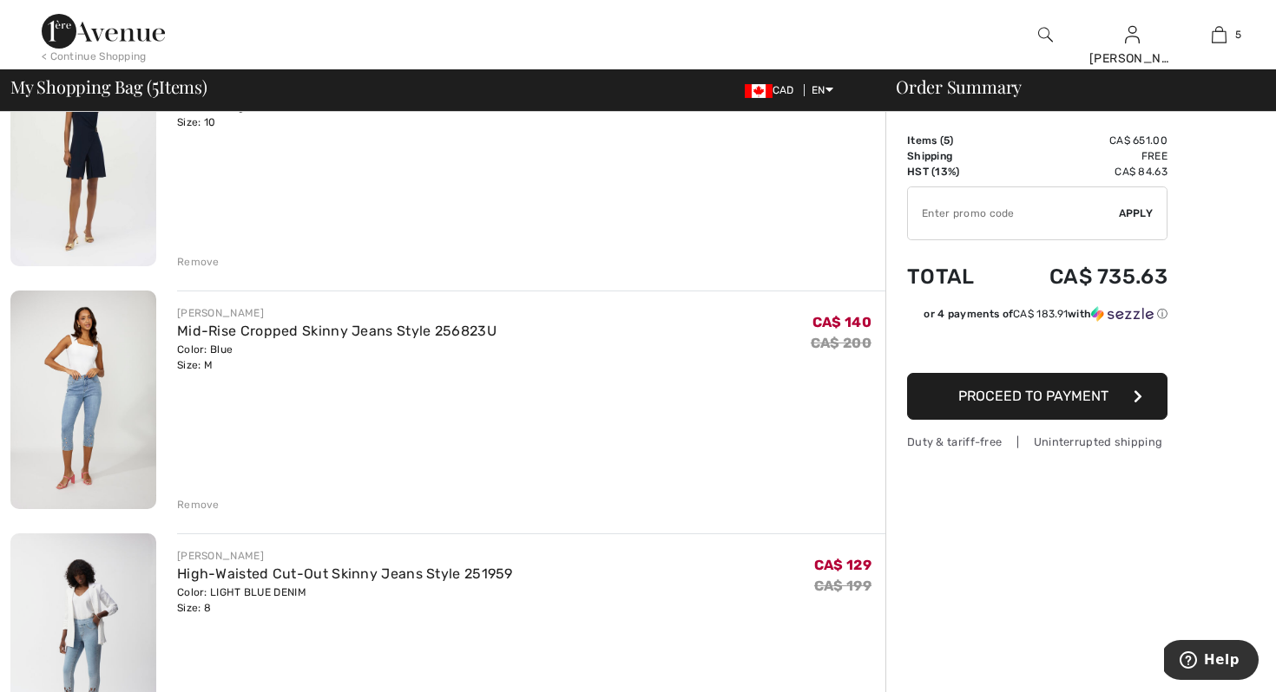
scroll to position [208, 0]
click at [205, 501] on div "Remove" at bounding box center [198, 503] width 43 height 16
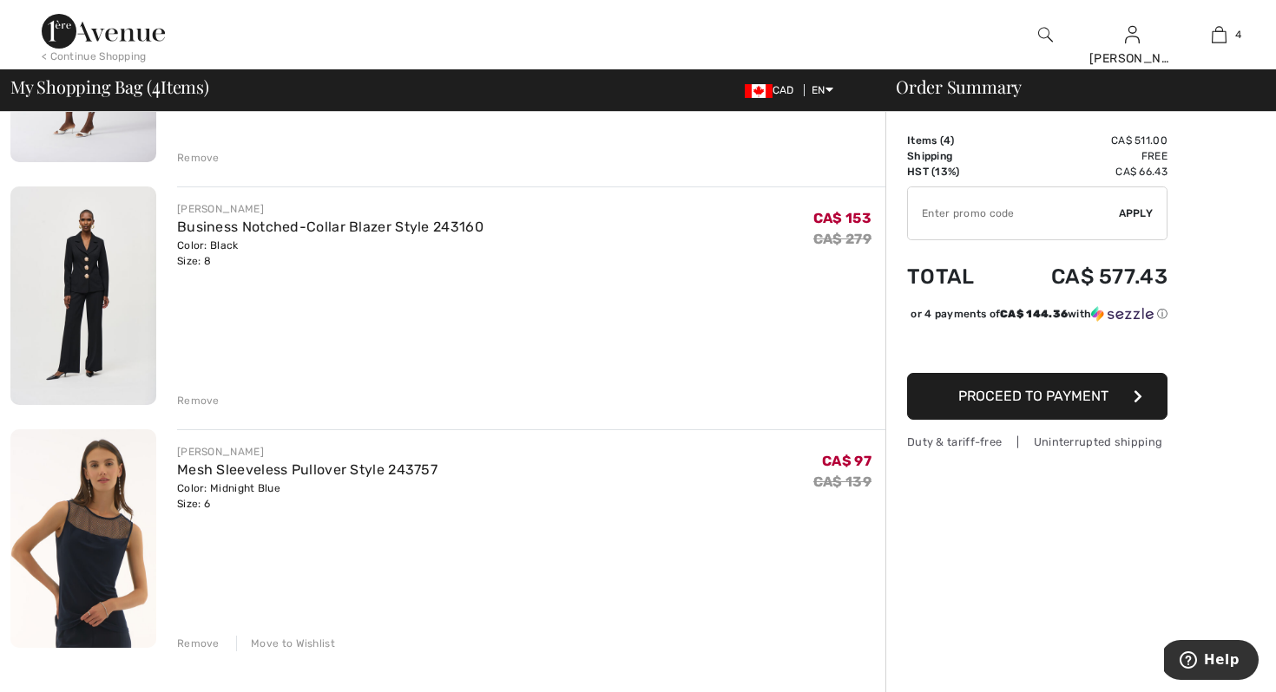
scroll to position [555, 0]
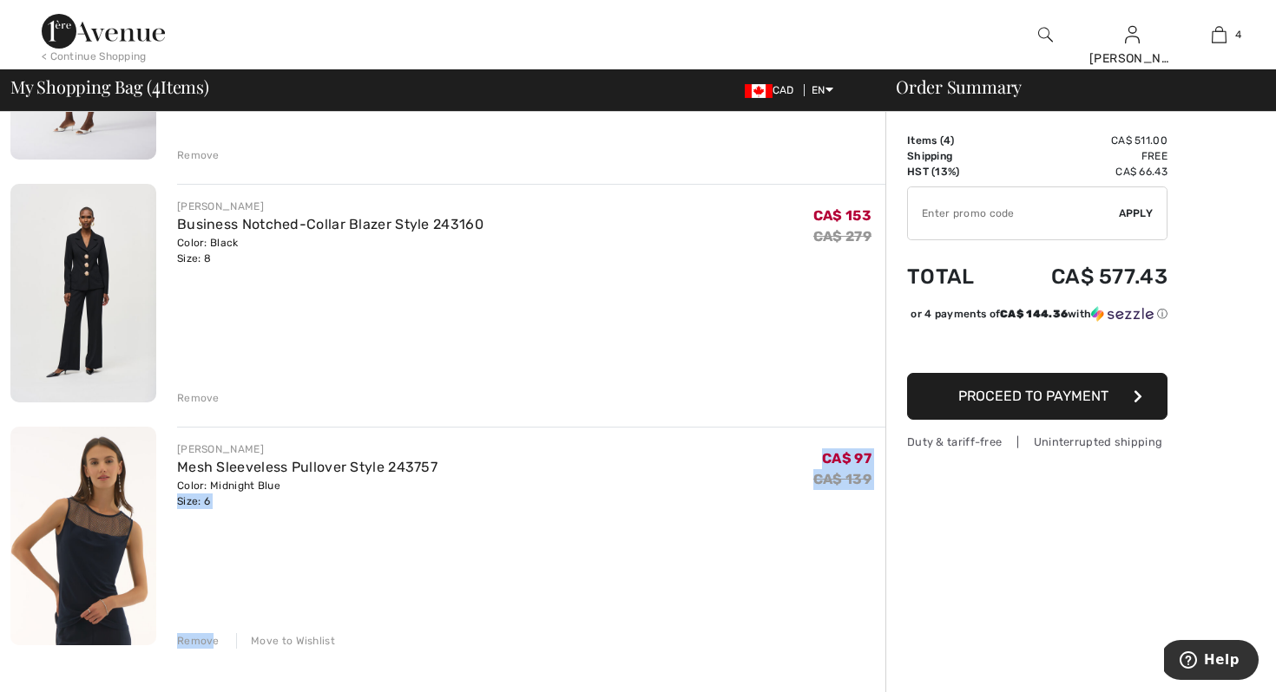
drag, startPoint x: 213, startPoint y: 640, endPoint x: 423, endPoint y: 533, distance: 236.3
click at [423, 534] on div "JOSEPH RIBKOFF Mesh Sleeveless Pullover Style 243757 Color: Midnight Blue Size:…" at bounding box center [531, 538] width 708 height 222
click at [309, 640] on div "Move to Wishlist" at bounding box center [285, 641] width 99 height 16
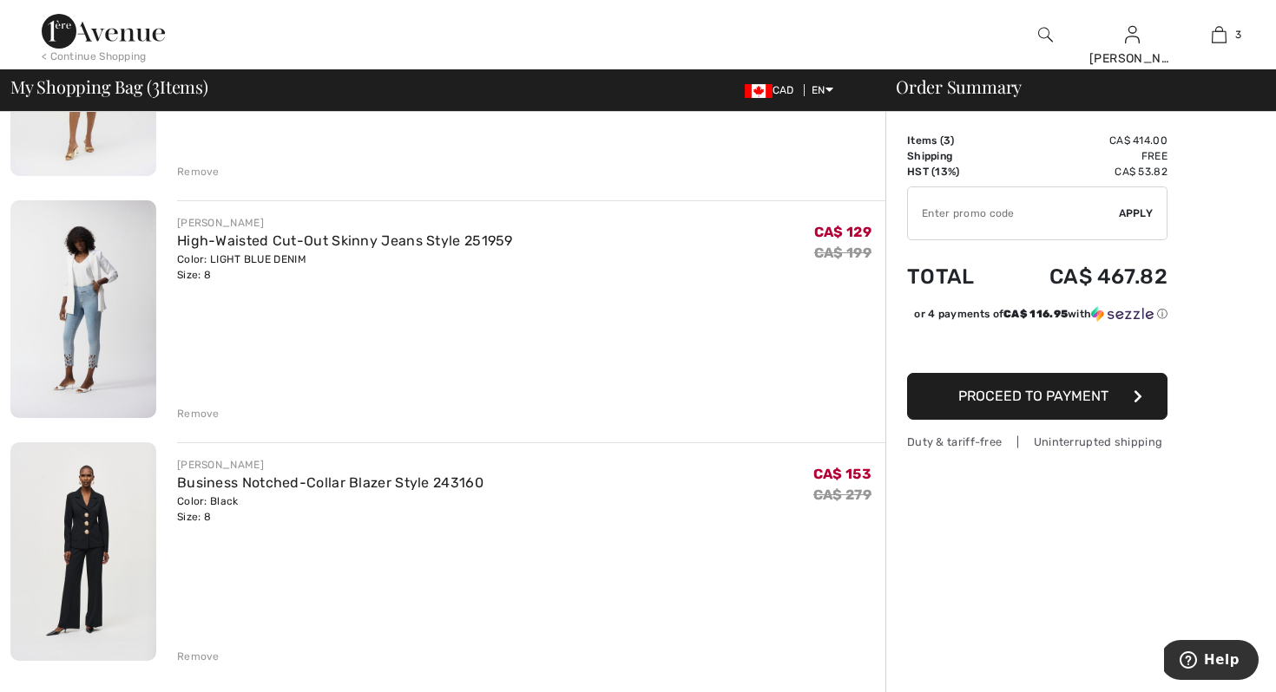
scroll to position [312, 0]
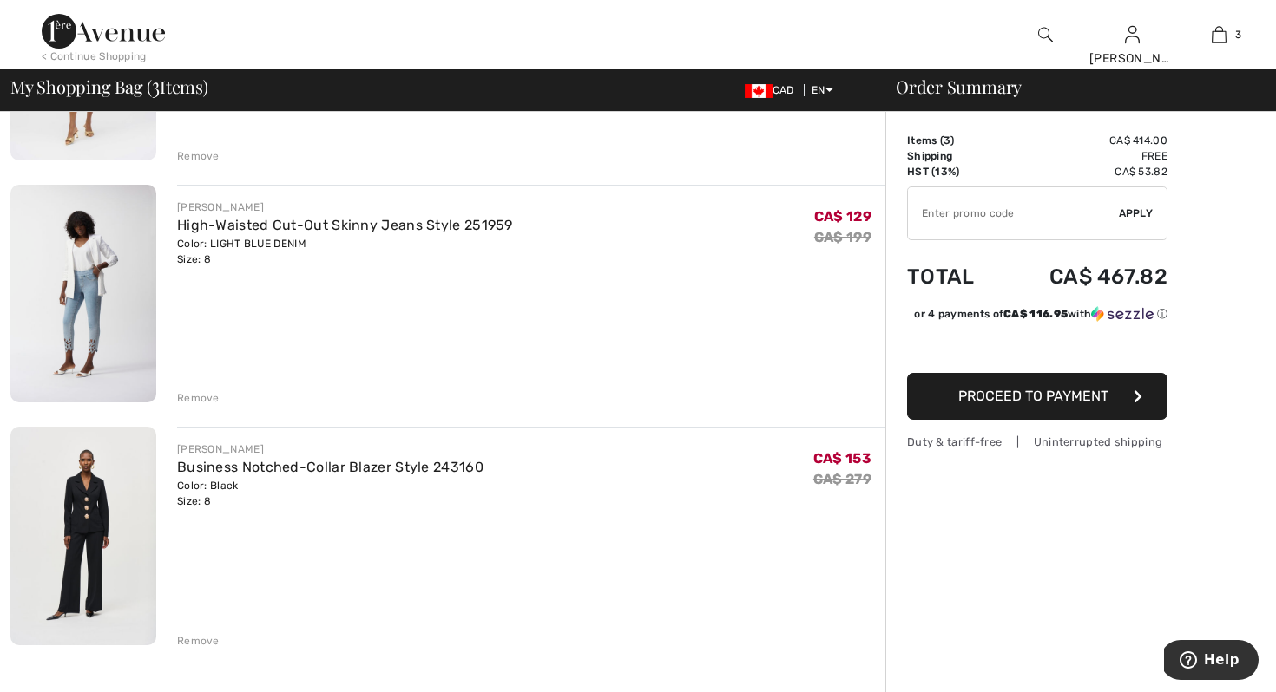
click at [207, 640] on div "Remove" at bounding box center [198, 641] width 43 height 16
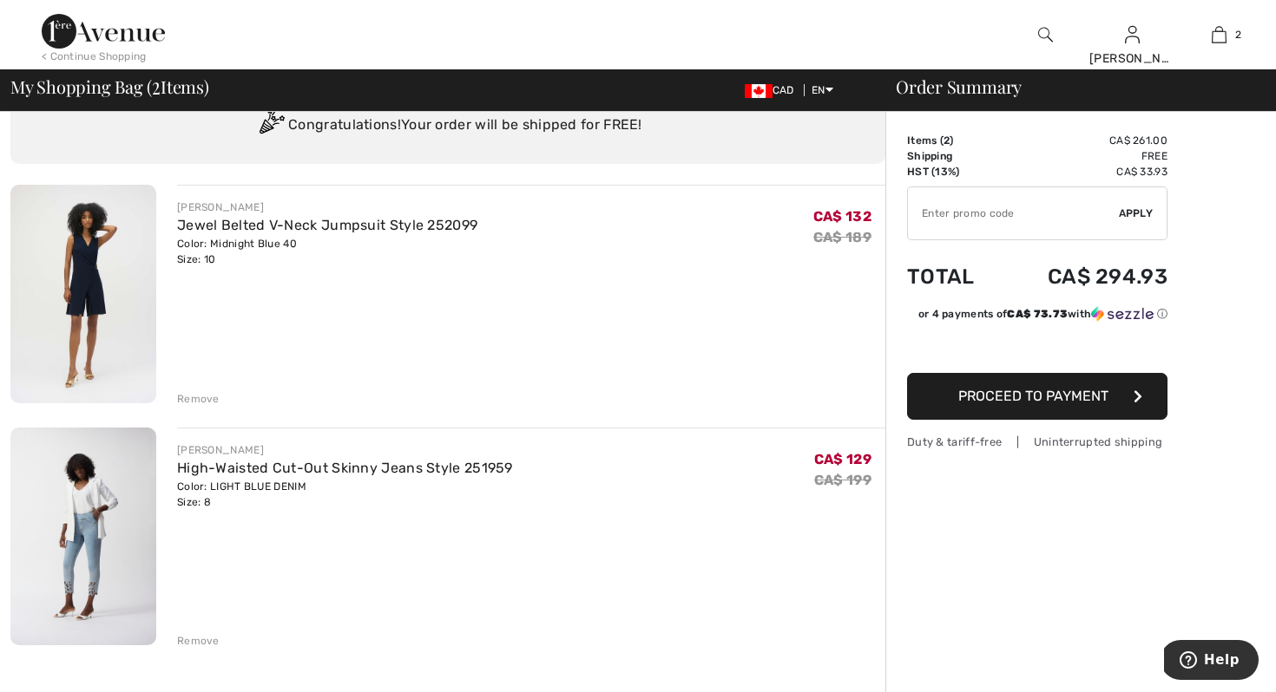
scroll to position [104, 0]
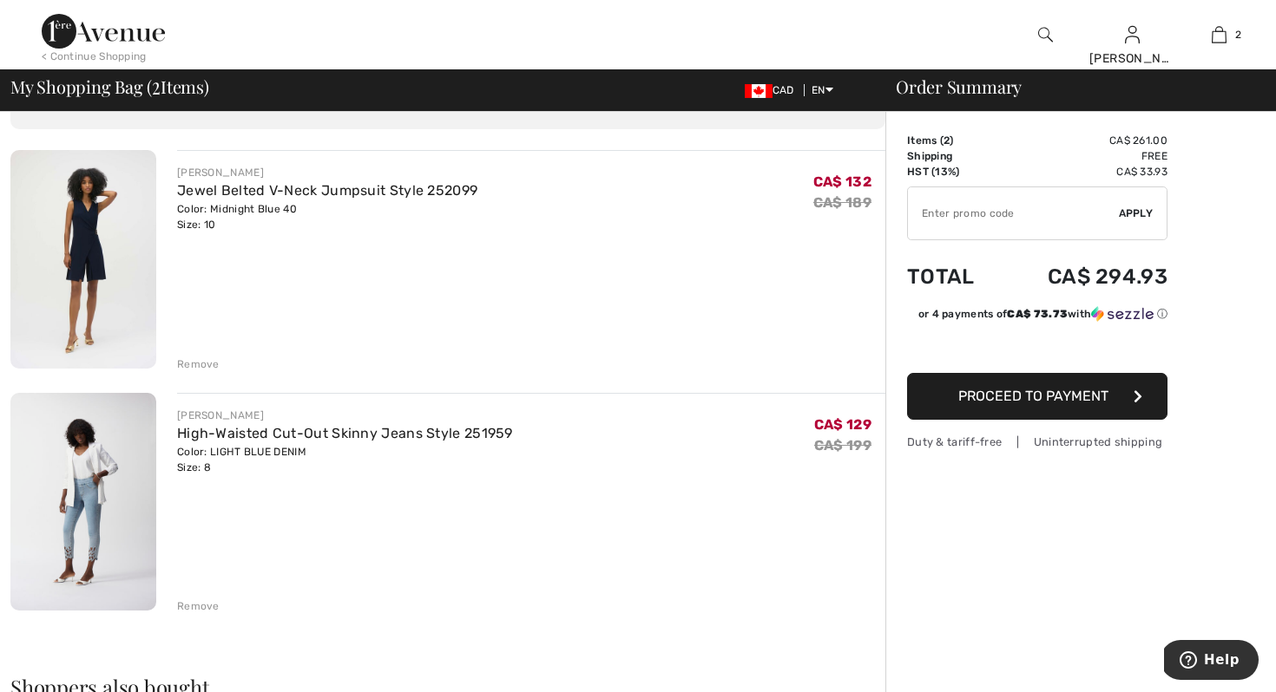
click at [207, 604] on div "Remove" at bounding box center [198, 607] width 43 height 16
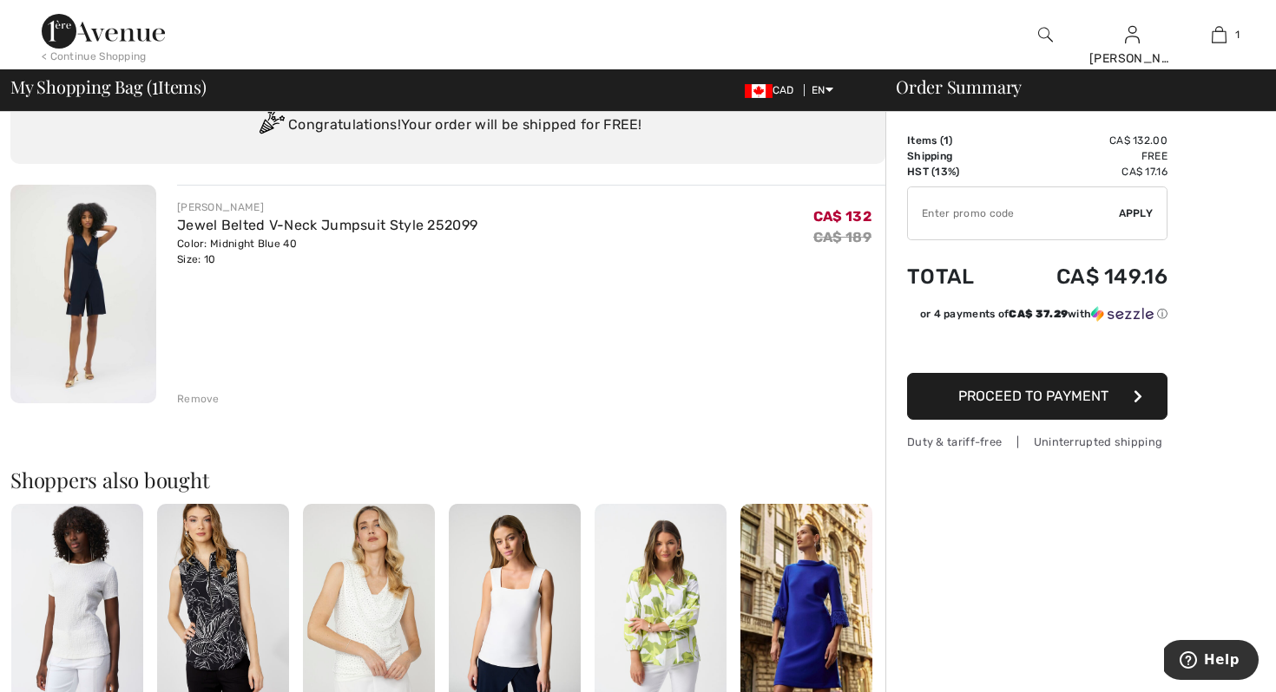
scroll to position [0, 0]
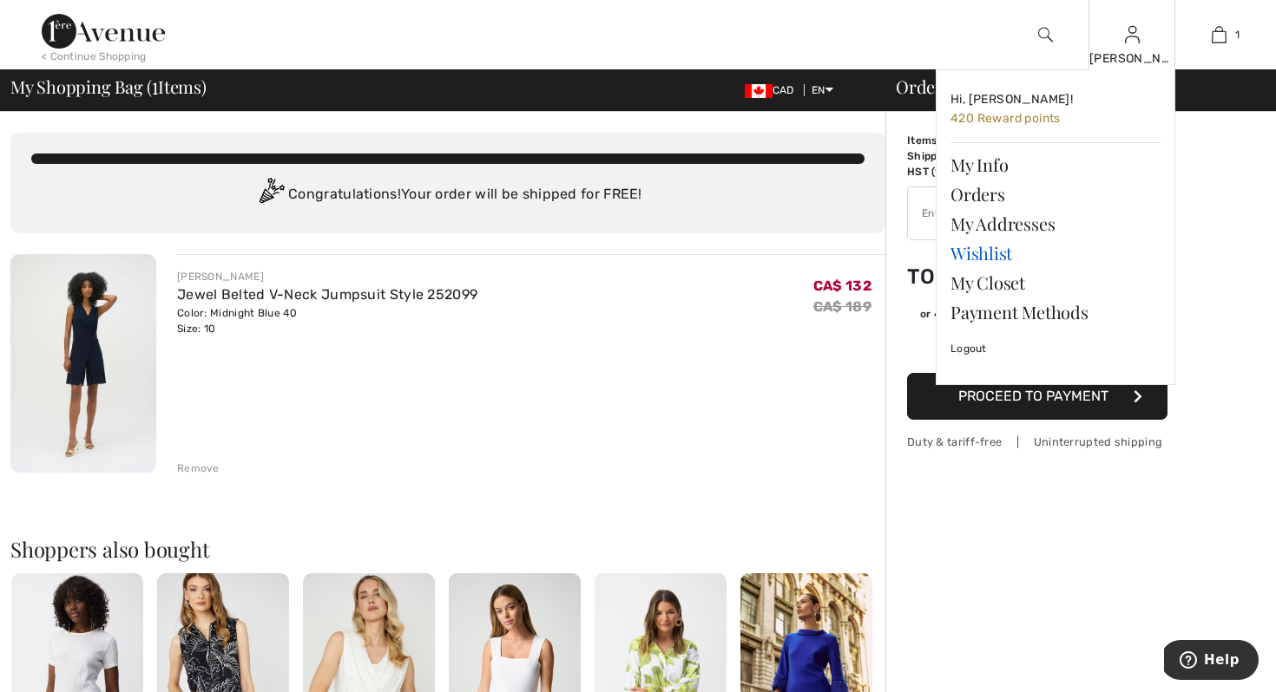
click at [965, 251] on link "Wishlist" at bounding box center [1055, 254] width 210 height 30
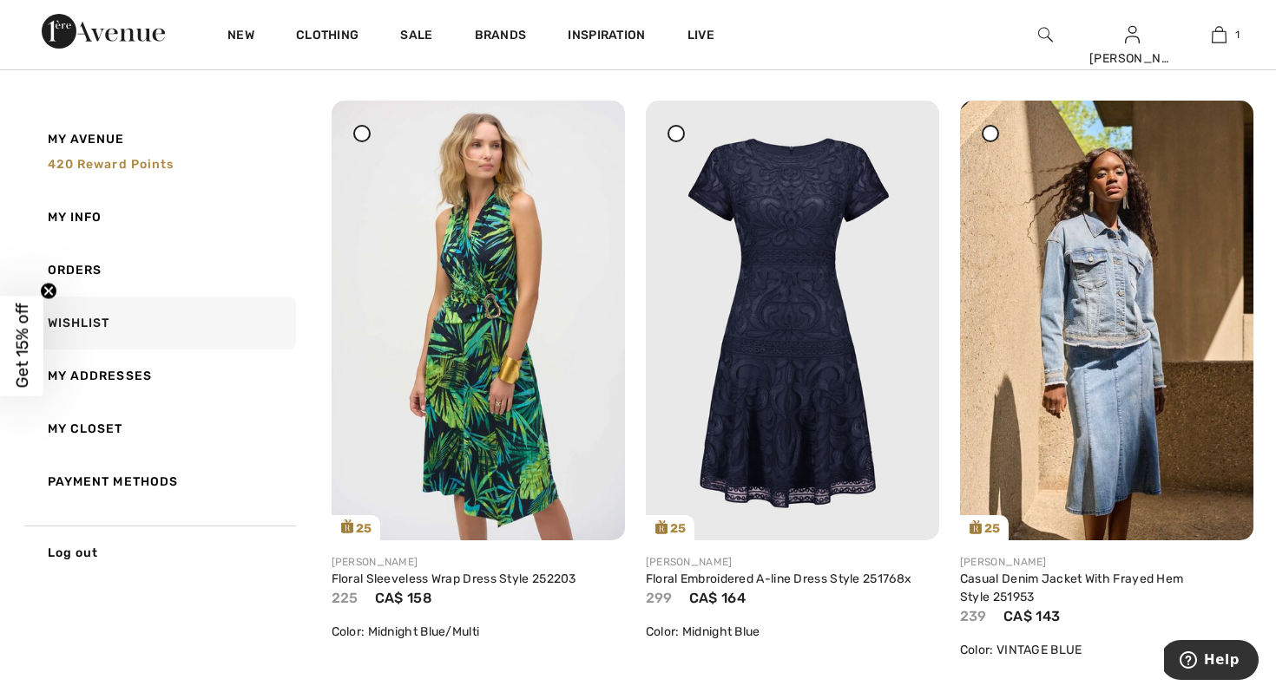
scroll to position [1388, 0]
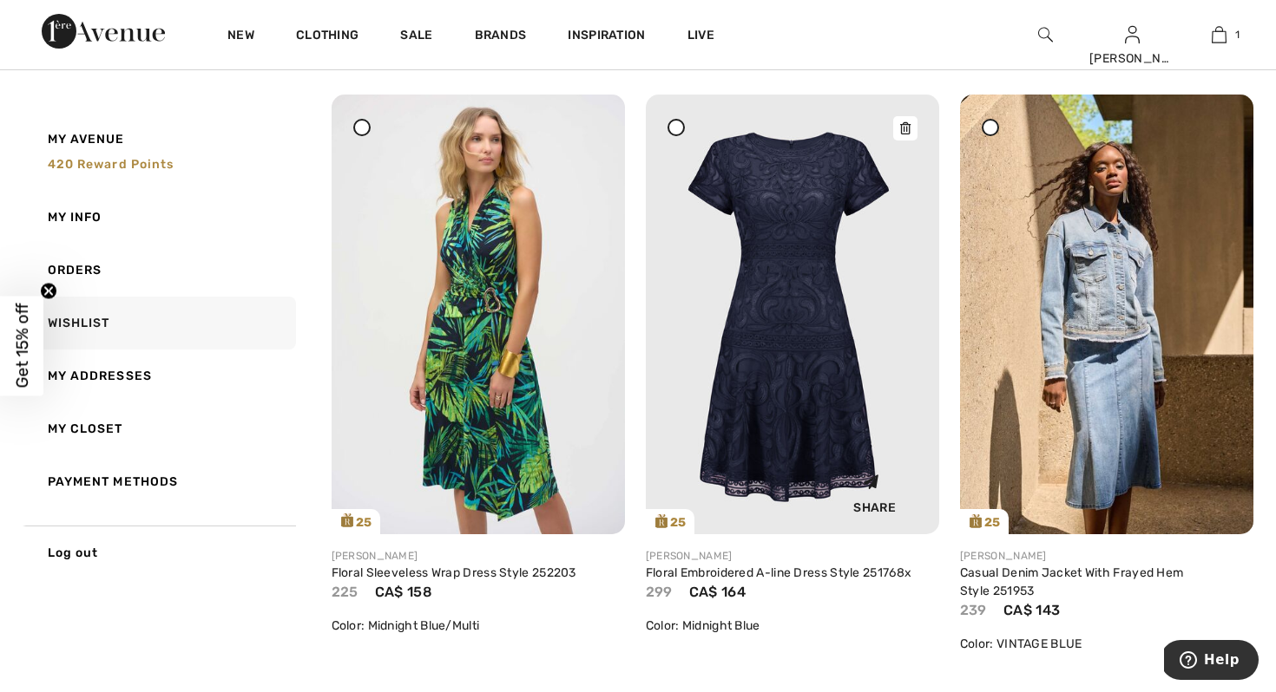
click at [906, 123] on icon at bounding box center [905, 128] width 10 height 12
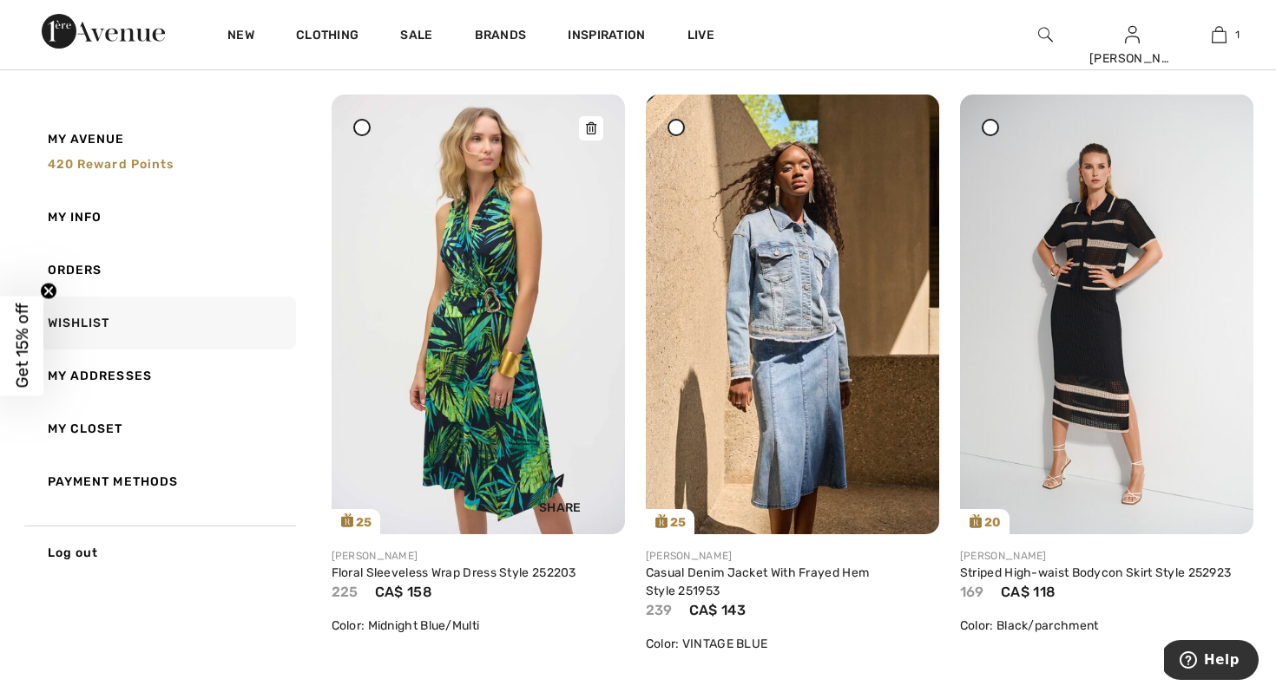
click at [504, 263] on img at bounding box center [477, 314] width 293 height 439
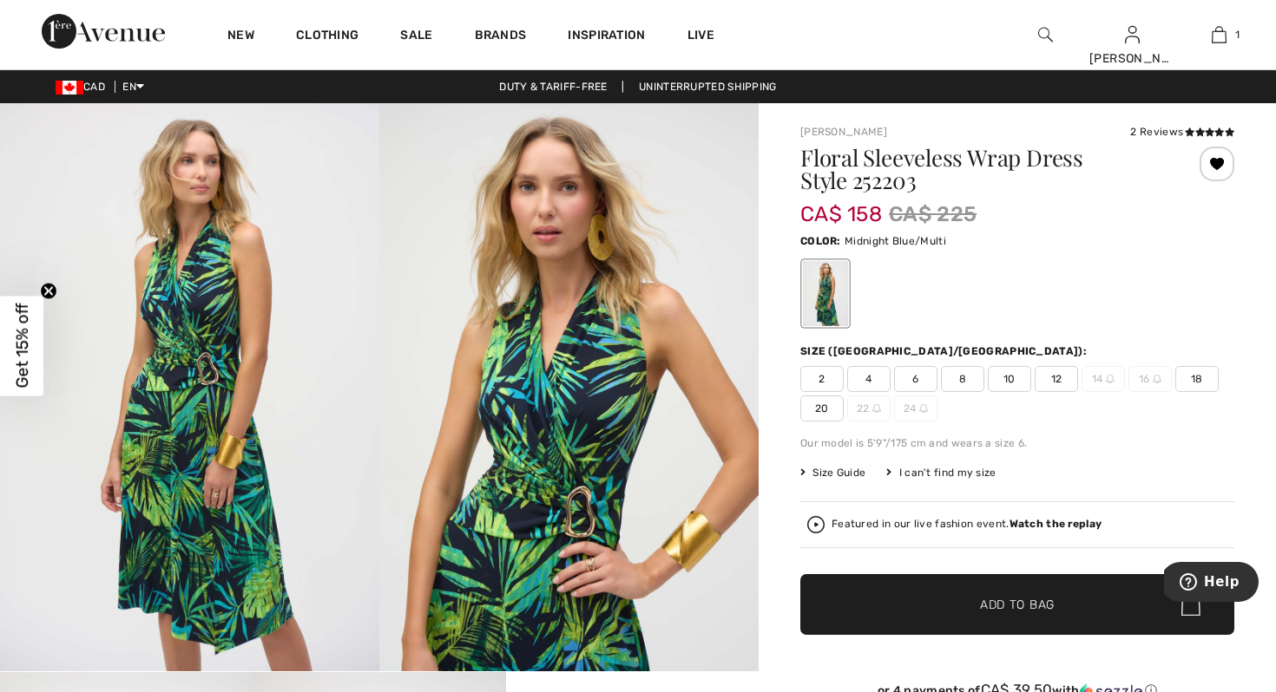
click at [1218, 160] on div at bounding box center [1216, 164] width 35 height 35
click at [1218, 160] on div "Removed from Wishlist" at bounding box center [1216, 164] width 35 height 35
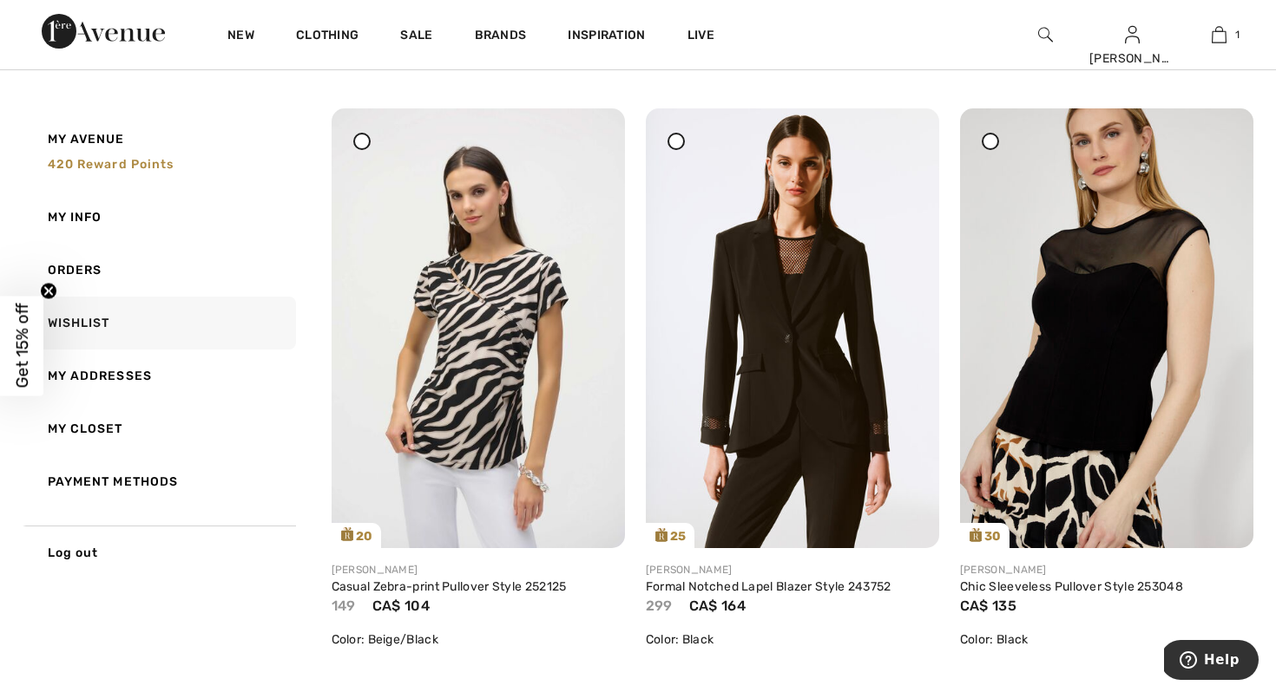
scroll to position [4373, 0]
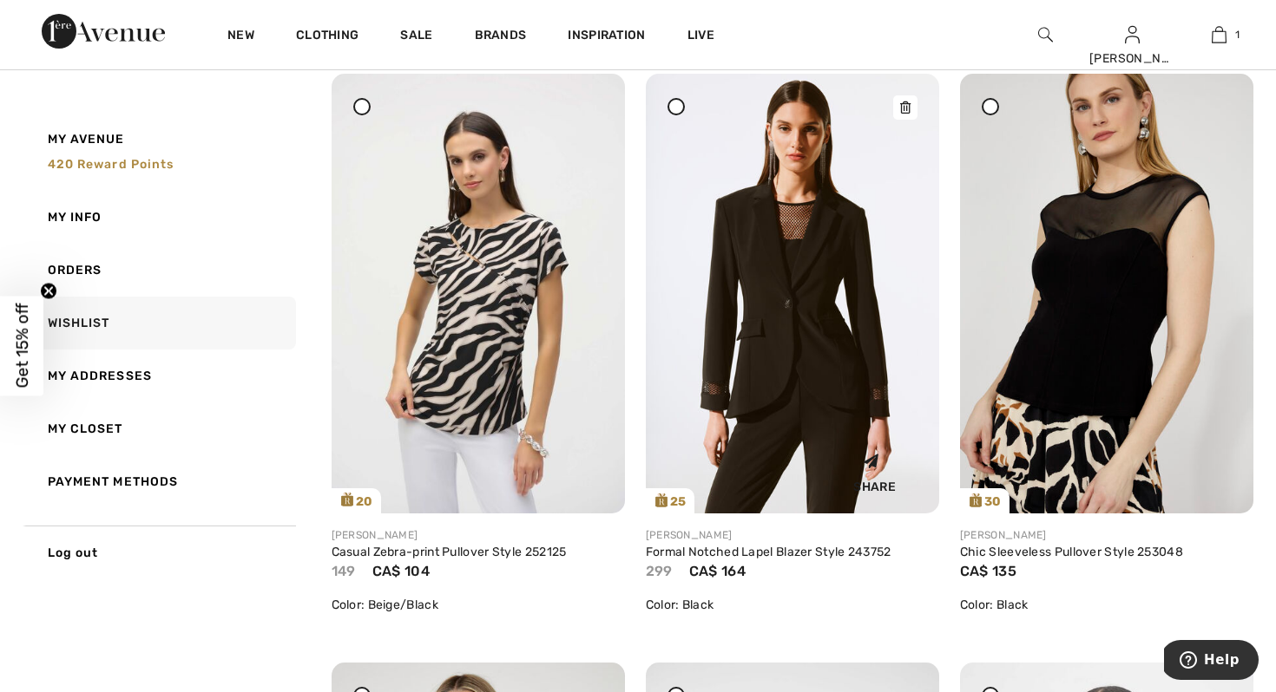
click at [769, 258] on img at bounding box center [792, 294] width 293 height 440
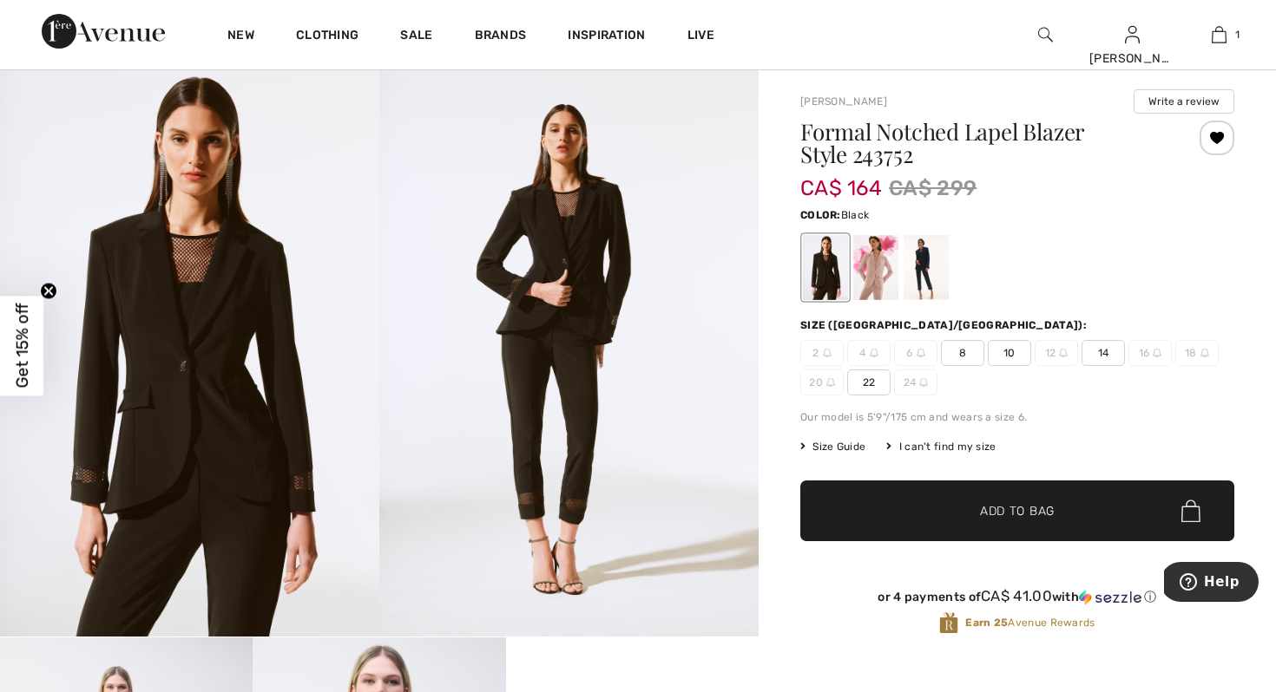
scroll to position [69, 0]
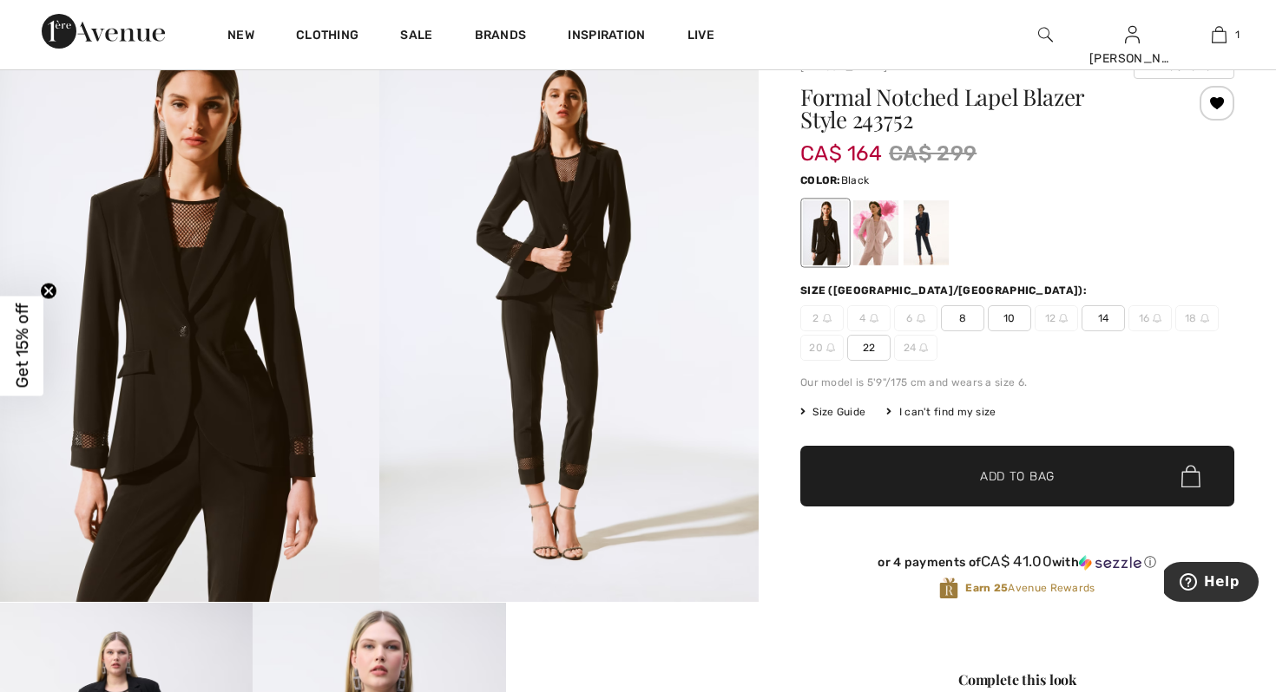
click at [1216, 97] on div at bounding box center [1216, 103] width 35 height 35
click at [1216, 97] on div "Removed from Wishlist" at bounding box center [1216, 103] width 35 height 35
click at [882, 226] on div at bounding box center [875, 232] width 45 height 65
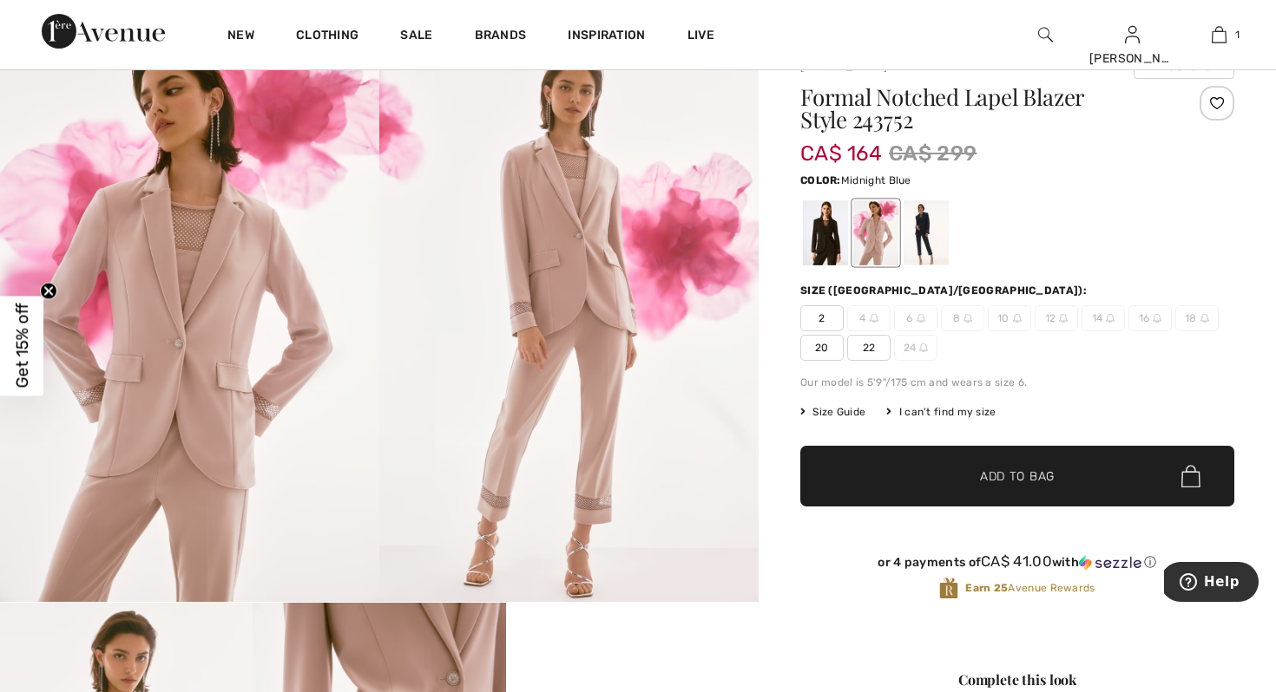
click at [922, 226] on div at bounding box center [925, 232] width 45 height 65
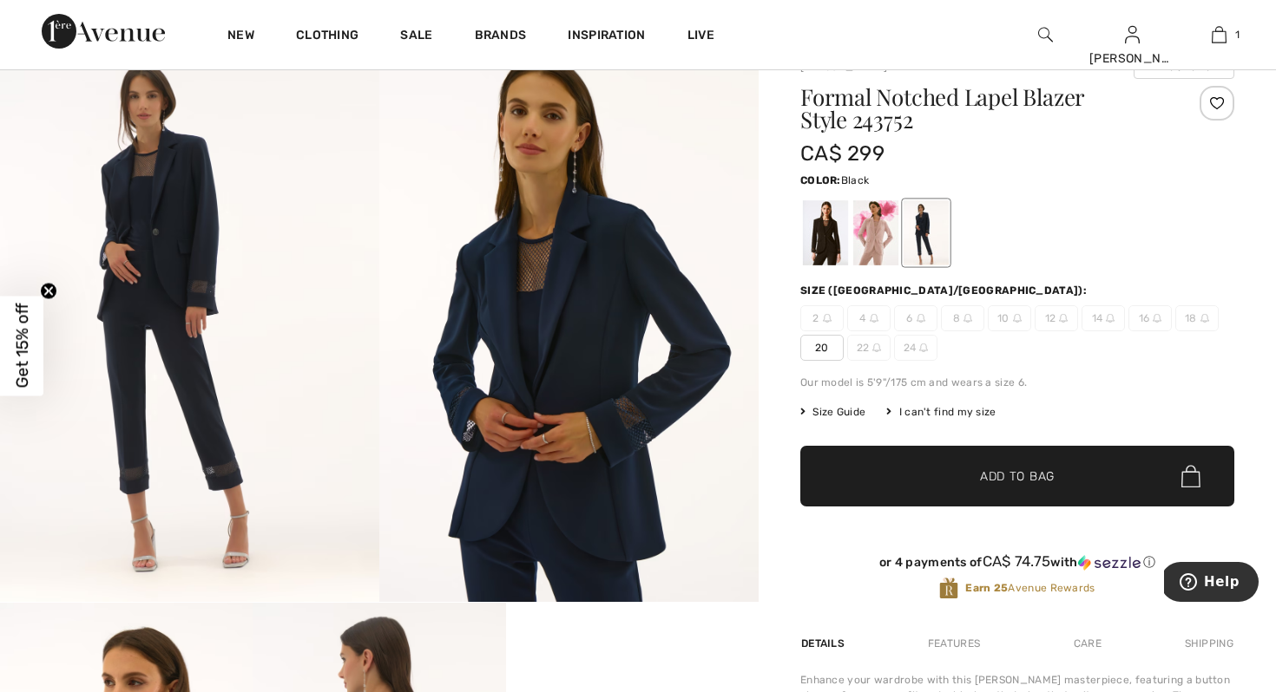
click at [825, 233] on div at bounding box center [825, 232] width 45 height 65
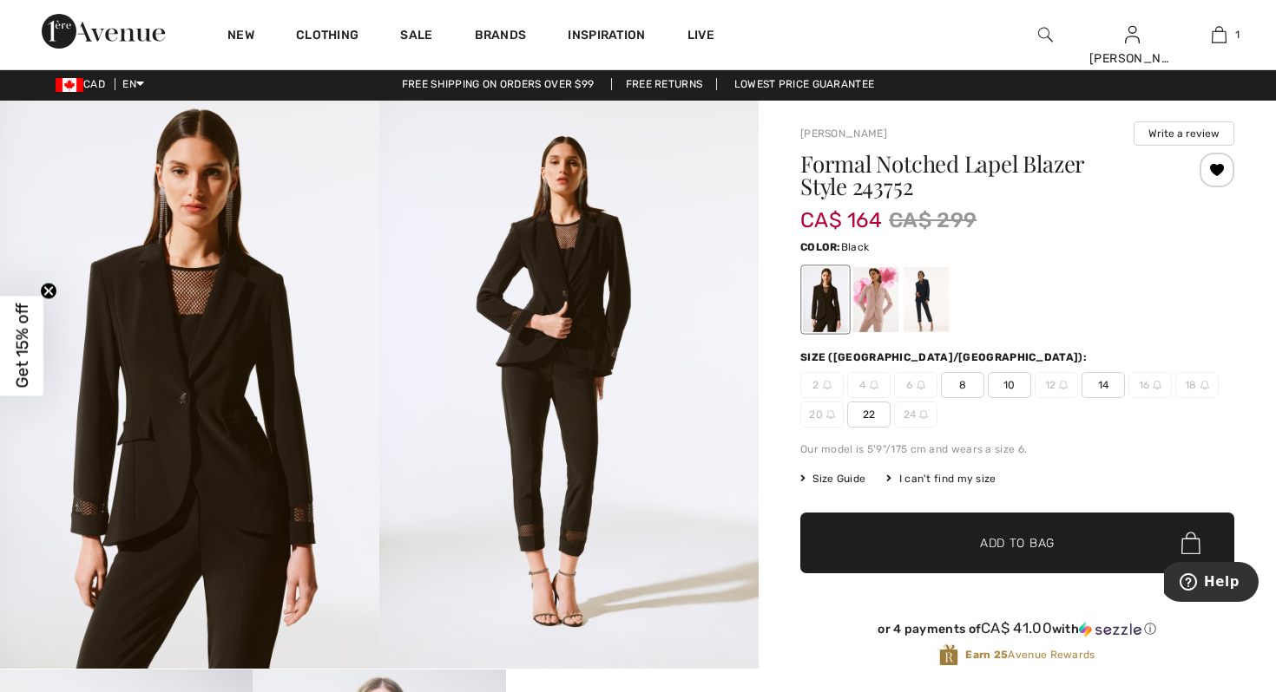
scroll to position [0, 0]
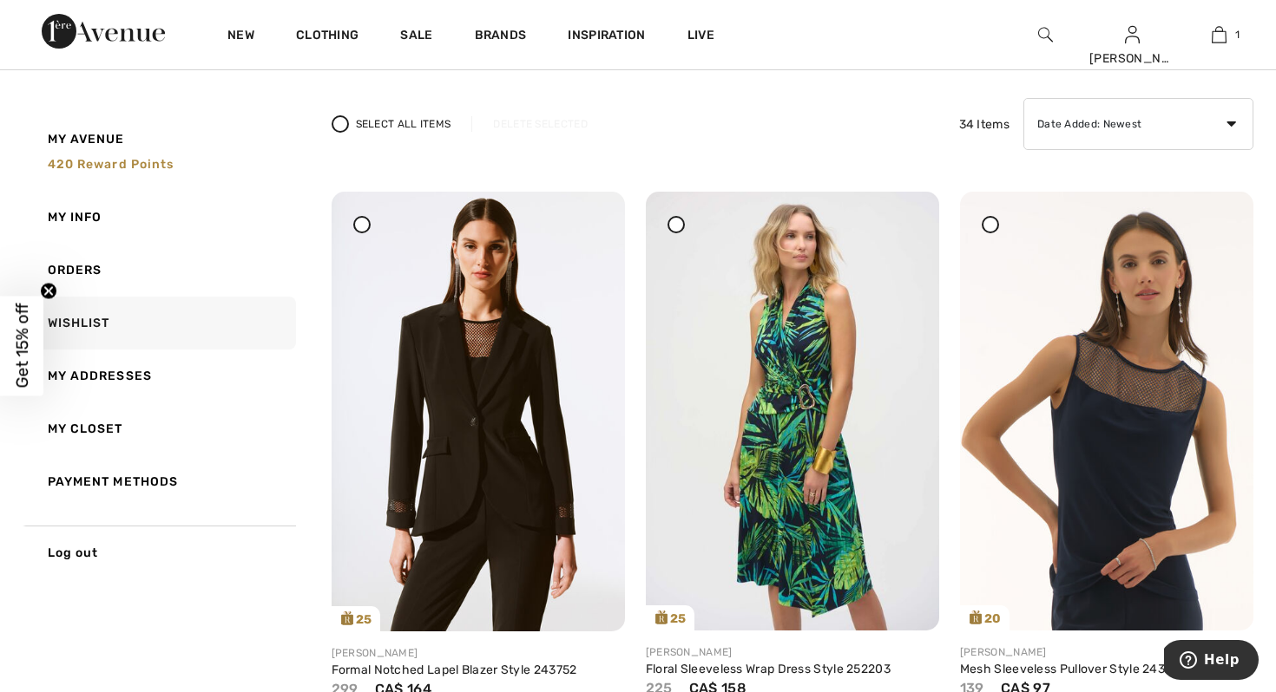
scroll to position [139, 0]
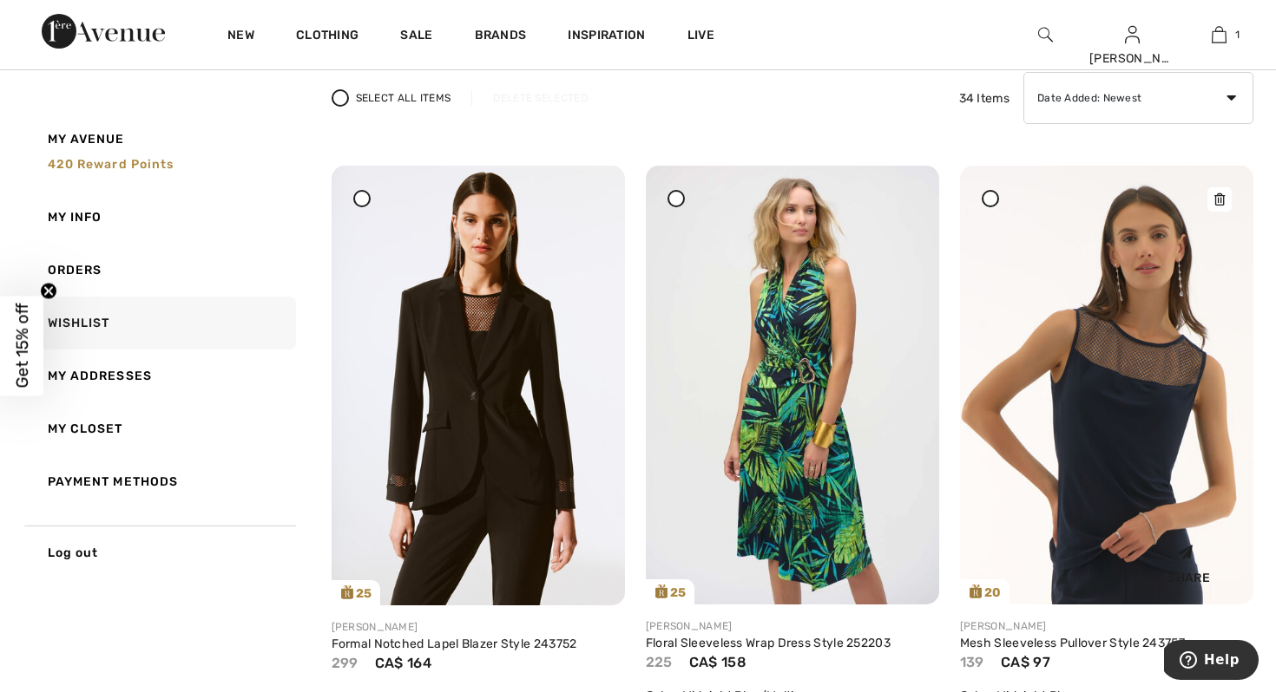
click at [1142, 366] on img at bounding box center [1106, 385] width 293 height 439
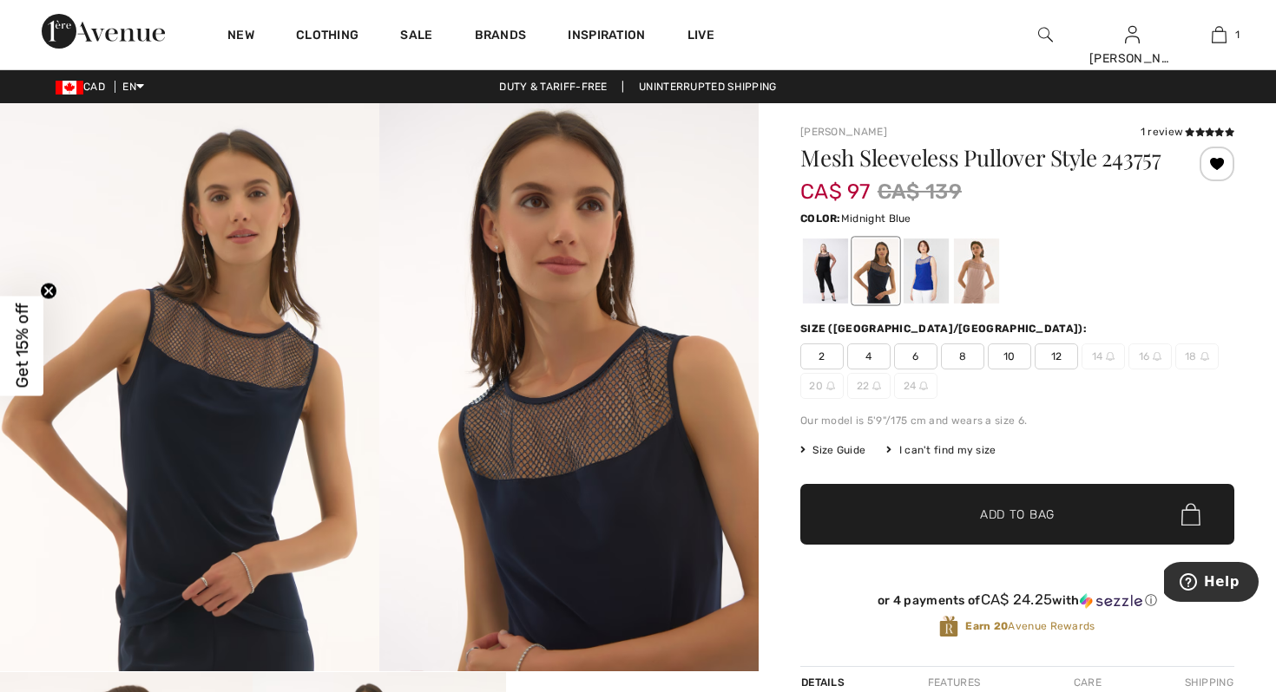
click at [1217, 162] on div at bounding box center [1216, 164] width 35 height 35
click at [1217, 162] on div "Removed from Wishlist" at bounding box center [1216, 164] width 35 height 35
click at [826, 291] on div at bounding box center [825, 271] width 45 height 65
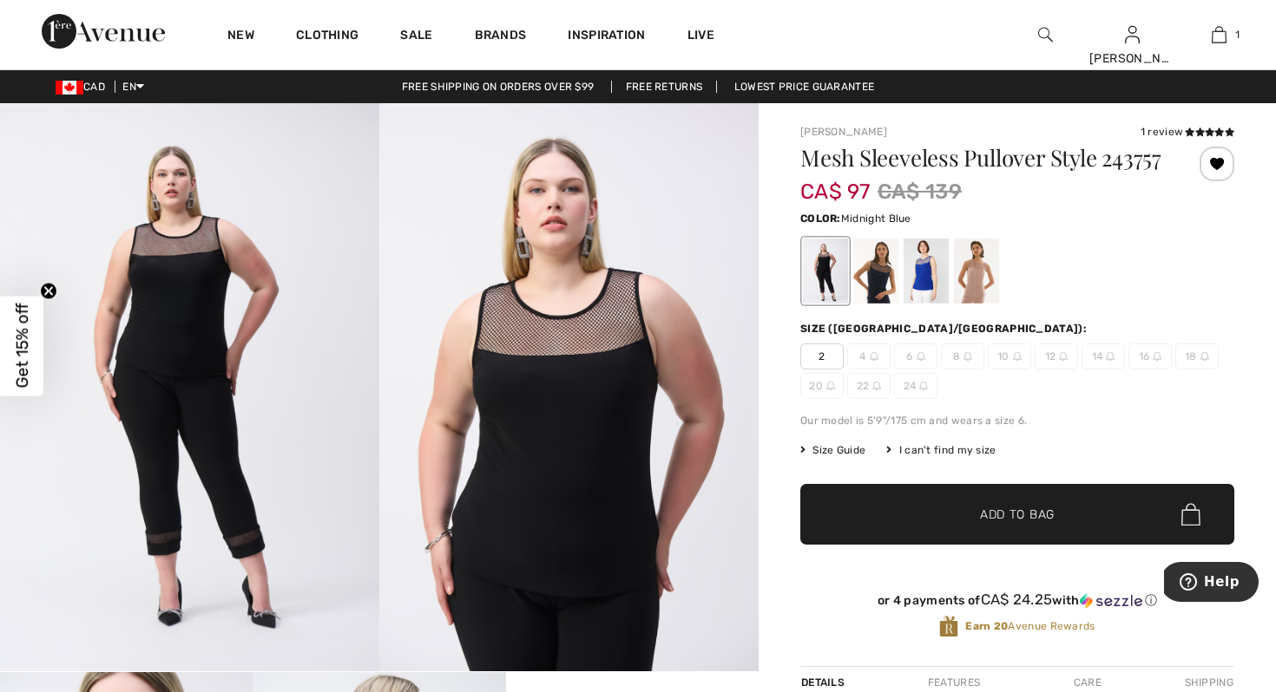
click at [878, 296] on div at bounding box center [875, 271] width 45 height 65
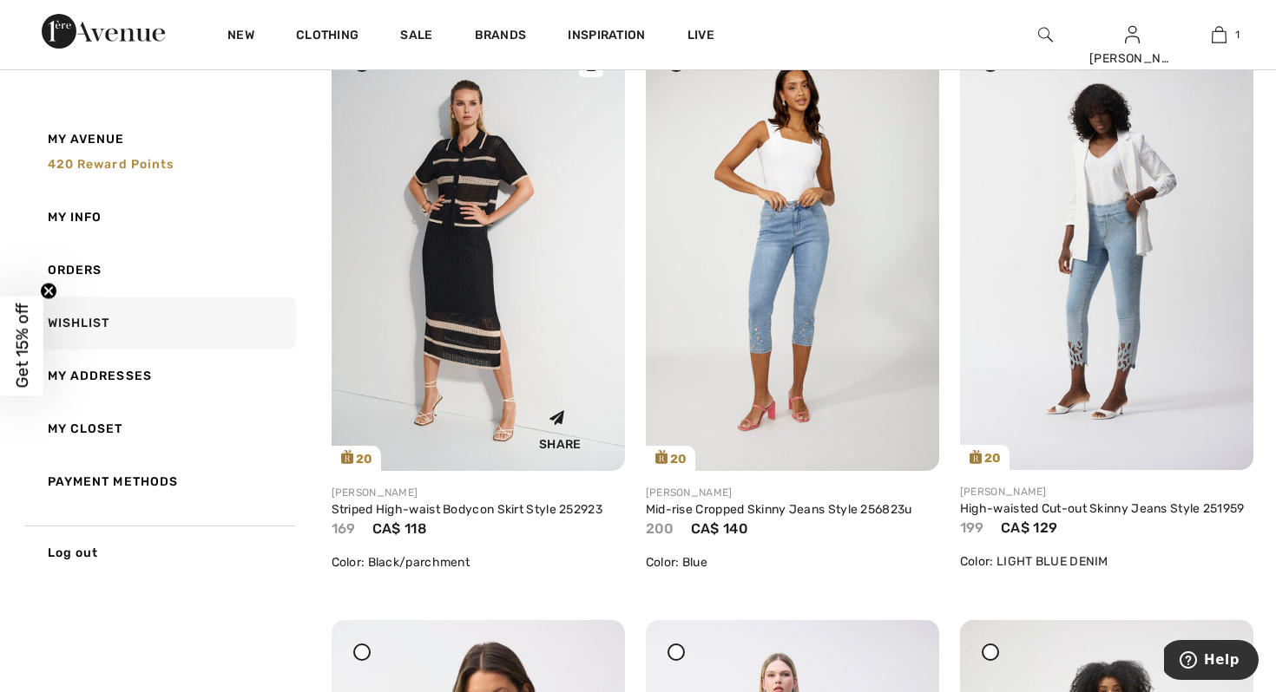
scroll to position [2048, 0]
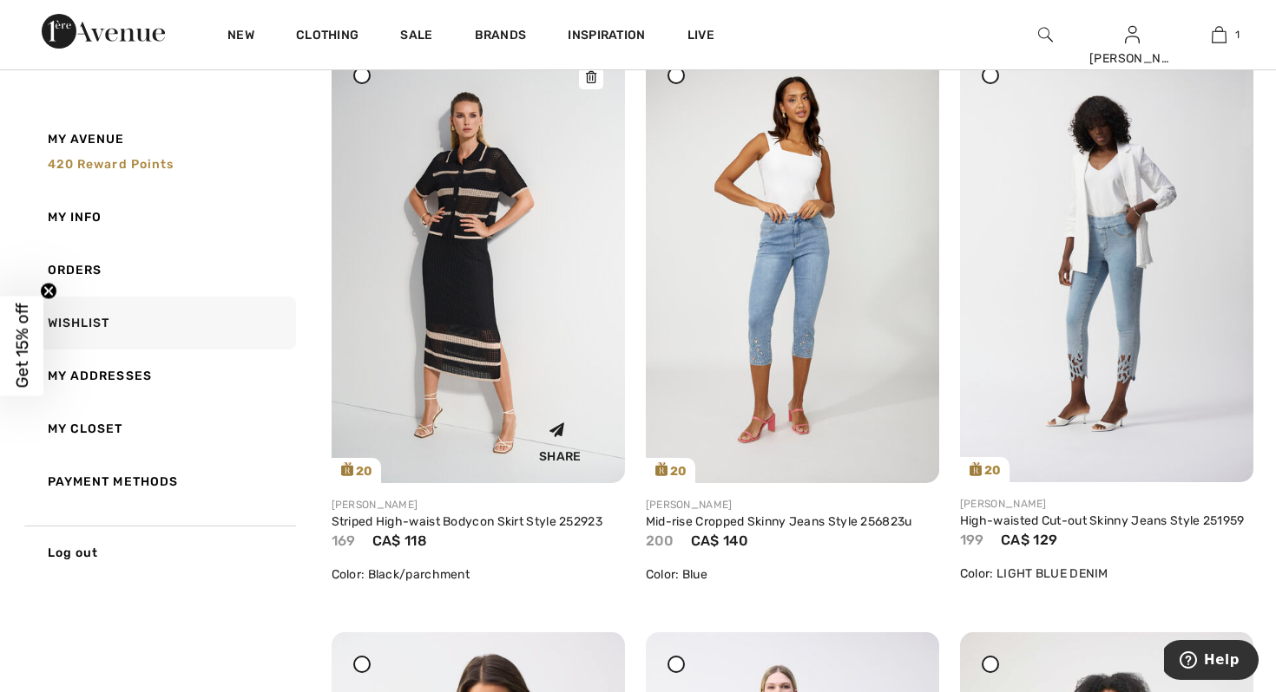
click at [591, 75] on icon at bounding box center [591, 77] width 10 height 12
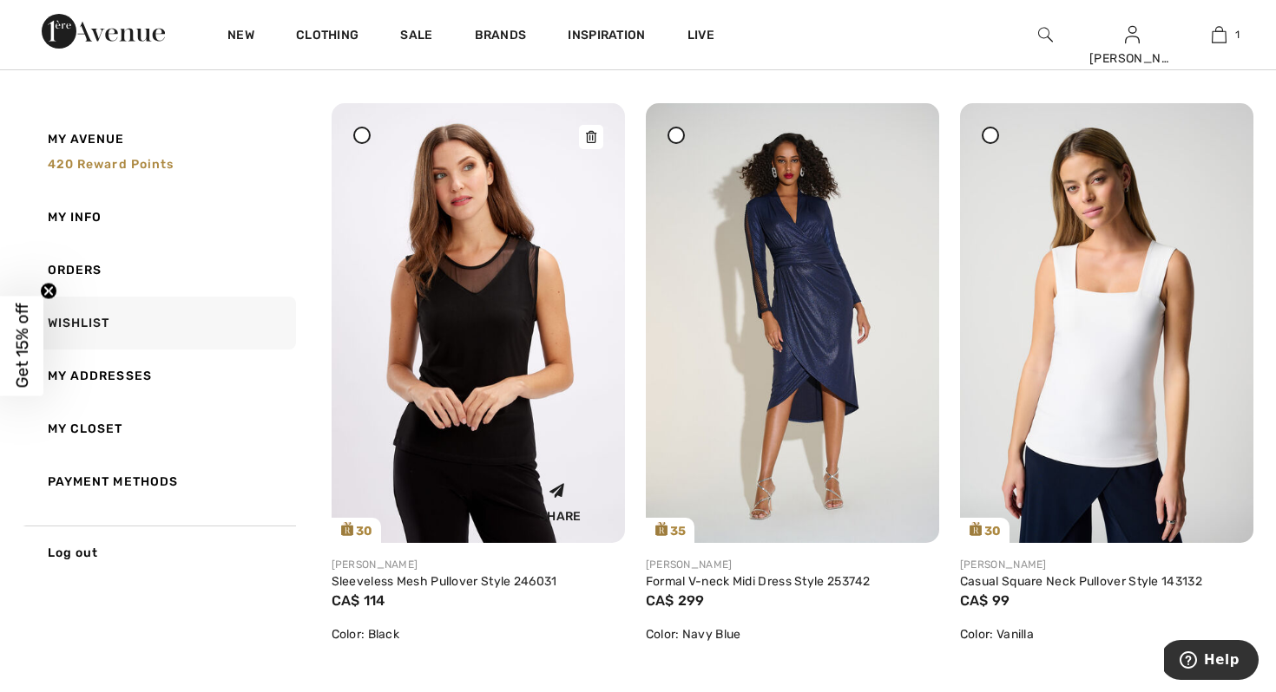
scroll to position [6109, 0]
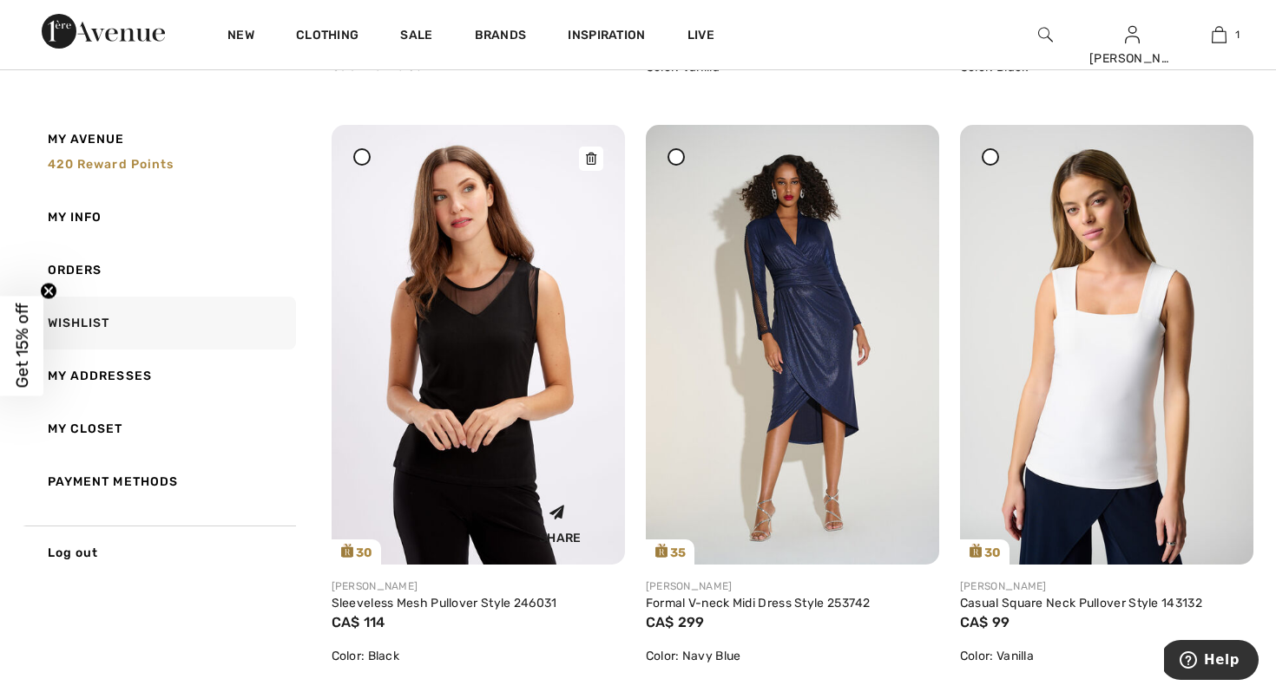
click at [590, 158] on icon at bounding box center [591, 159] width 10 height 12
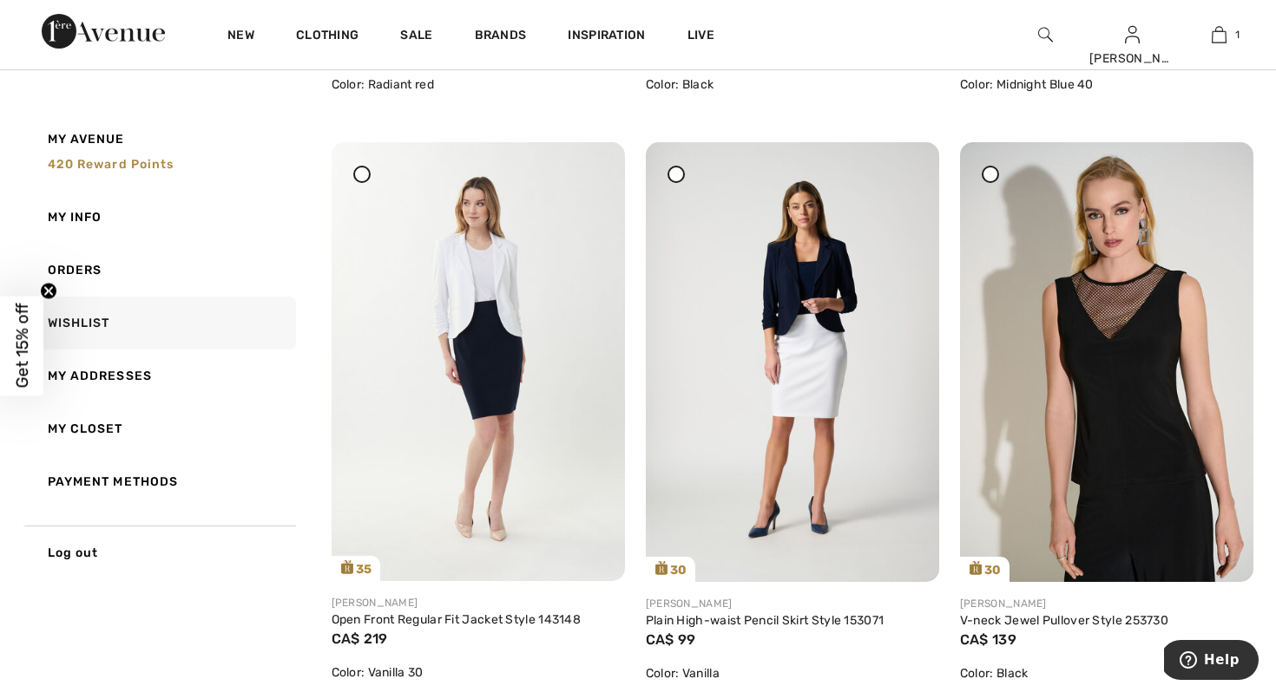
scroll to position [5484, 0]
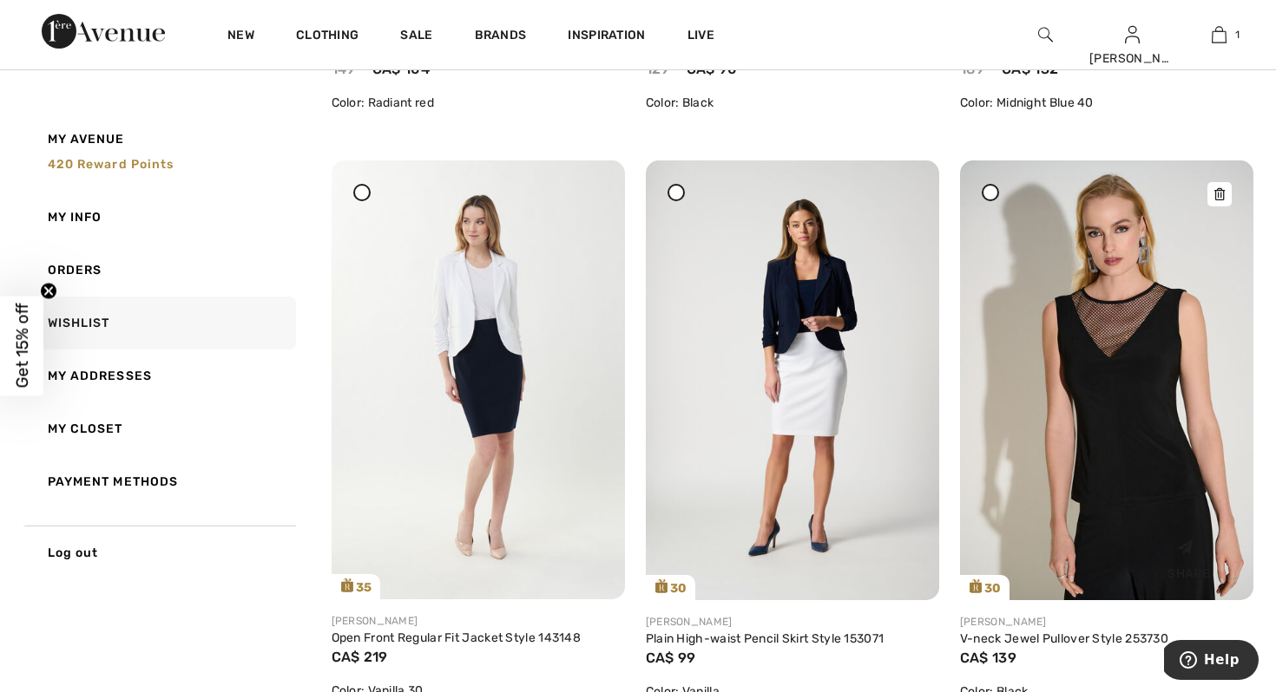
click at [1115, 320] on img at bounding box center [1106, 381] width 293 height 440
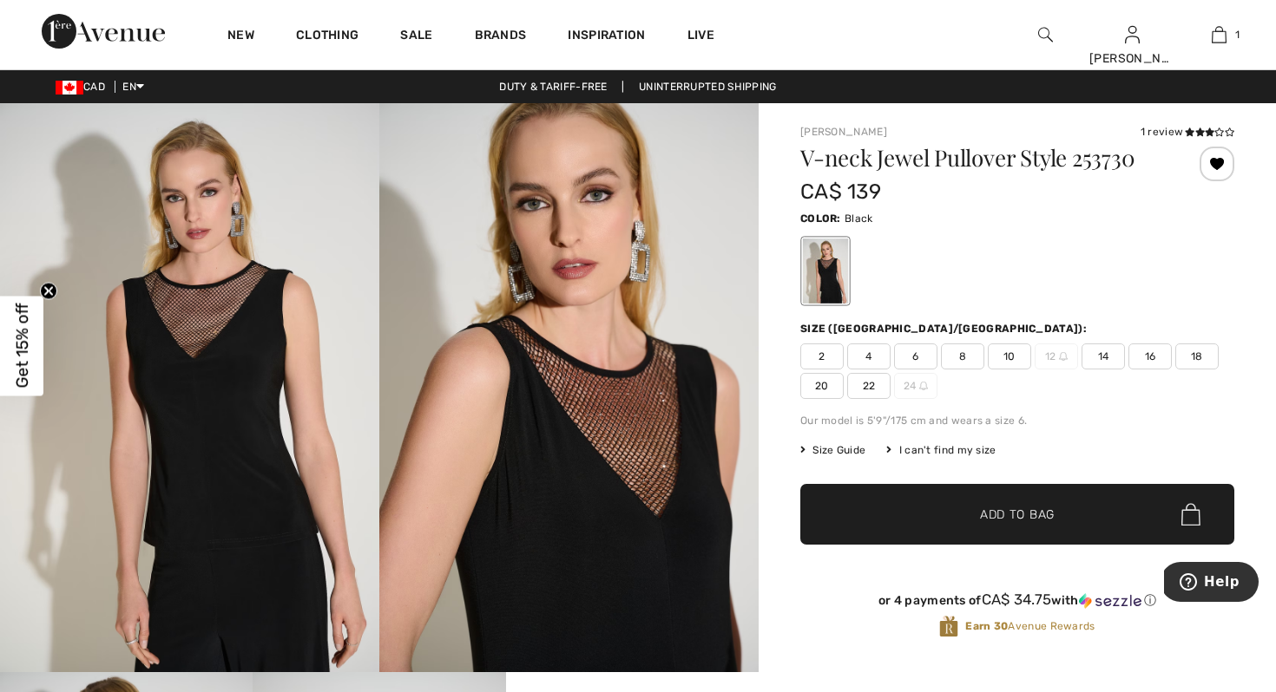
click at [1214, 165] on div at bounding box center [1216, 164] width 35 height 35
click at [1214, 165] on div "Removed from Wishlist" at bounding box center [1216, 164] width 35 height 35
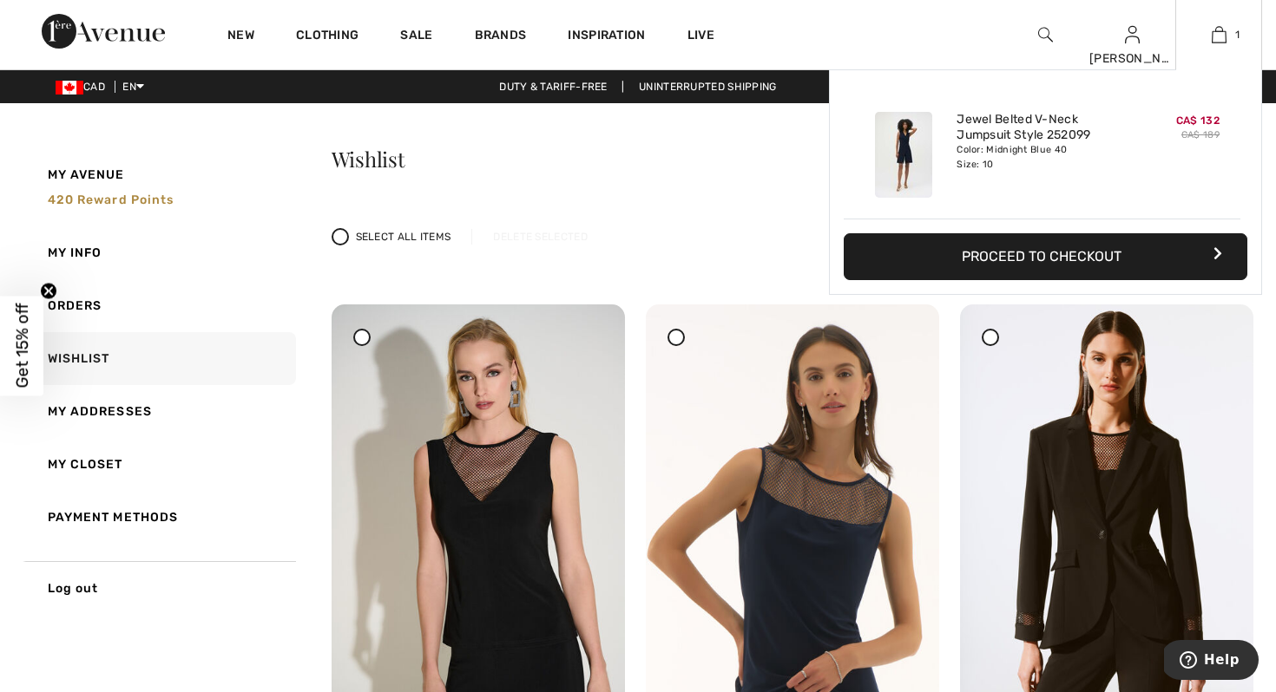
click at [1004, 255] on button "Proceed to Checkout" at bounding box center [1044, 256] width 403 height 47
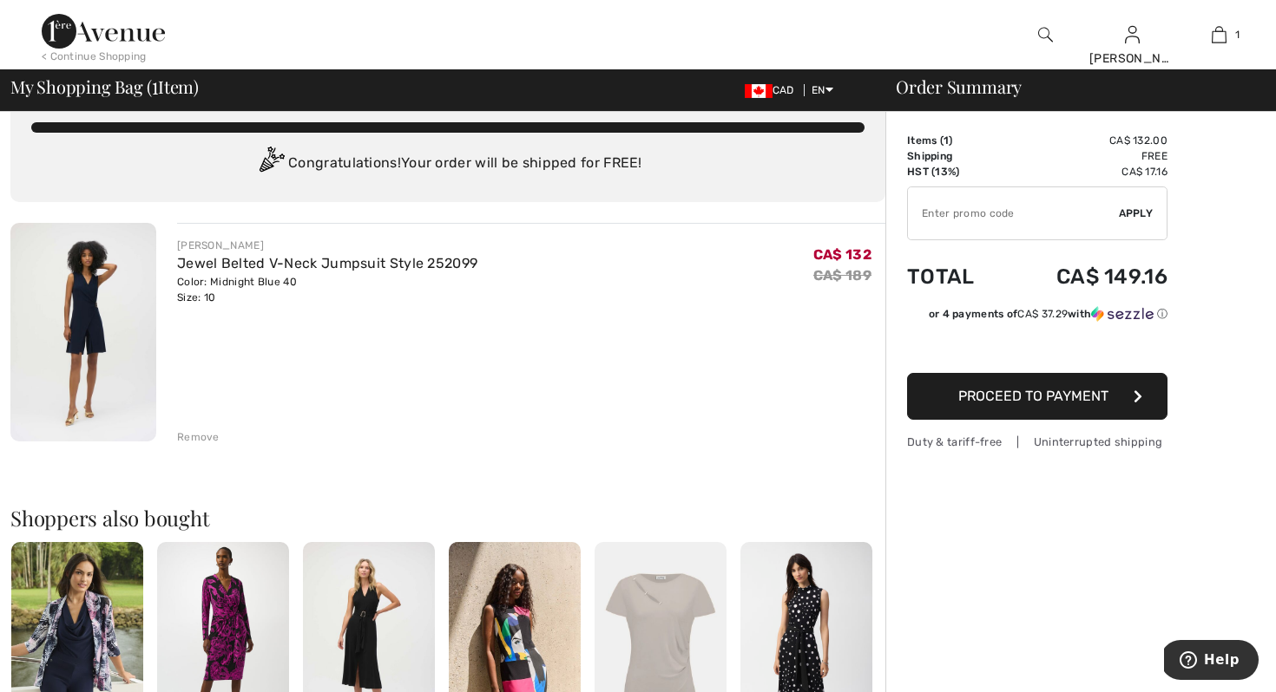
scroll to position [35, 0]
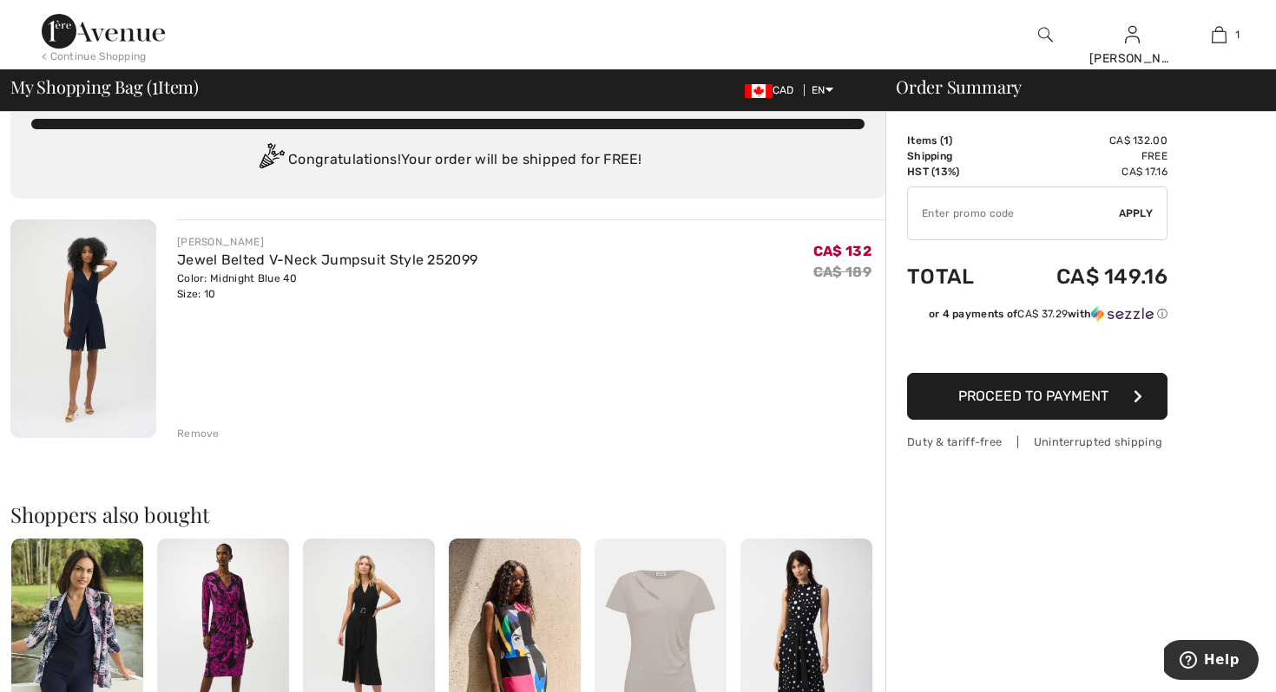
click at [1030, 394] on span "Proceed to Payment" at bounding box center [1033, 396] width 150 height 16
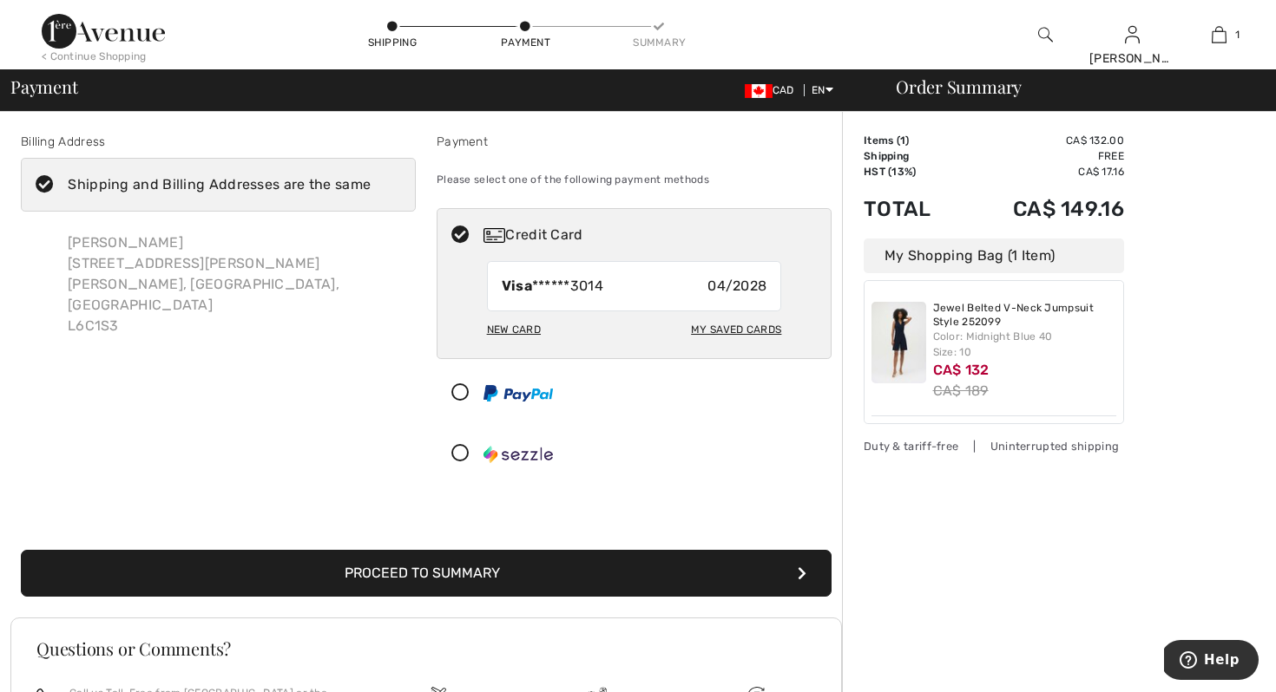
click at [36, 187] on icon at bounding box center [45, 185] width 46 height 18
click at [371, 187] on input "Shipping and Billing Addresses are the same" at bounding box center [376, 185] width 11 height 52
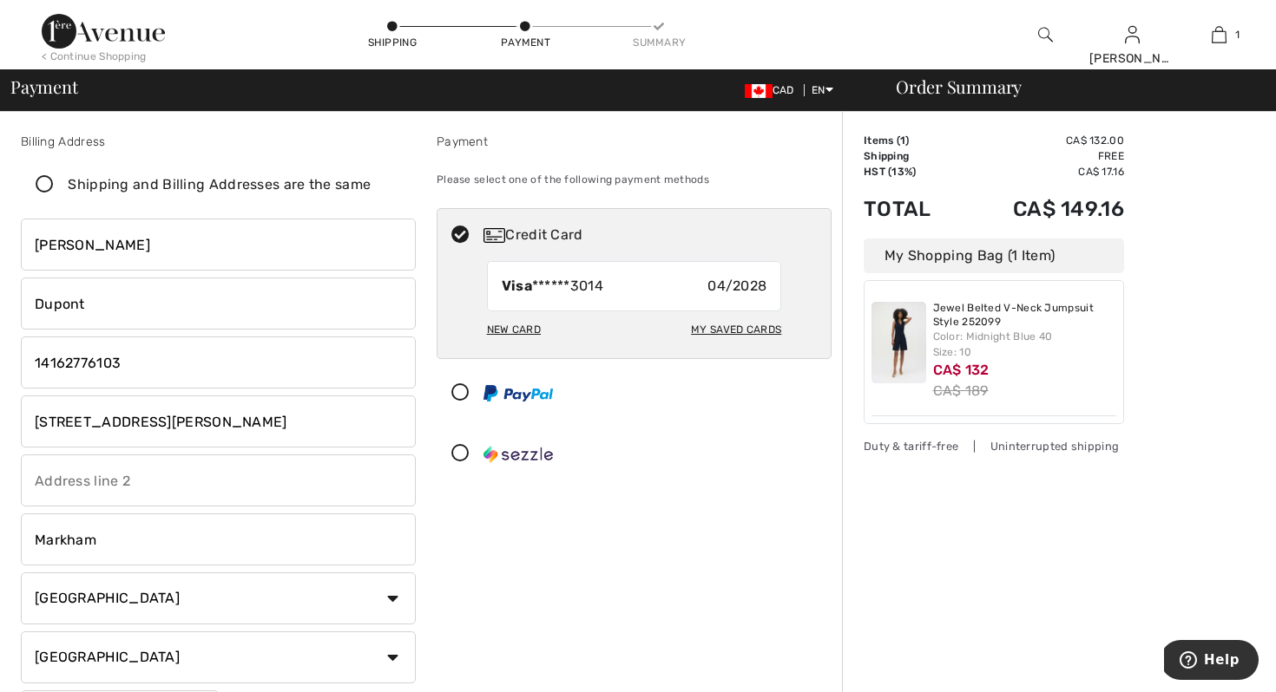
checkbox input "false"
click at [457, 551] on div "Payment Please select one of the following payment methods Credit Card Visa ***…" at bounding box center [634, 441] width 416 height 617
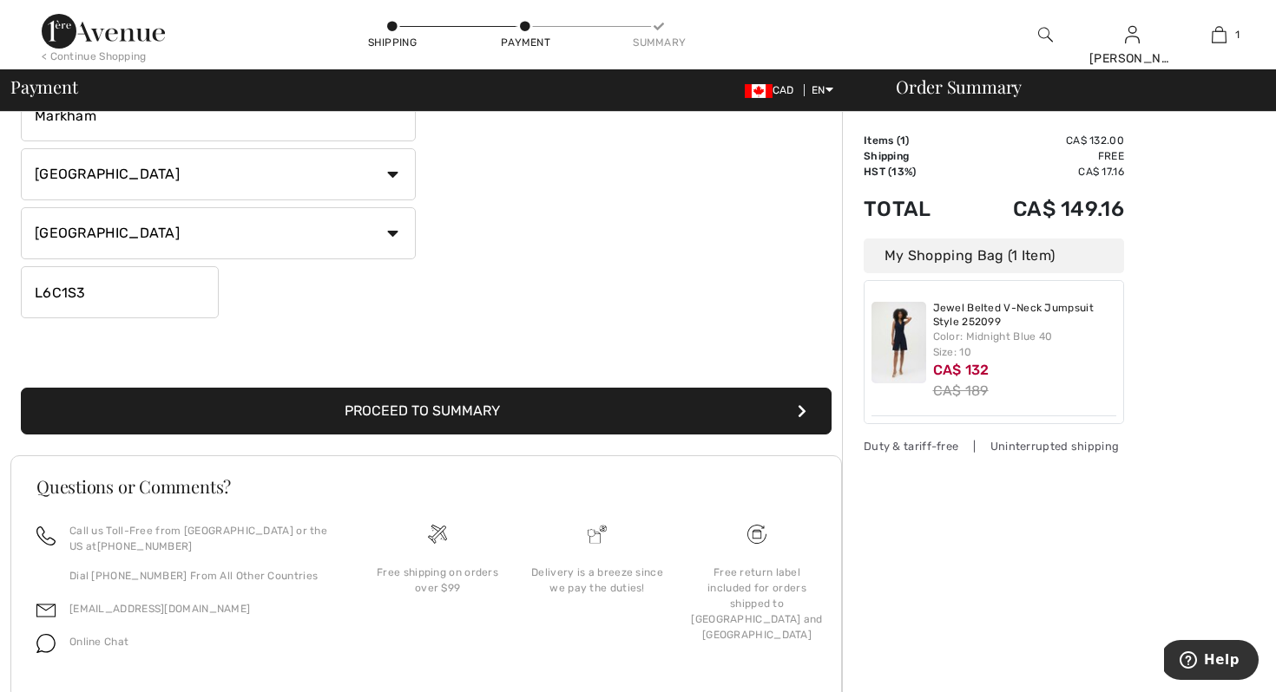
scroll to position [476, 0]
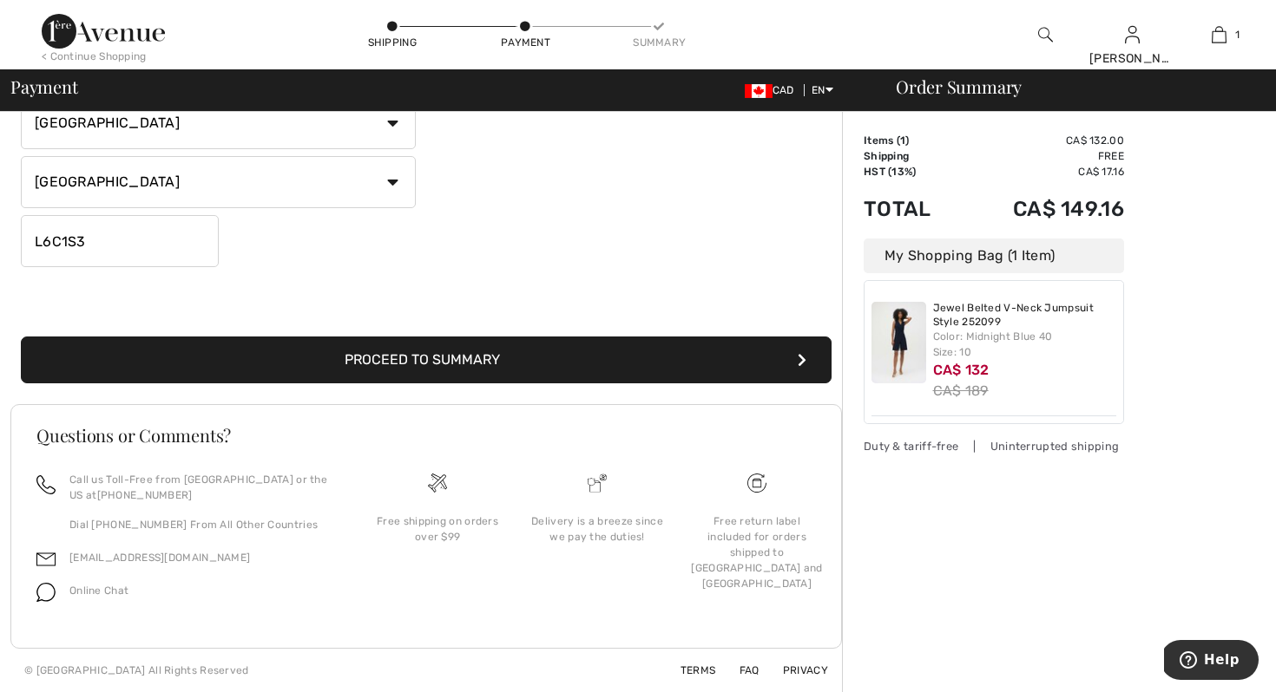
click at [459, 352] on button "Proceed to Summary" at bounding box center [426, 360] width 810 height 47
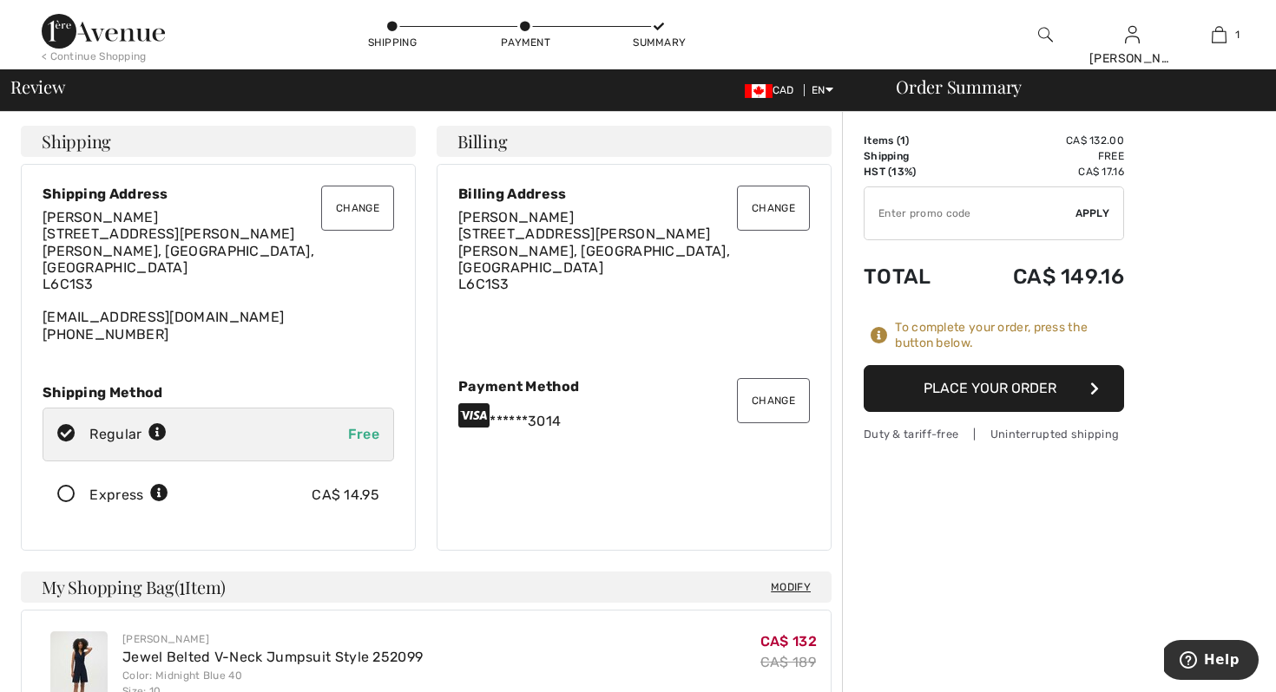
click at [358, 206] on button "Change" at bounding box center [357, 208] width 73 height 45
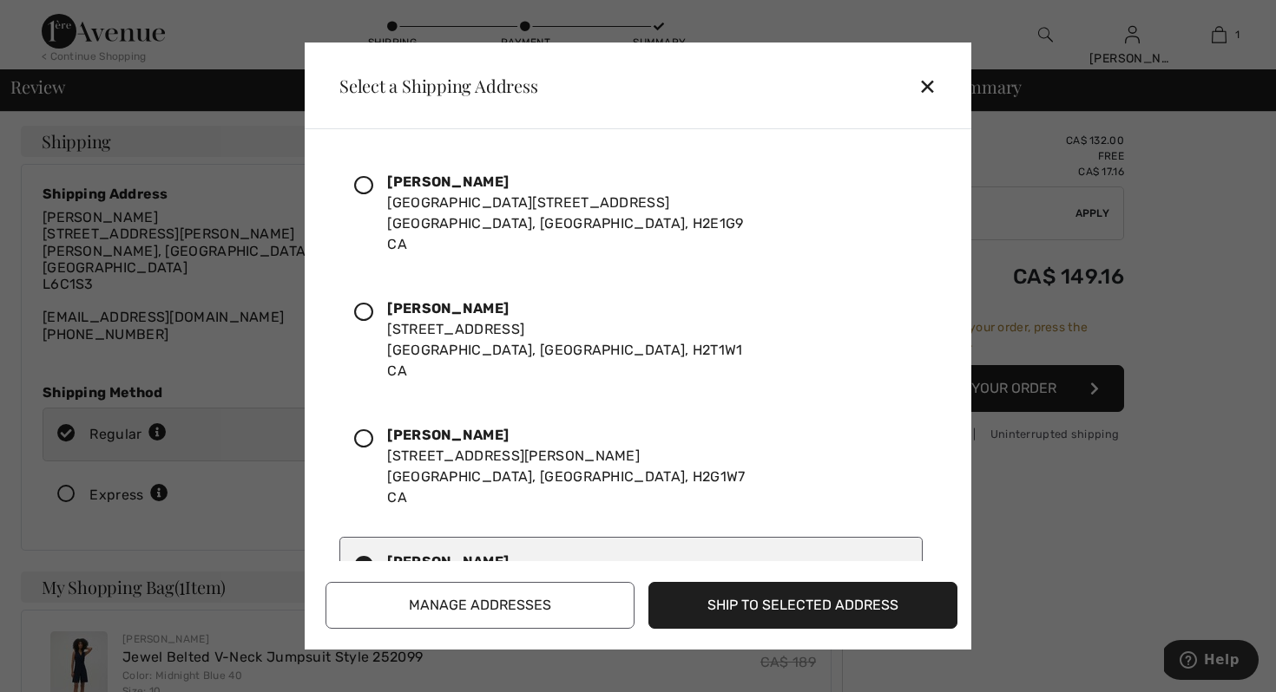
click at [366, 181] on icon at bounding box center [363, 185] width 19 height 19
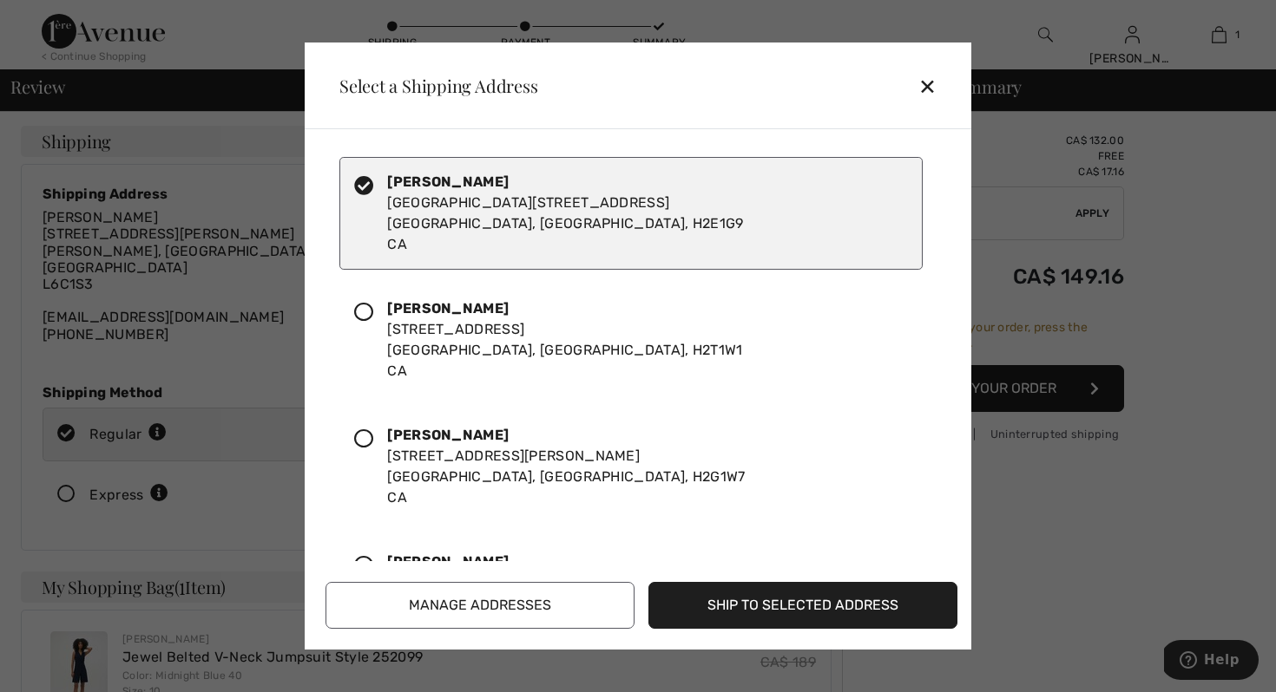
click at [740, 601] on button "Ship to Selected Address" at bounding box center [802, 605] width 309 height 47
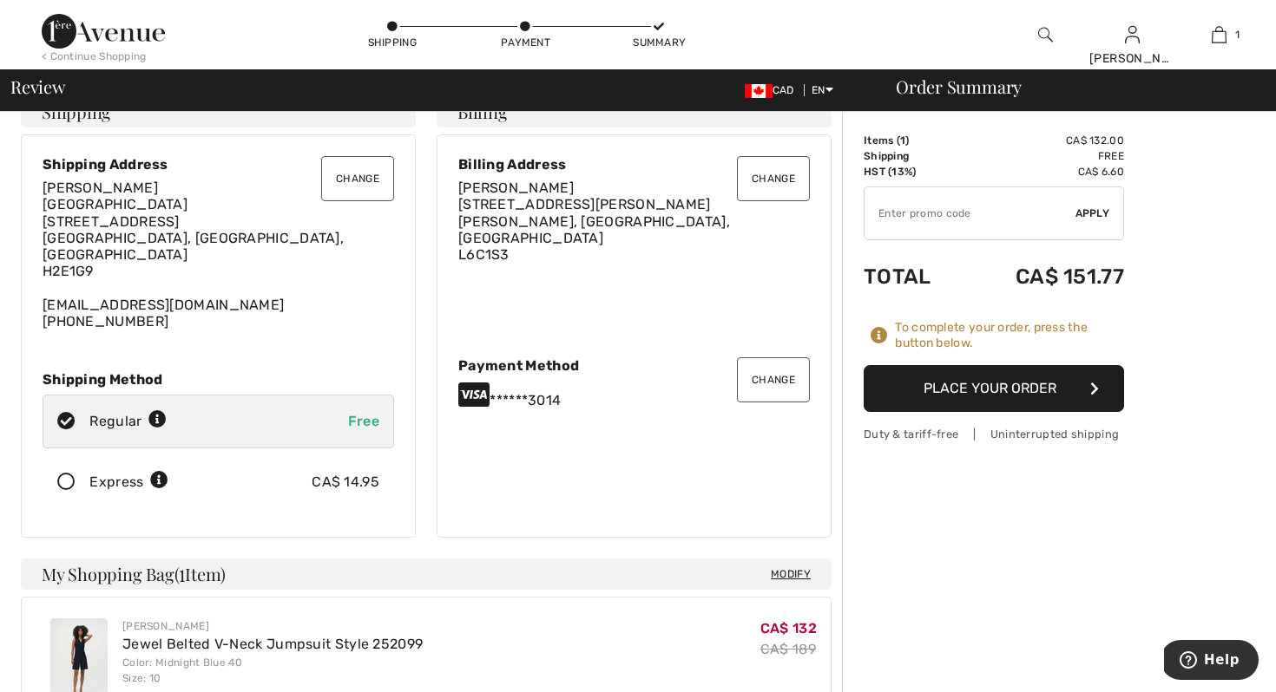
scroll to position [35, 0]
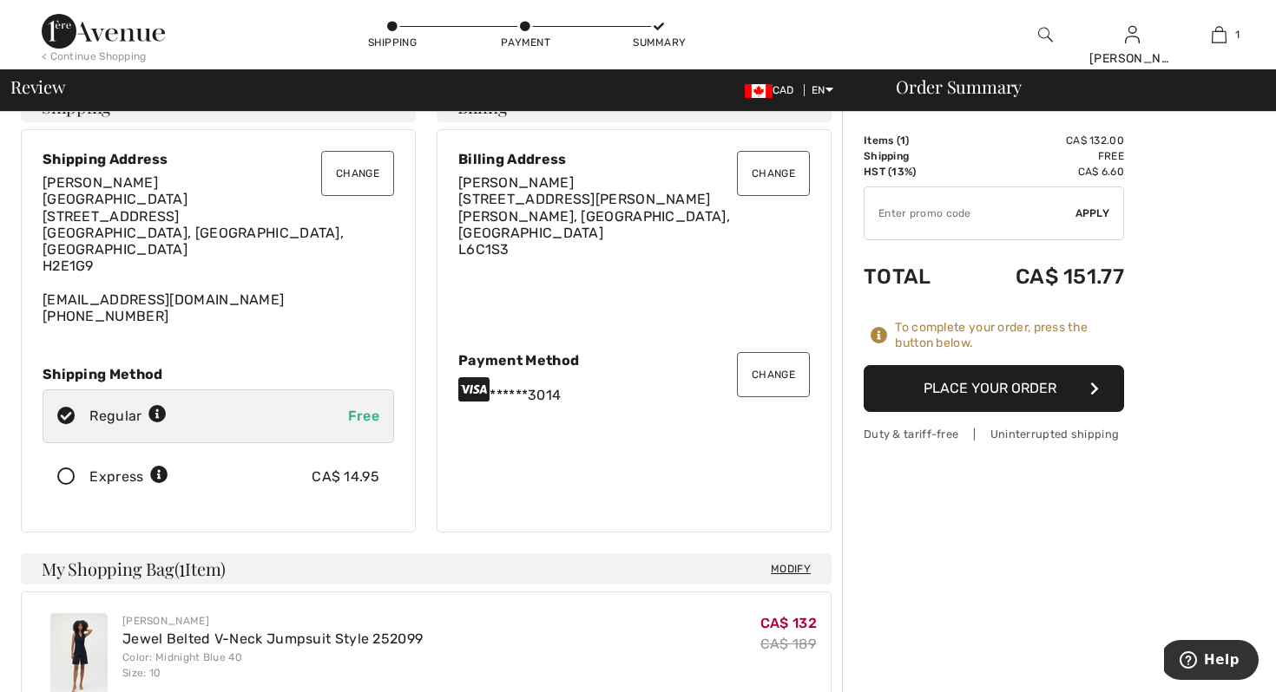
click at [788, 357] on button "Change" at bounding box center [773, 374] width 73 height 45
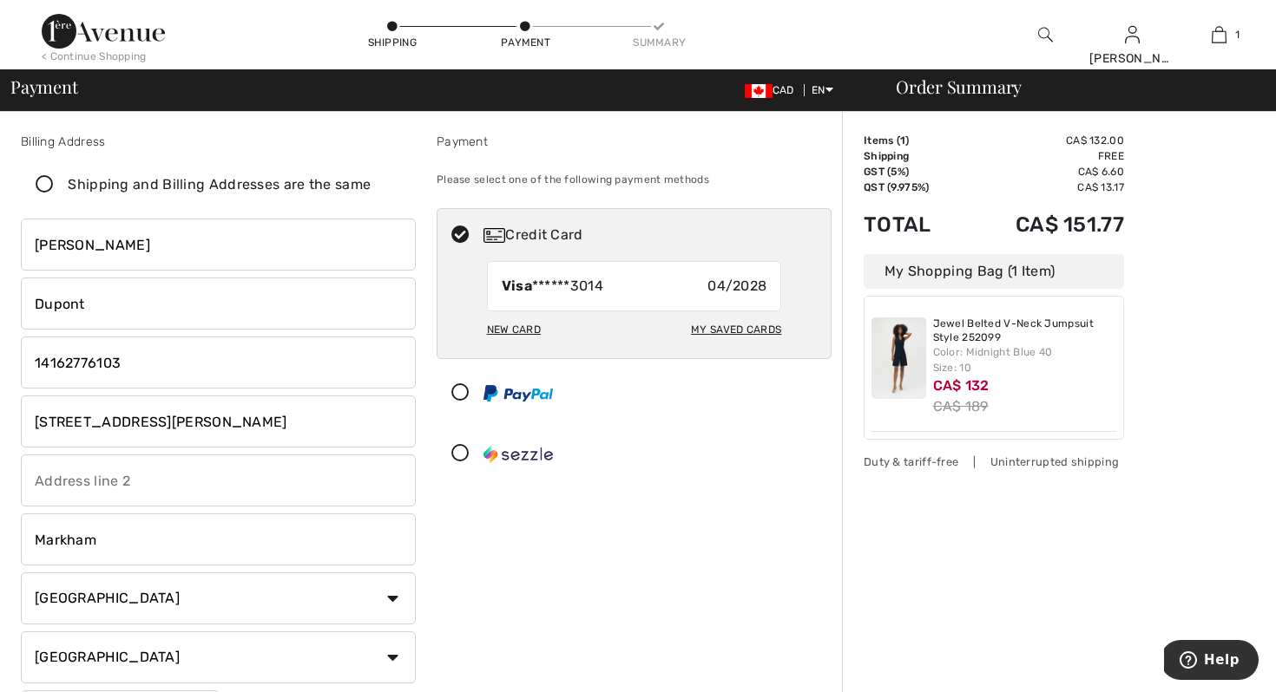
click at [530, 327] on div "New Card" at bounding box center [514, 330] width 54 height 30
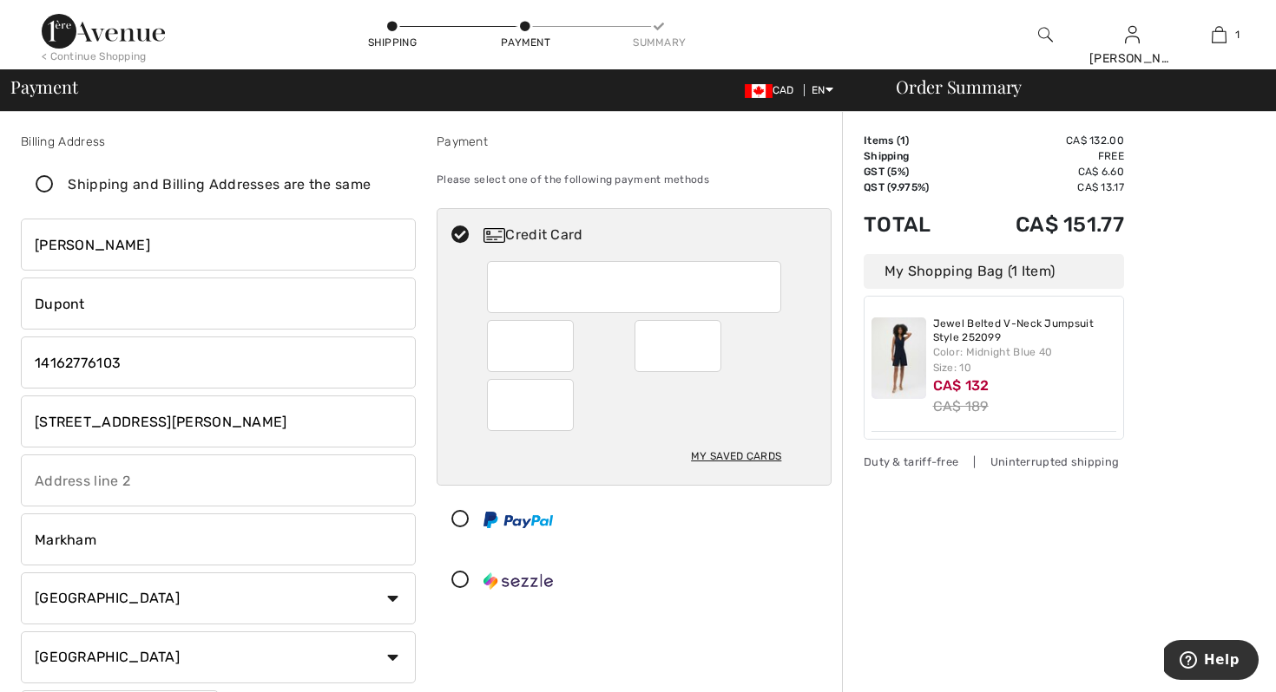
click at [665, 538] on div at bounding box center [626, 520] width 379 height 52
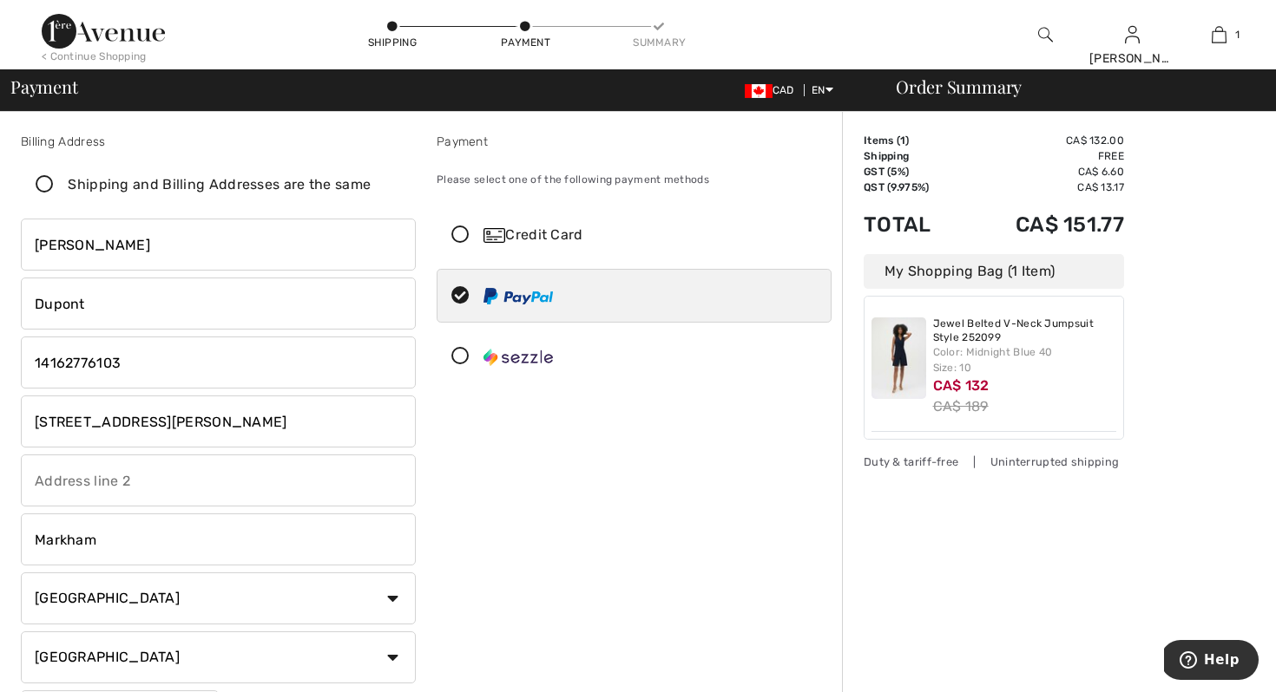
click at [462, 232] on icon at bounding box center [460, 235] width 46 height 18
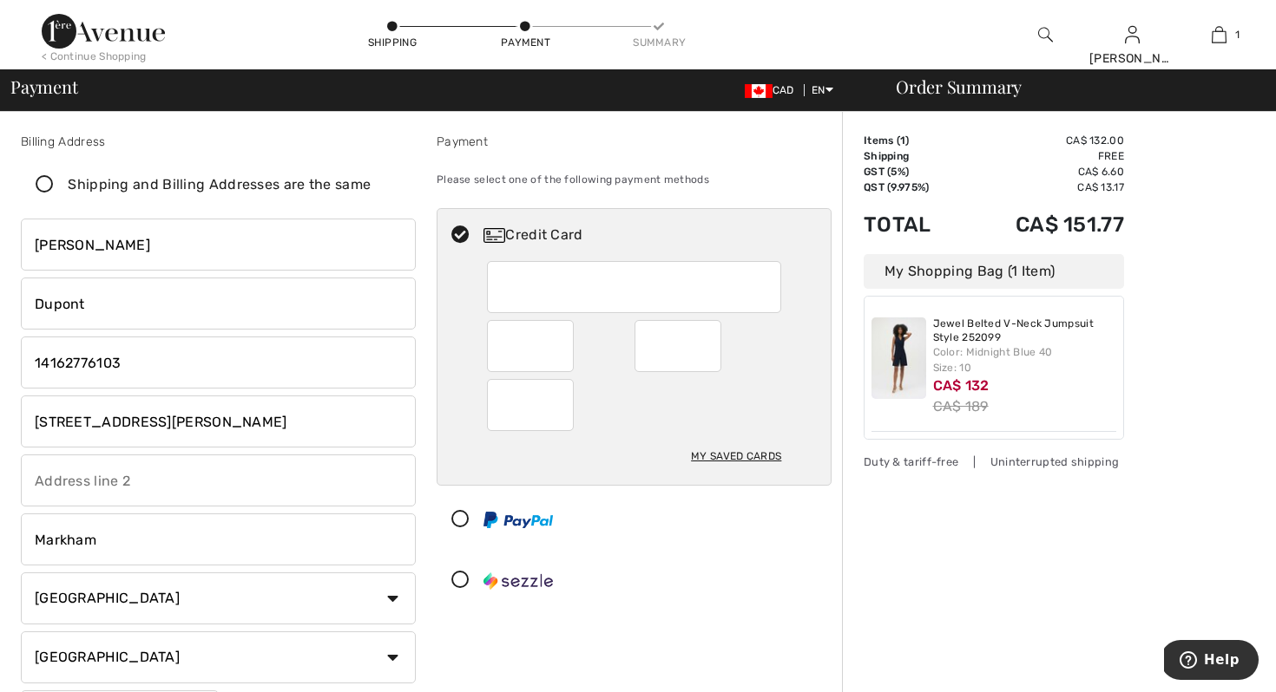
click at [722, 450] on div "My Saved Cards" at bounding box center [736, 457] width 90 height 30
radio input "true"
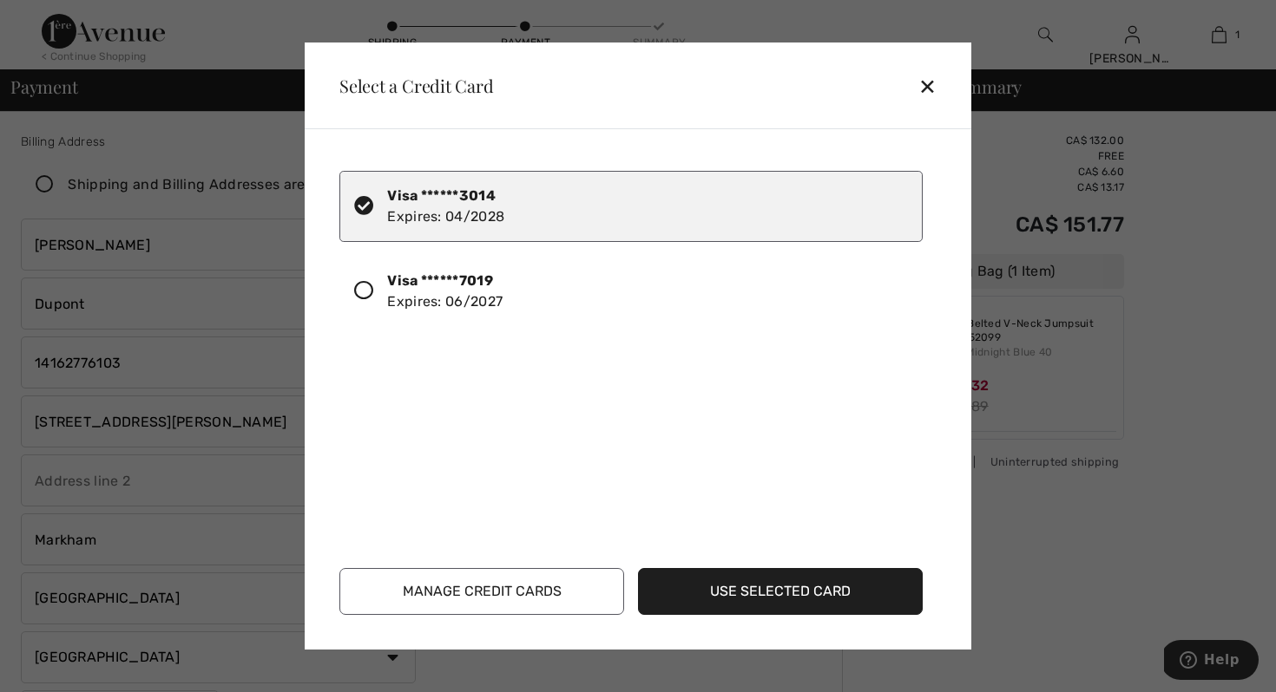
click at [362, 290] on icon at bounding box center [363, 290] width 19 height 19
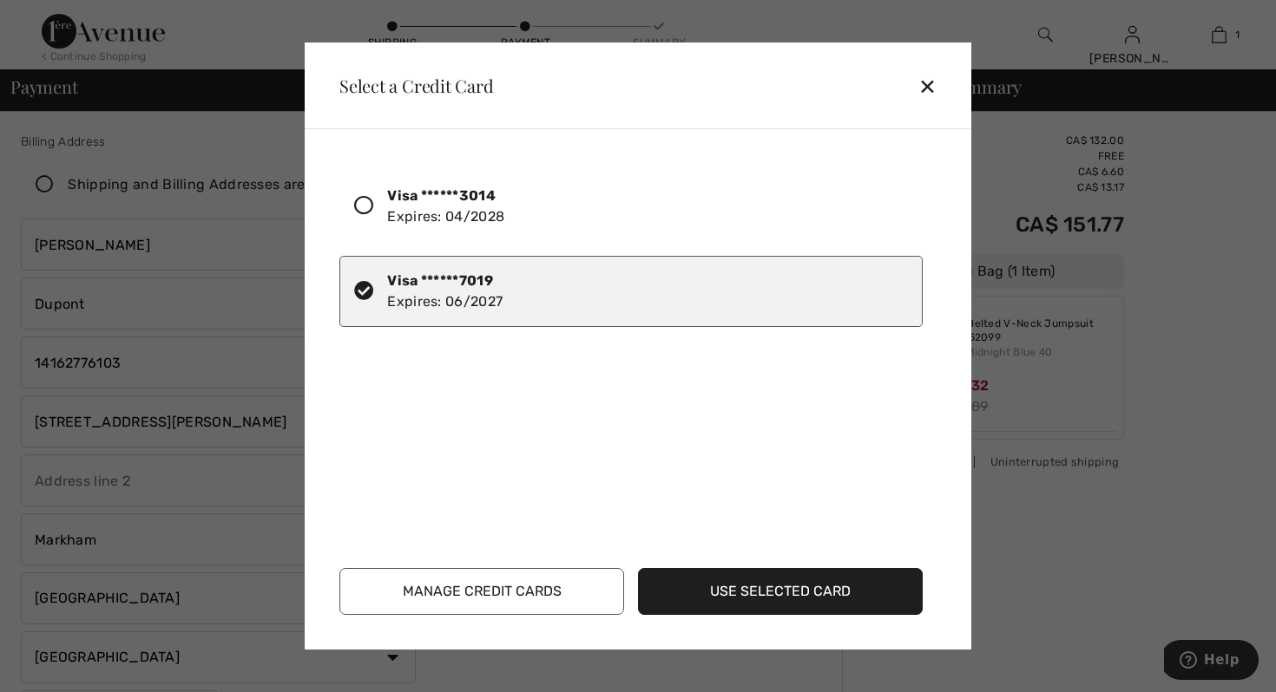
click at [784, 594] on button "Use Selected Card" at bounding box center [780, 591] width 285 height 47
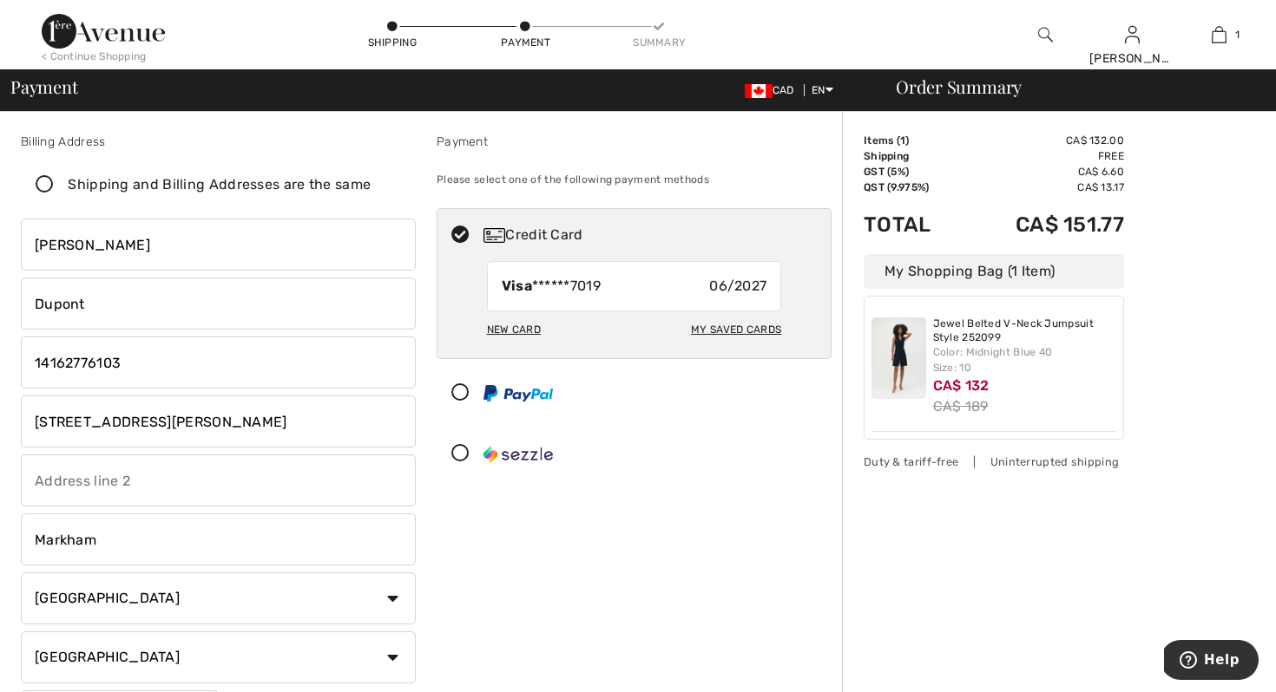
click at [783, 580] on div "Payment Please select one of the following payment methods Credit Card Visa ***…" at bounding box center [634, 441] width 416 height 617
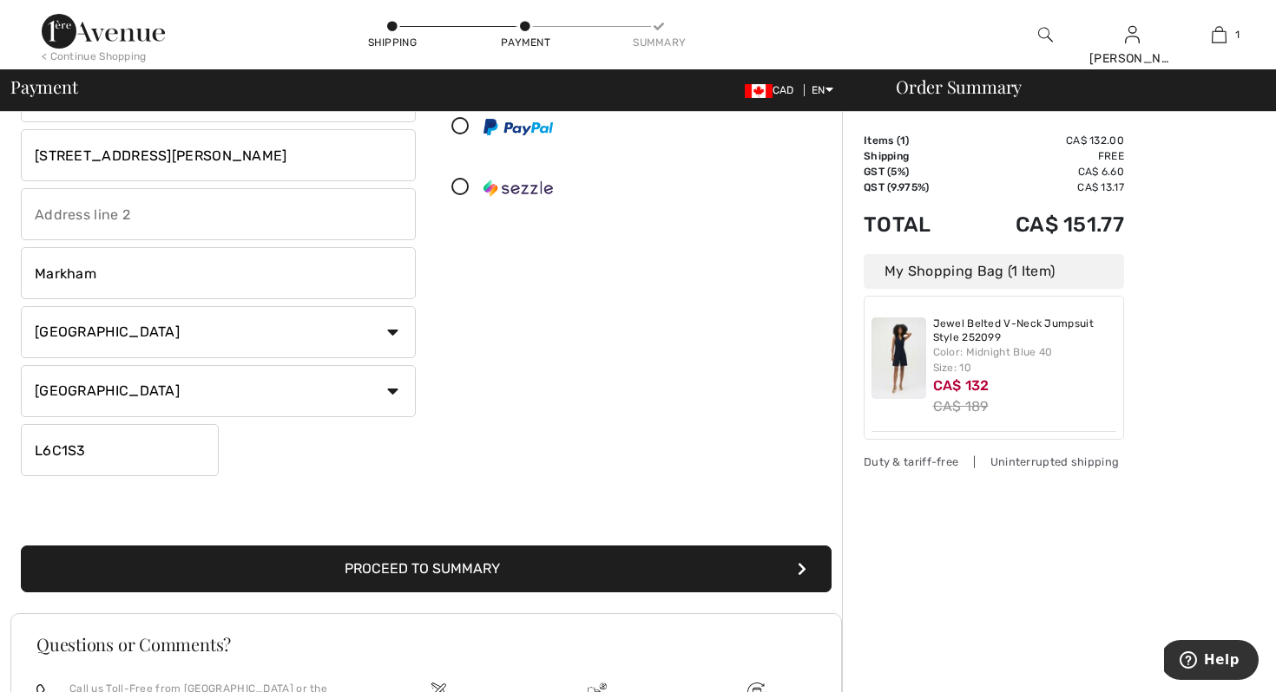
scroll to position [198, 0]
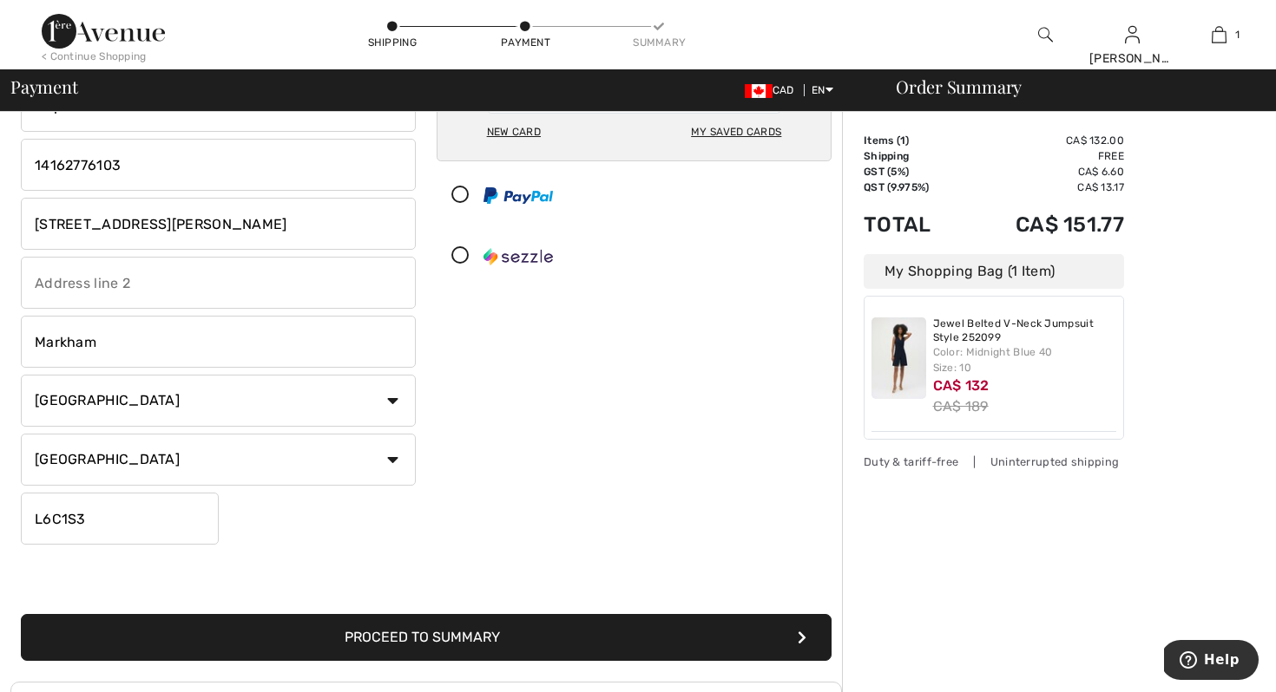
click at [545, 636] on button "Proceed to Summary" at bounding box center [426, 637] width 810 height 47
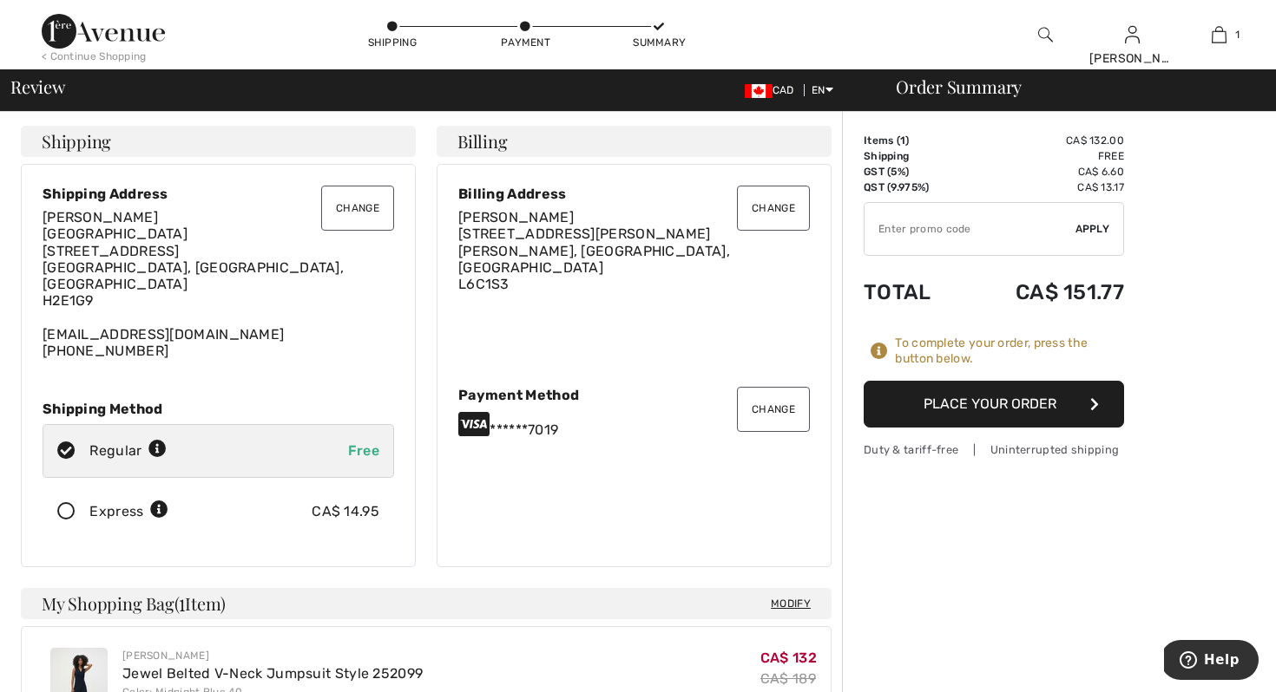
click at [961, 408] on button "Place Your Order" at bounding box center [993, 404] width 260 height 47
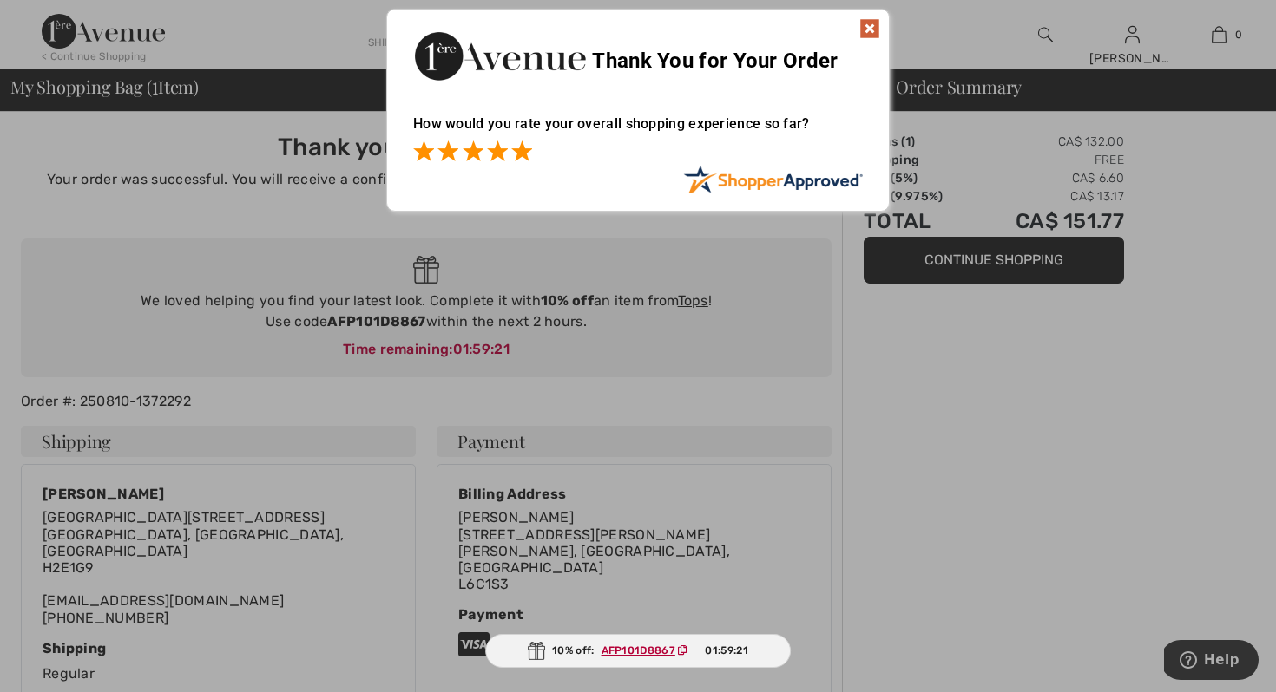
click at [524, 149] on span at bounding box center [521, 151] width 21 height 21
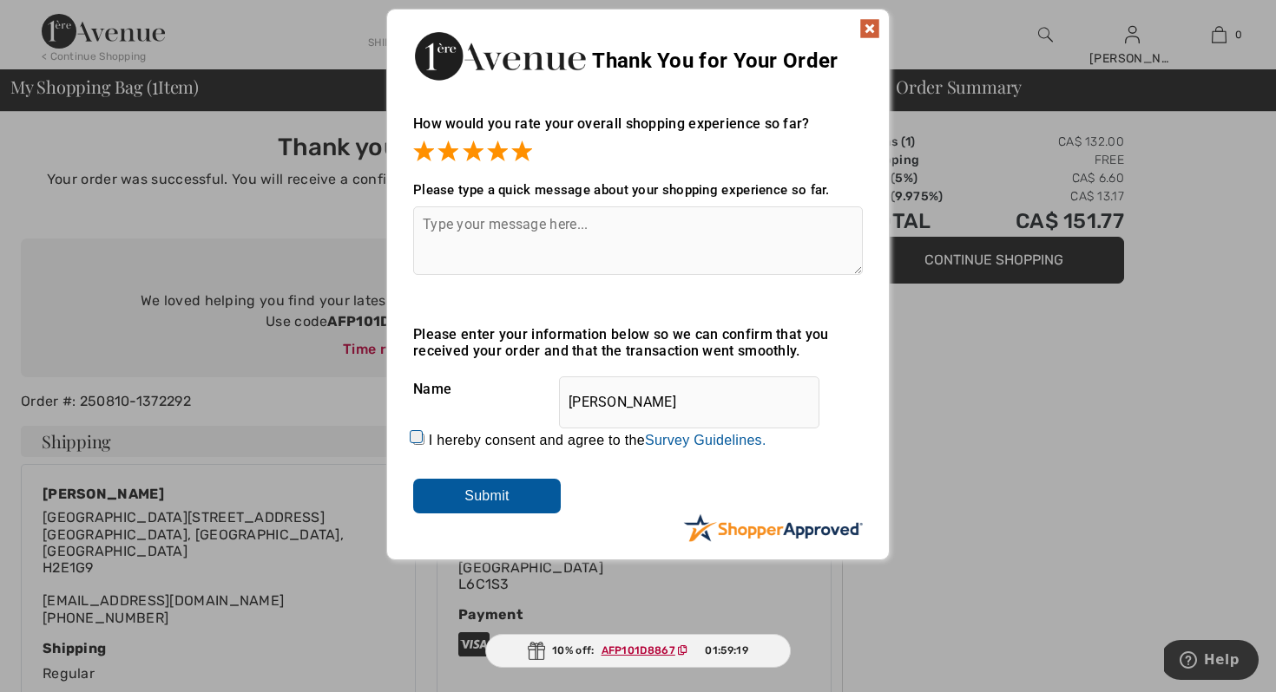
click at [870, 25] on img at bounding box center [869, 28] width 21 height 21
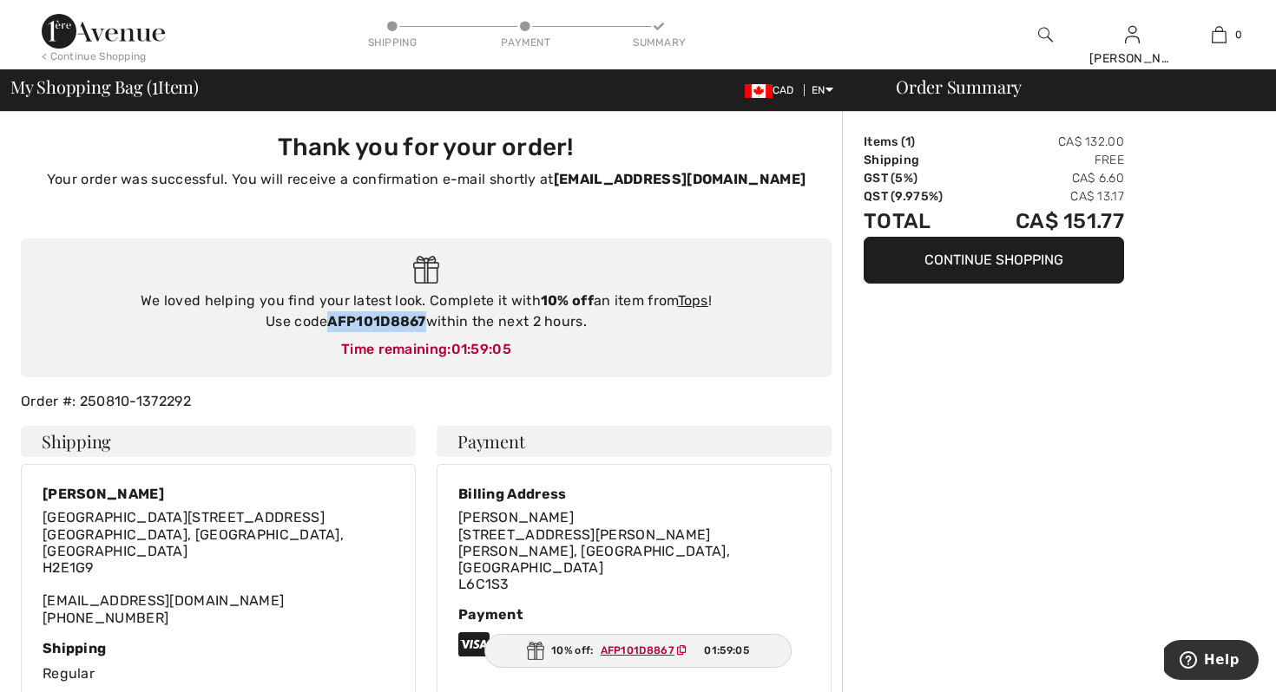
drag, startPoint x: 330, startPoint y: 323, endPoint x: 427, endPoint y: 326, distance: 97.2
click at [427, 326] on div "We loved helping you find your latest look. Complete it with 10% off an item fr…" at bounding box center [426, 312] width 776 height 42
copy strong "AFP101D8867"
click at [695, 298] on link "Tops" at bounding box center [693, 300] width 30 height 16
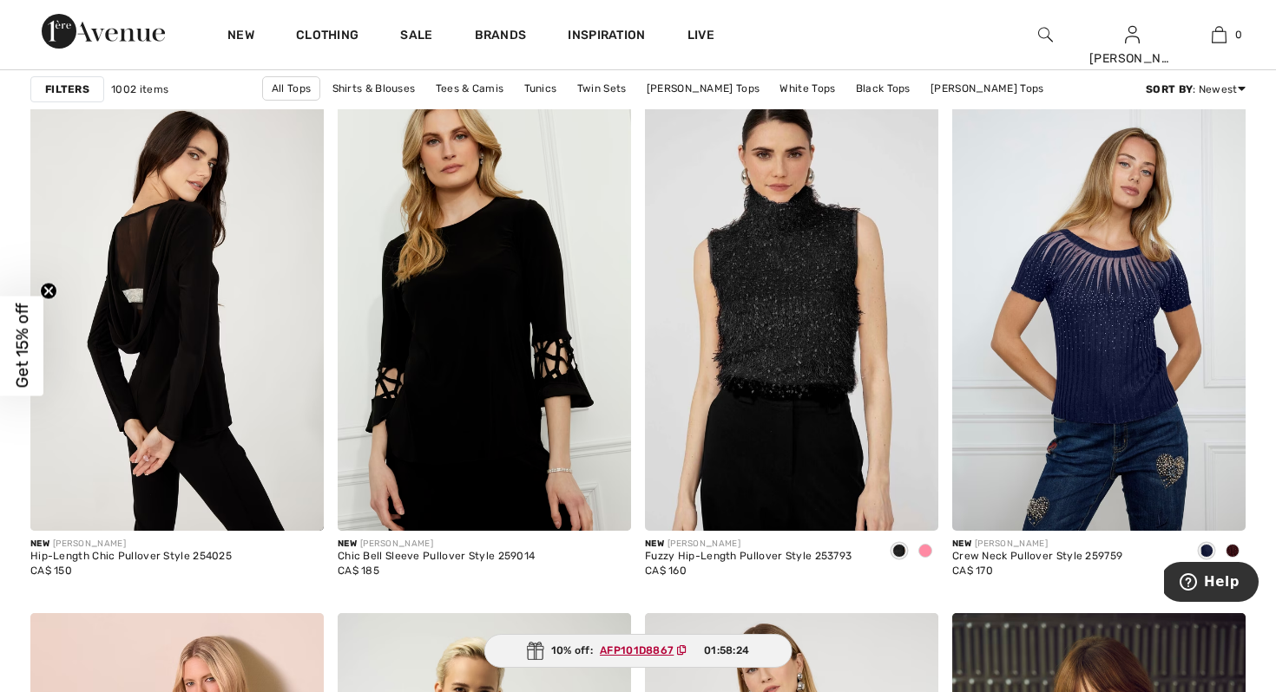
scroll to position [7080, 0]
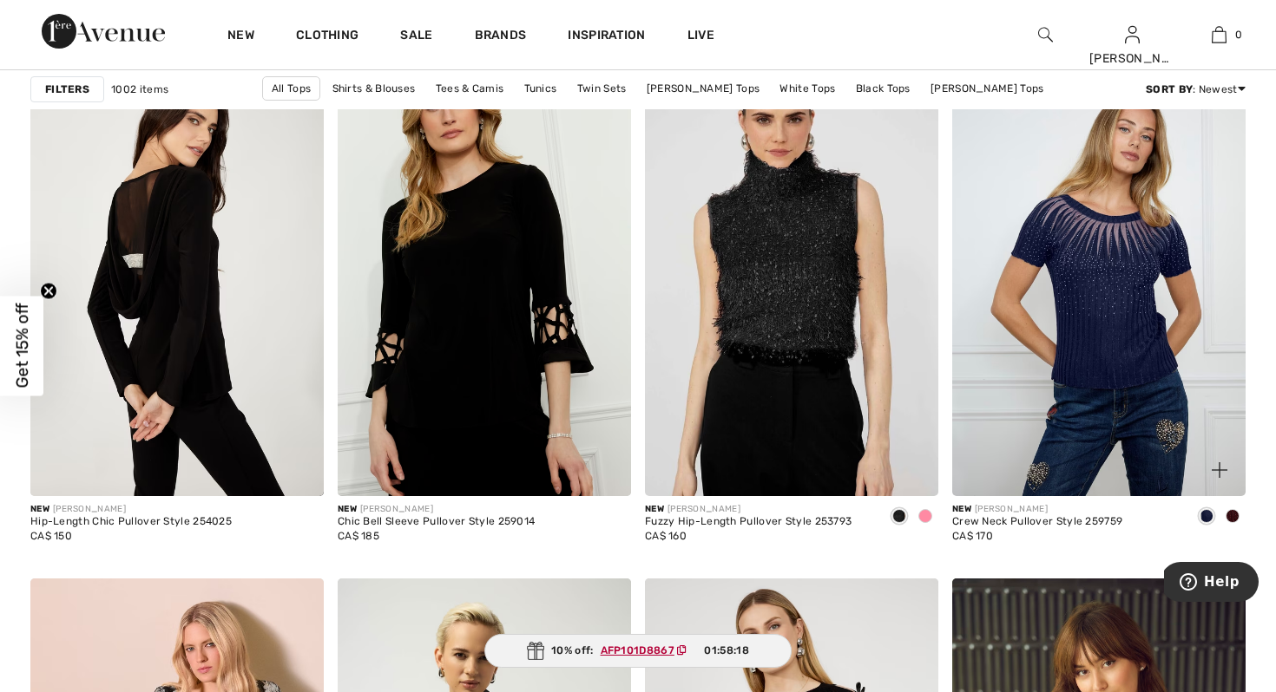
click at [1129, 261] on img at bounding box center [1098, 276] width 293 height 440
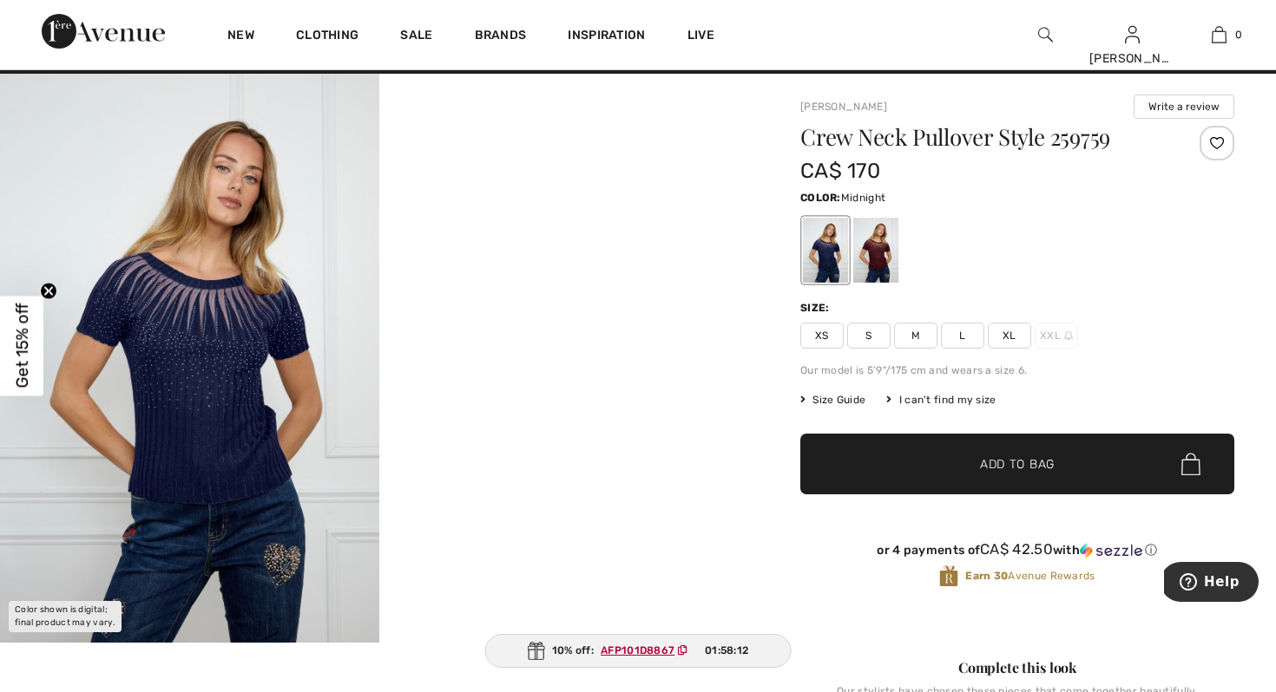
scroll to position [35, 0]
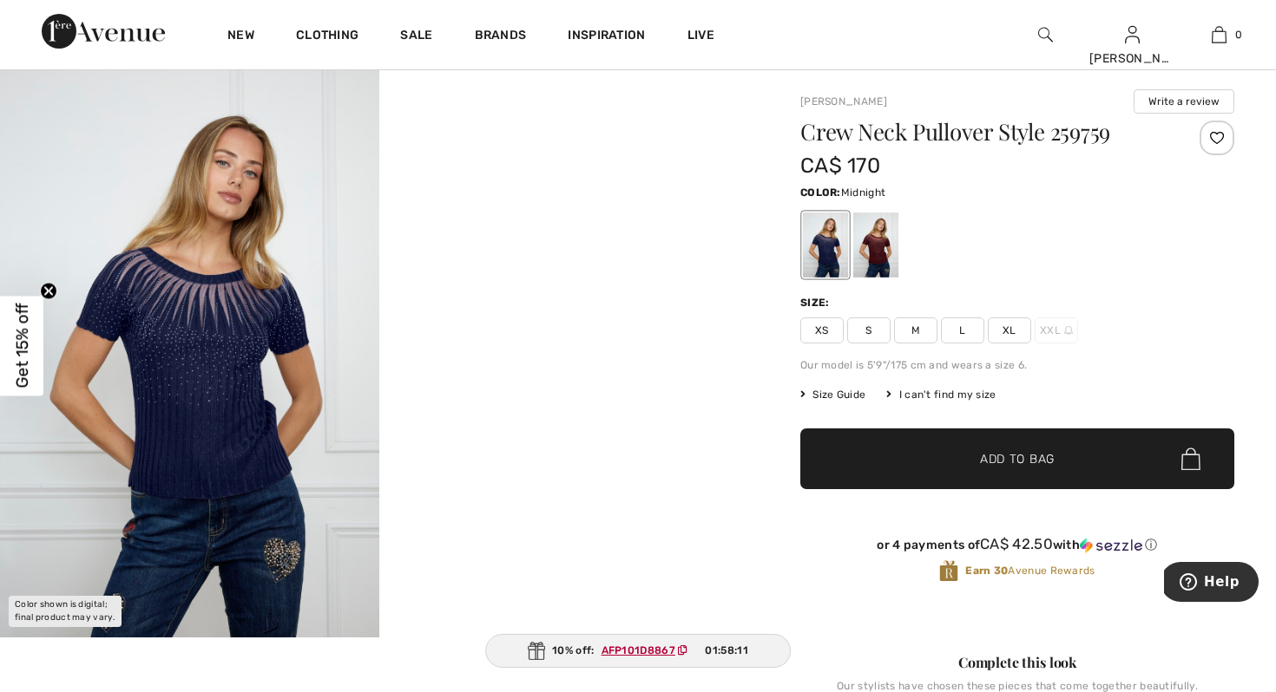
click at [1214, 137] on div at bounding box center [1216, 138] width 35 height 35
click at [876, 246] on div at bounding box center [875, 245] width 45 height 65
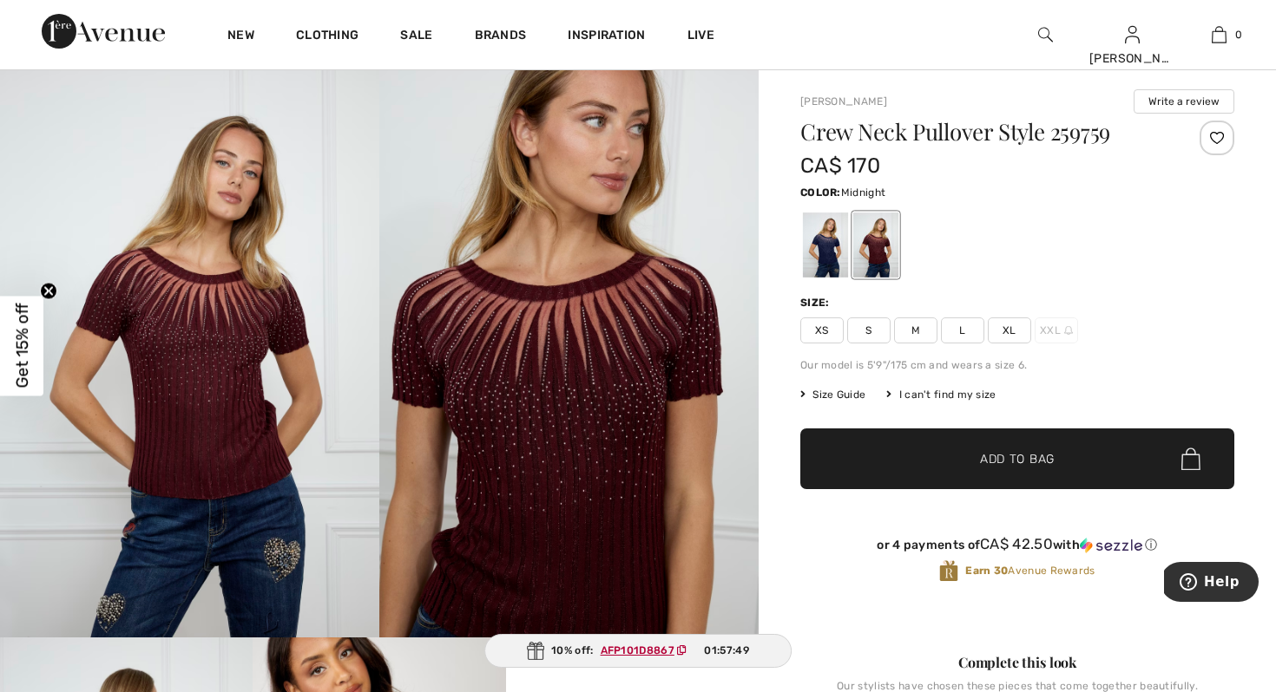
click at [823, 251] on div at bounding box center [825, 245] width 45 height 65
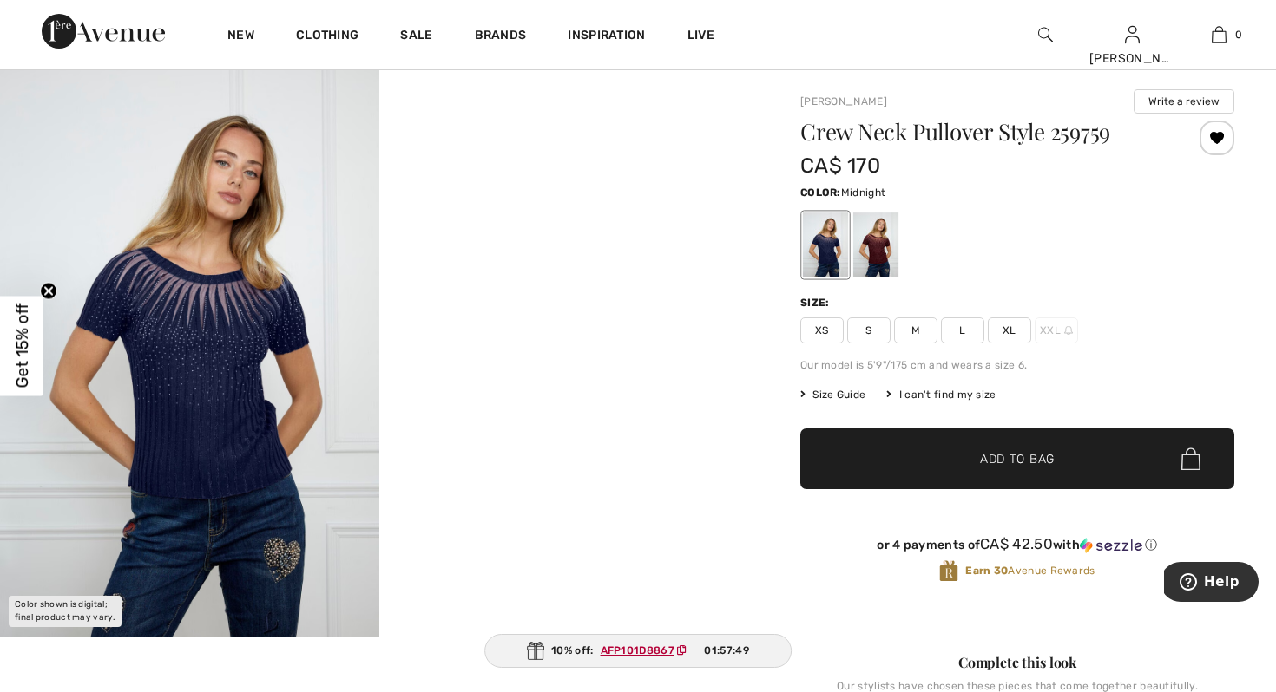
click at [1040, 233] on div at bounding box center [1017, 245] width 434 height 72
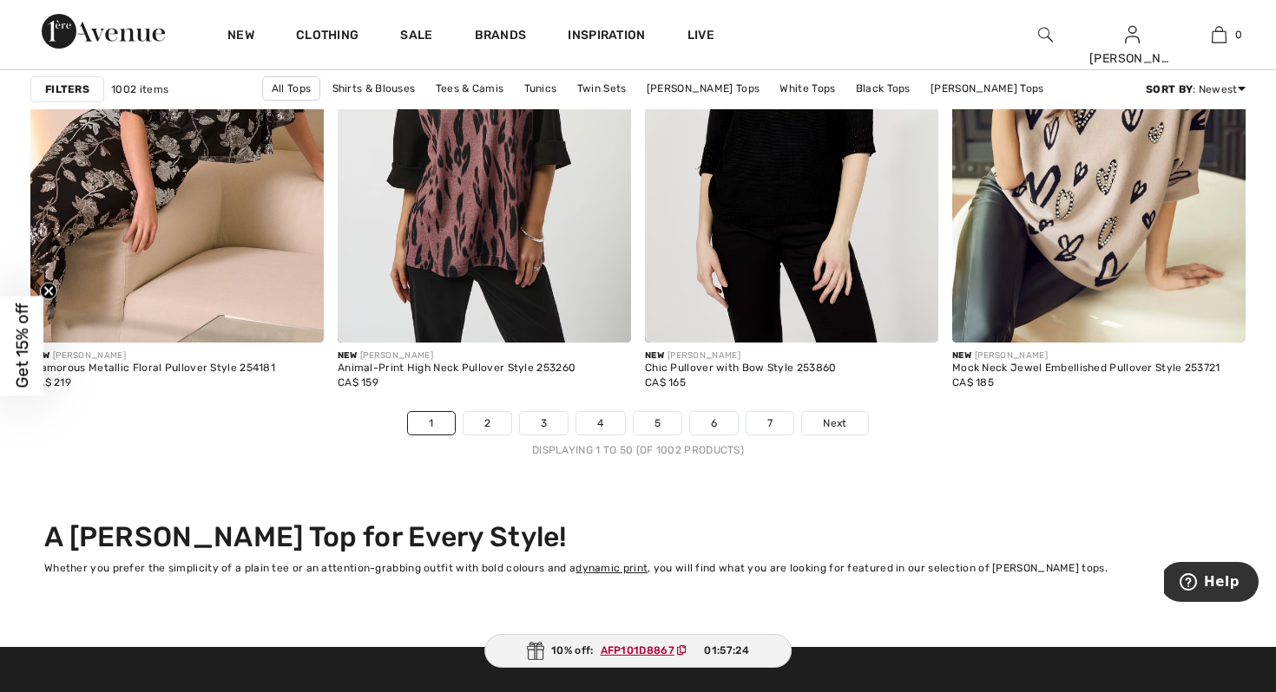
scroll to position [7775, 0]
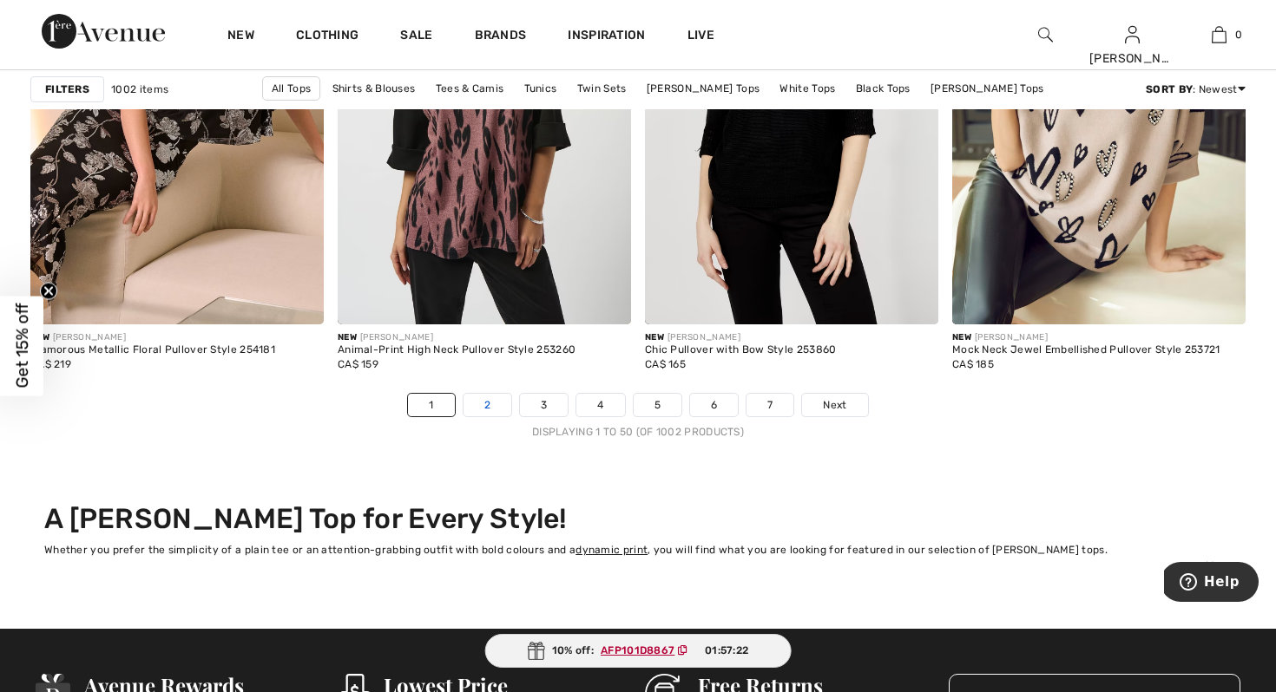
click at [489, 401] on link "2" at bounding box center [487, 405] width 48 height 23
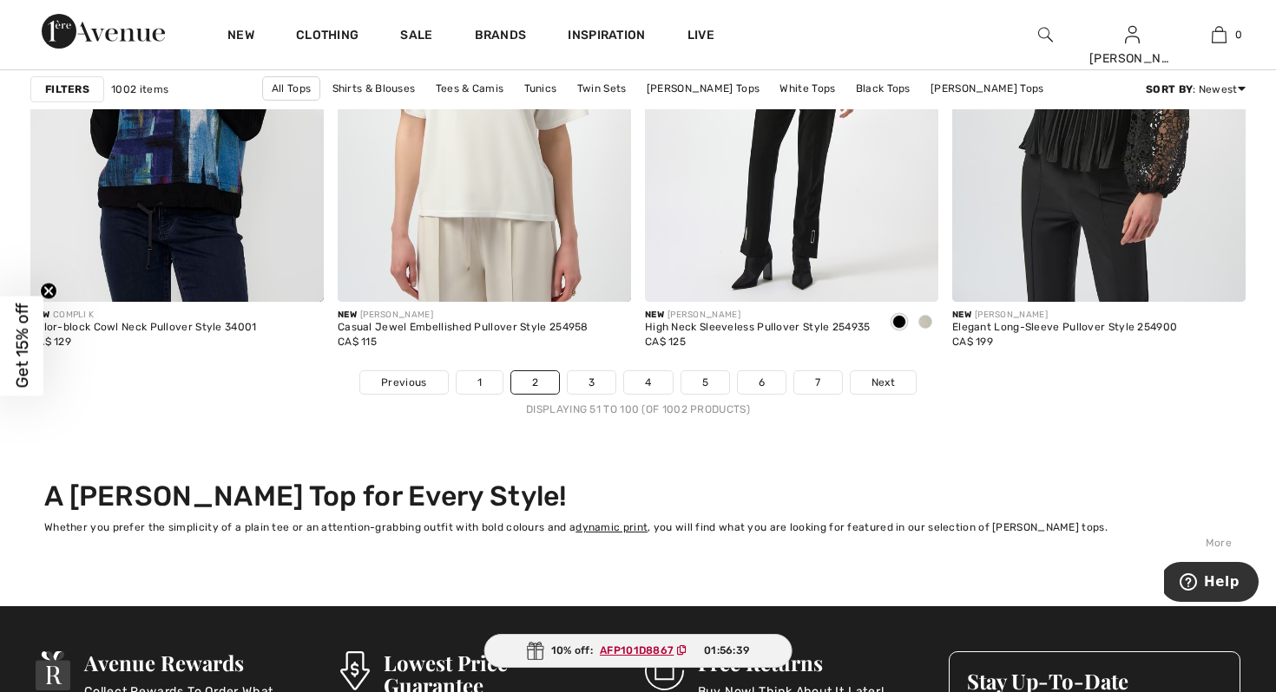
scroll to position [7809, 0]
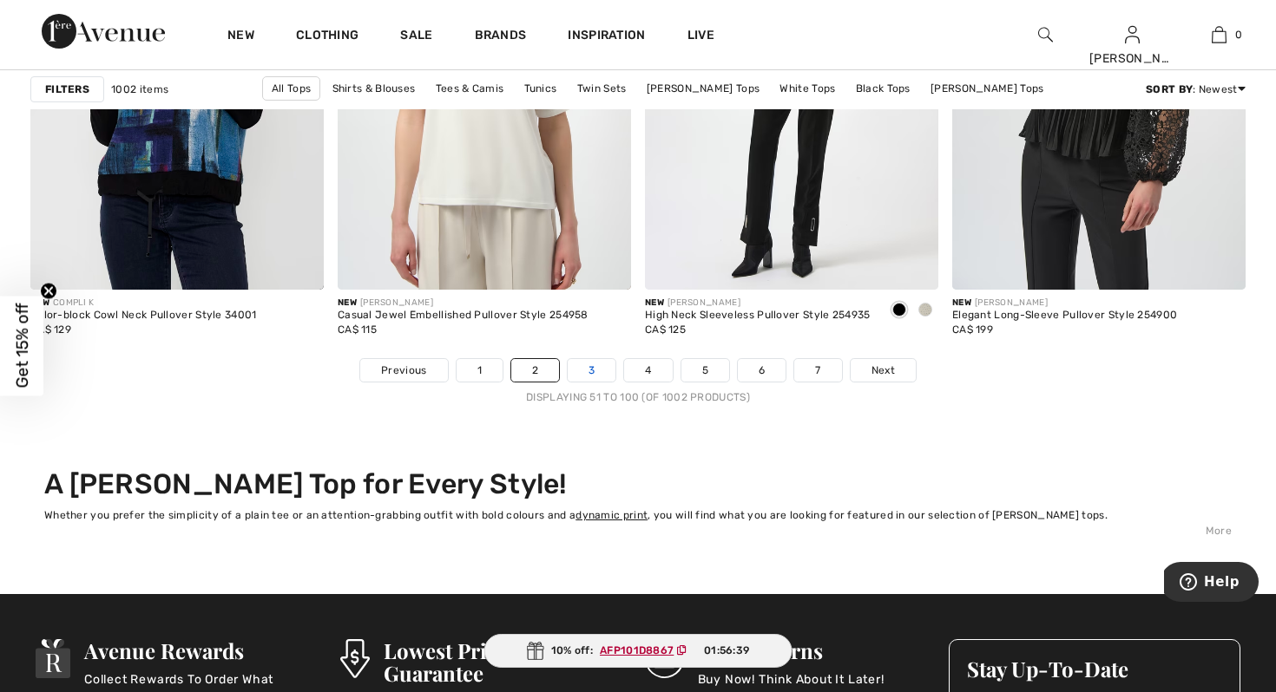
click at [589, 371] on link "3" at bounding box center [591, 370] width 48 height 23
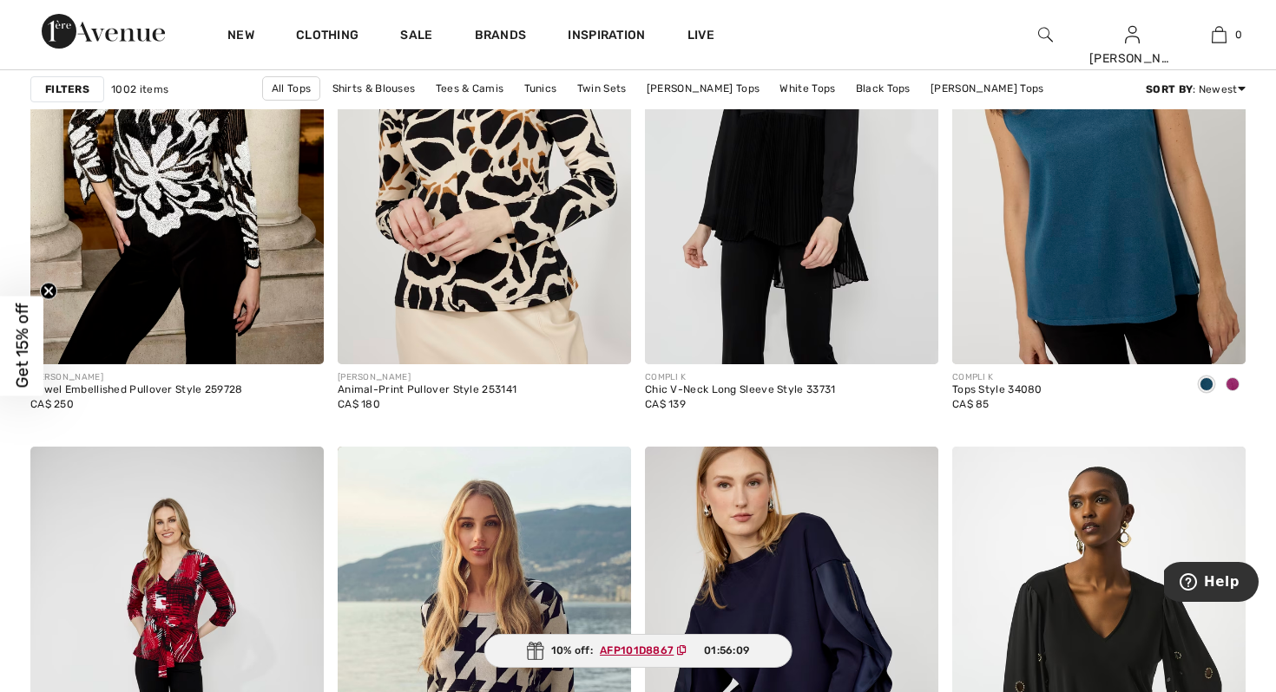
scroll to position [7219, 0]
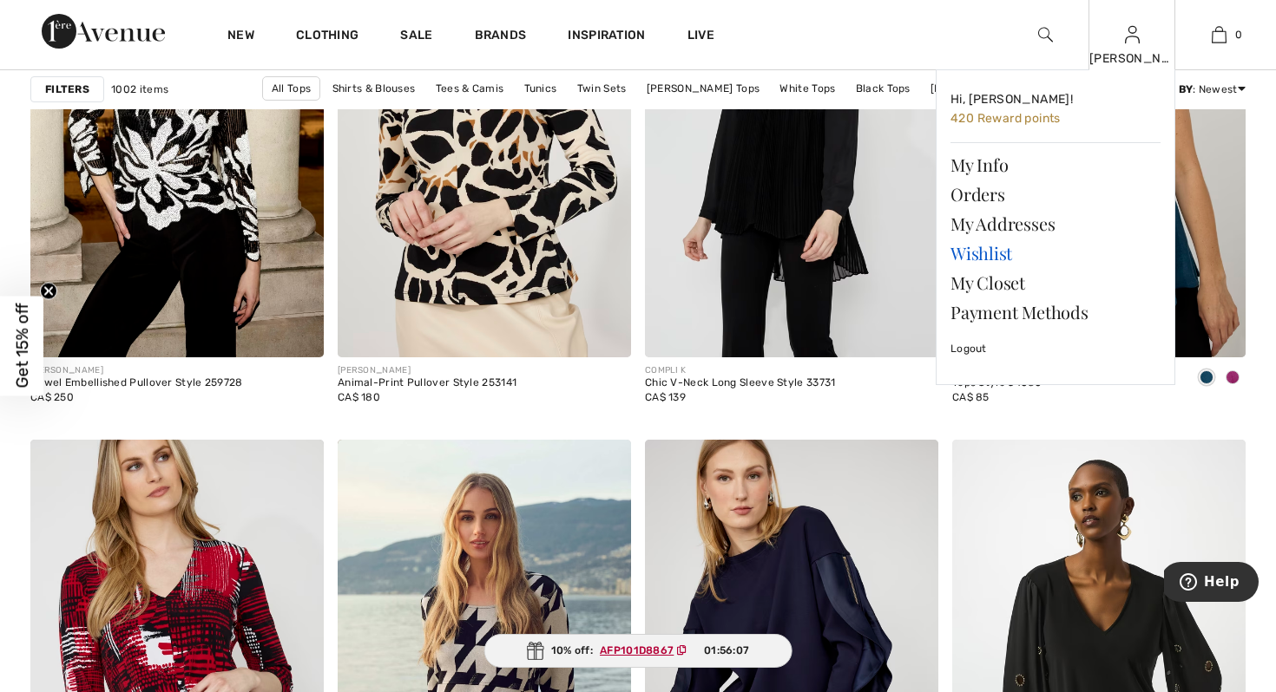
click at [971, 252] on link "Wishlist" at bounding box center [1055, 254] width 210 height 30
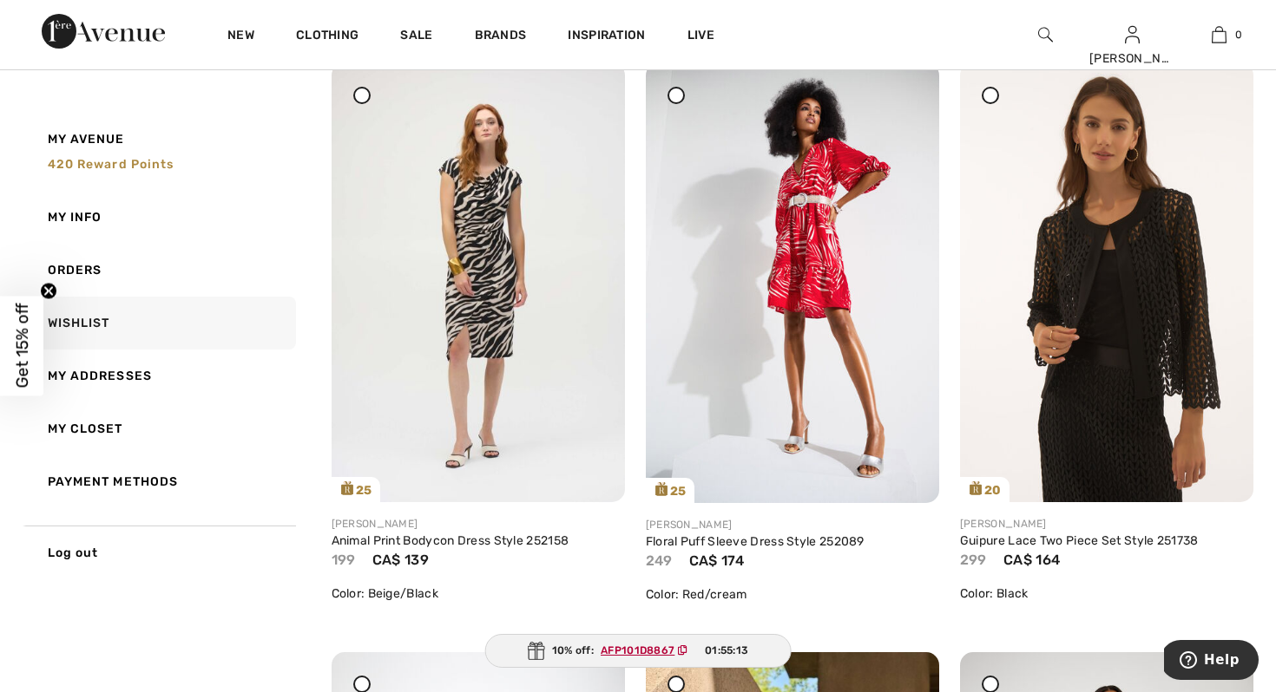
scroll to position [1423, 0]
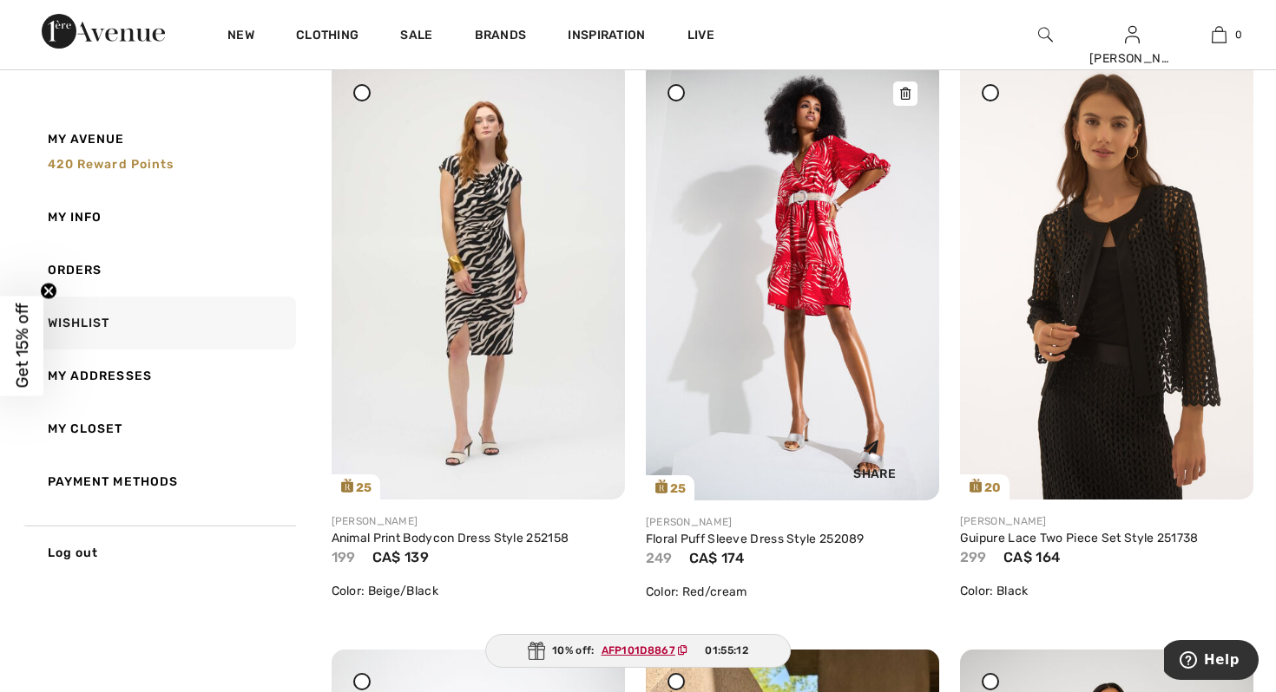
click at [812, 210] on img at bounding box center [792, 280] width 293 height 440
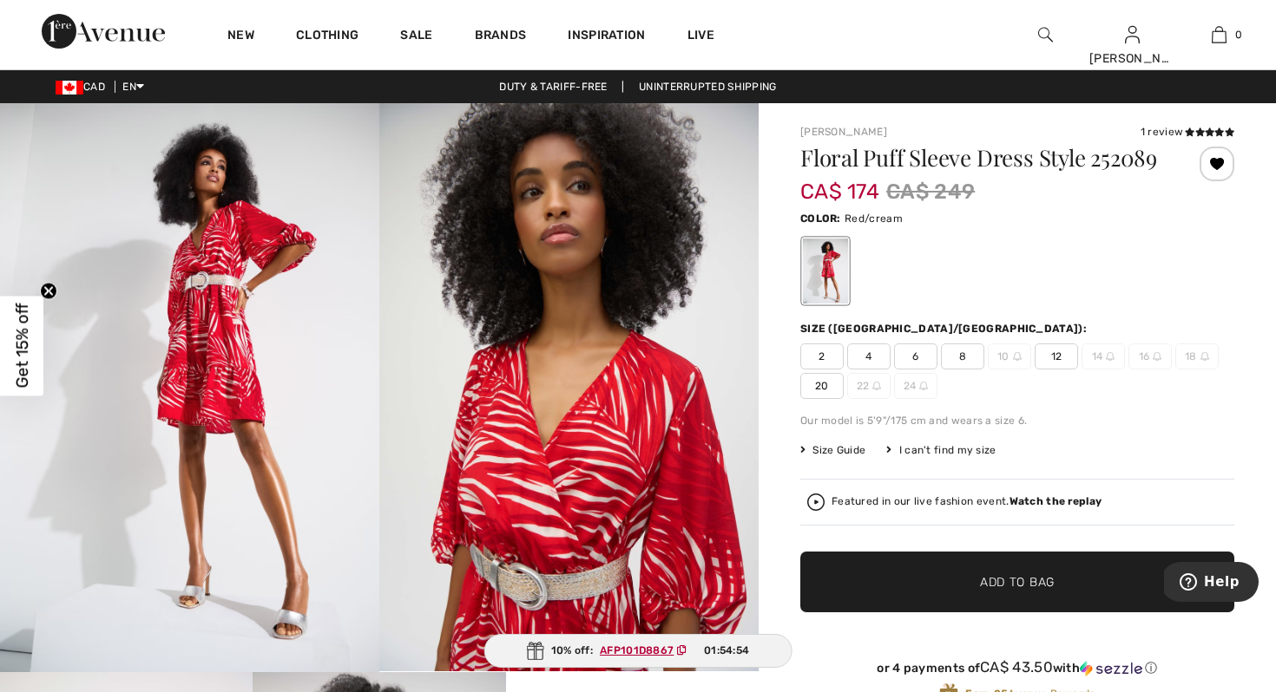
click at [1057, 503] on strong "Watch the replay" at bounding box center [1055, 501] width 93 height 12
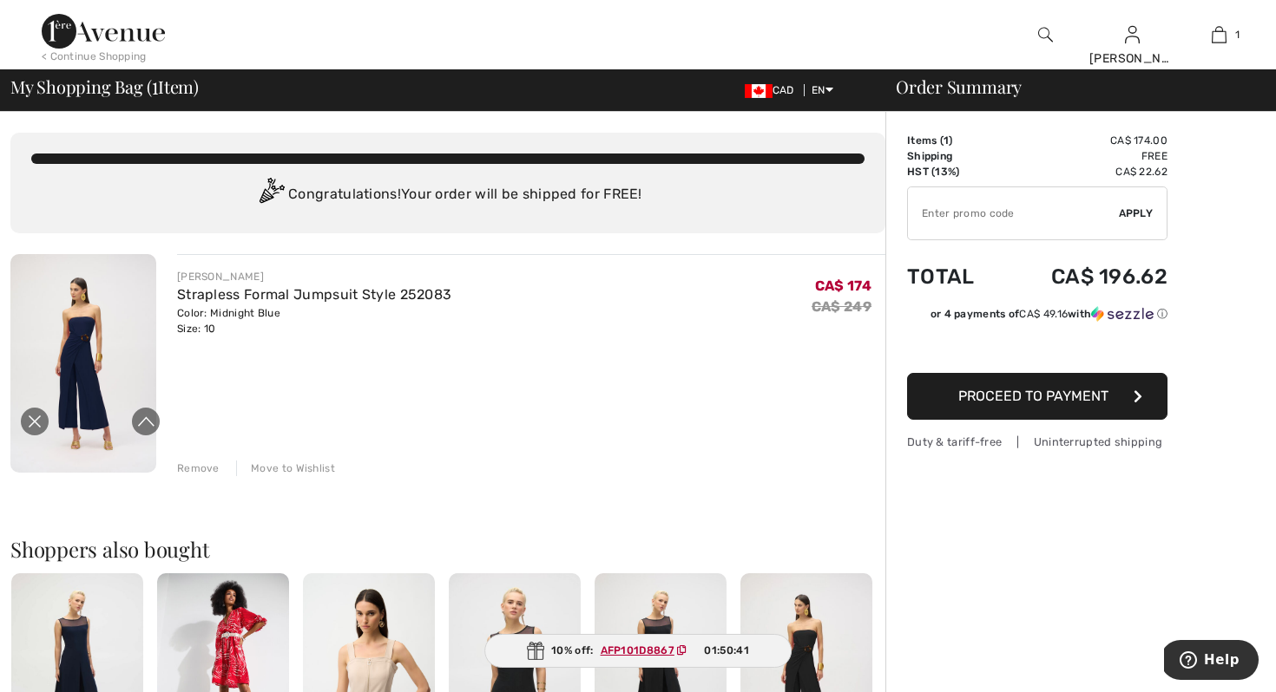
click at [388, 386] on div "[PERSON_NAME] Strapless Formal Jumpsuit Style 252083 Color: Midnight Blue Size:…" at bounding box center [531, 365] width 708 height 222
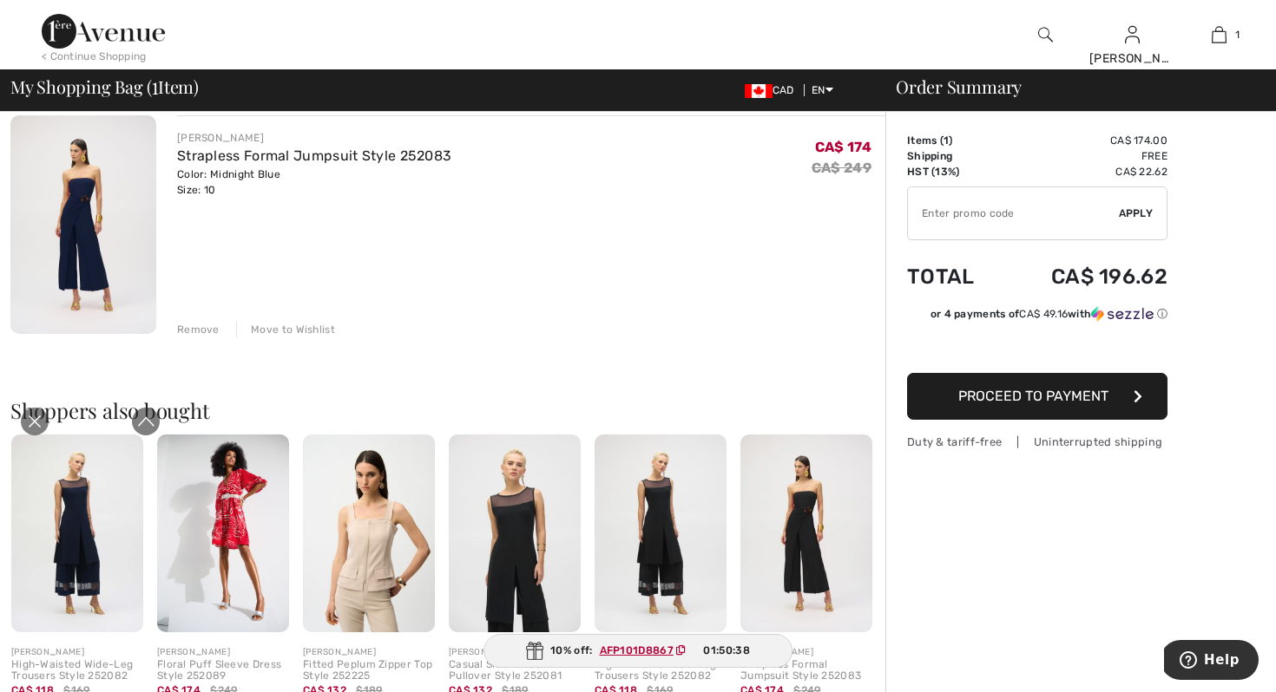
scroll to position [104, 0]
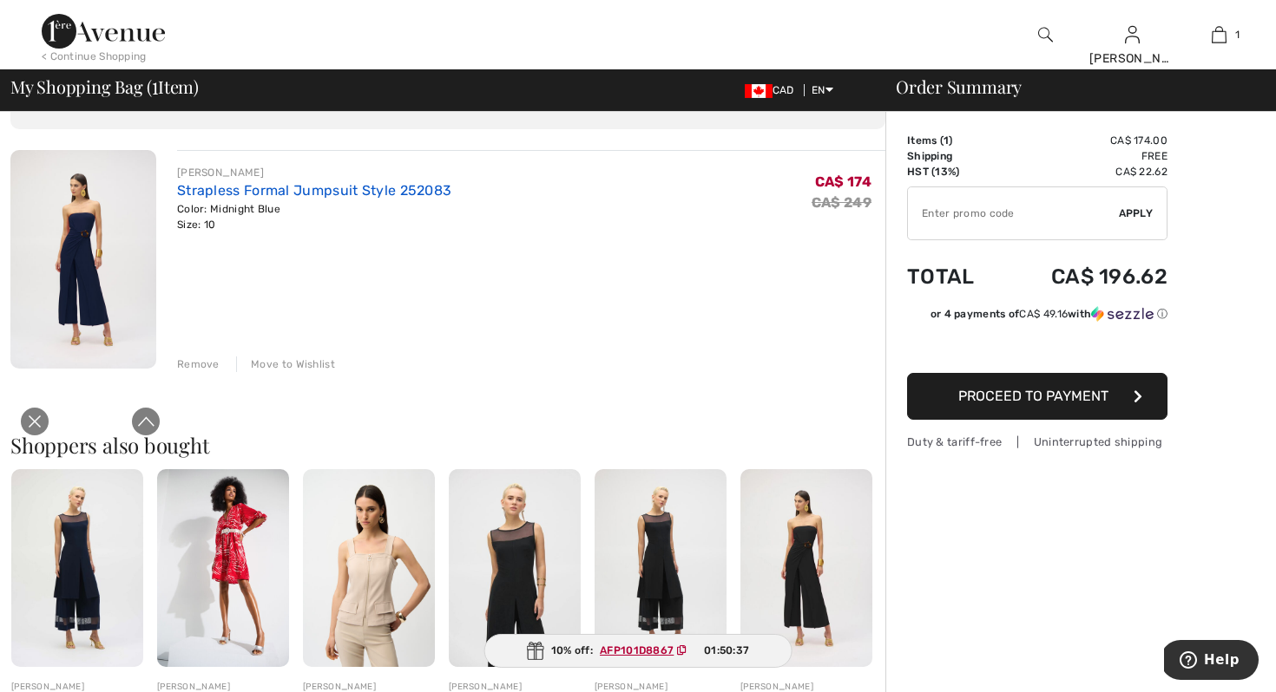
click at [211, 188] on link "Strapless Formal Jumpsuit Style 252083" at bounding box center [314, 190] width 274 height 16
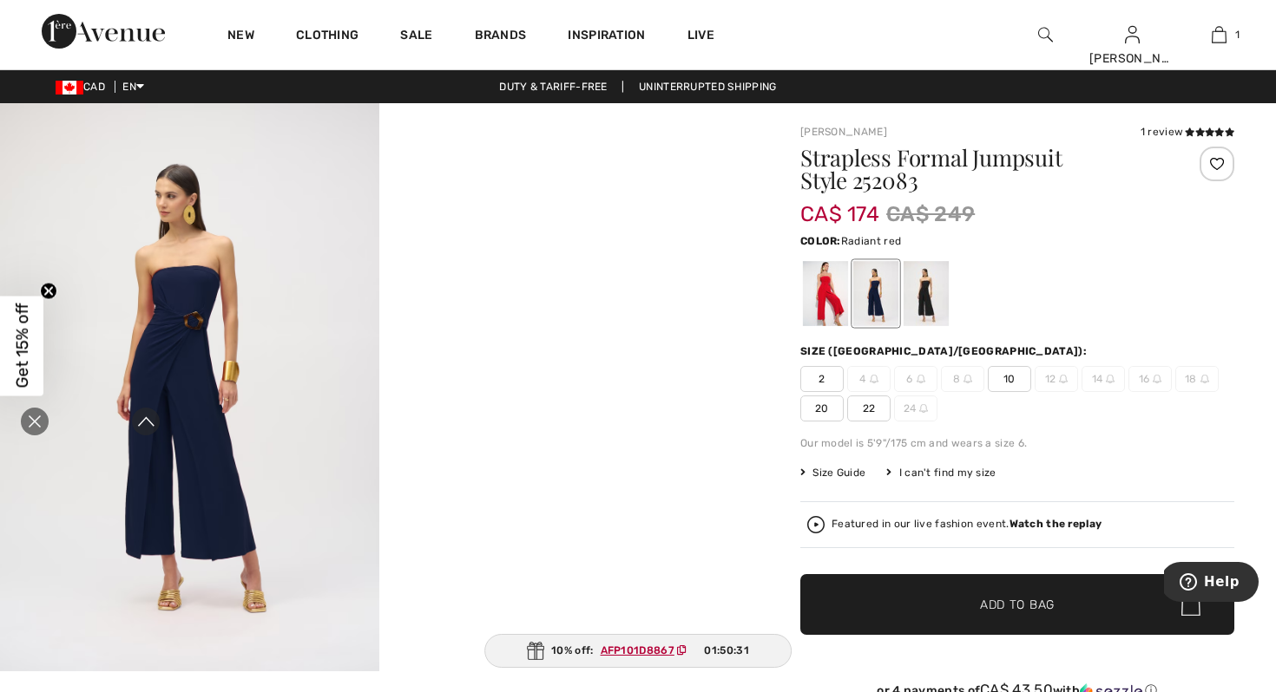
click at [816, 288] on div at bounding box center [825, 293] width 45 height 65
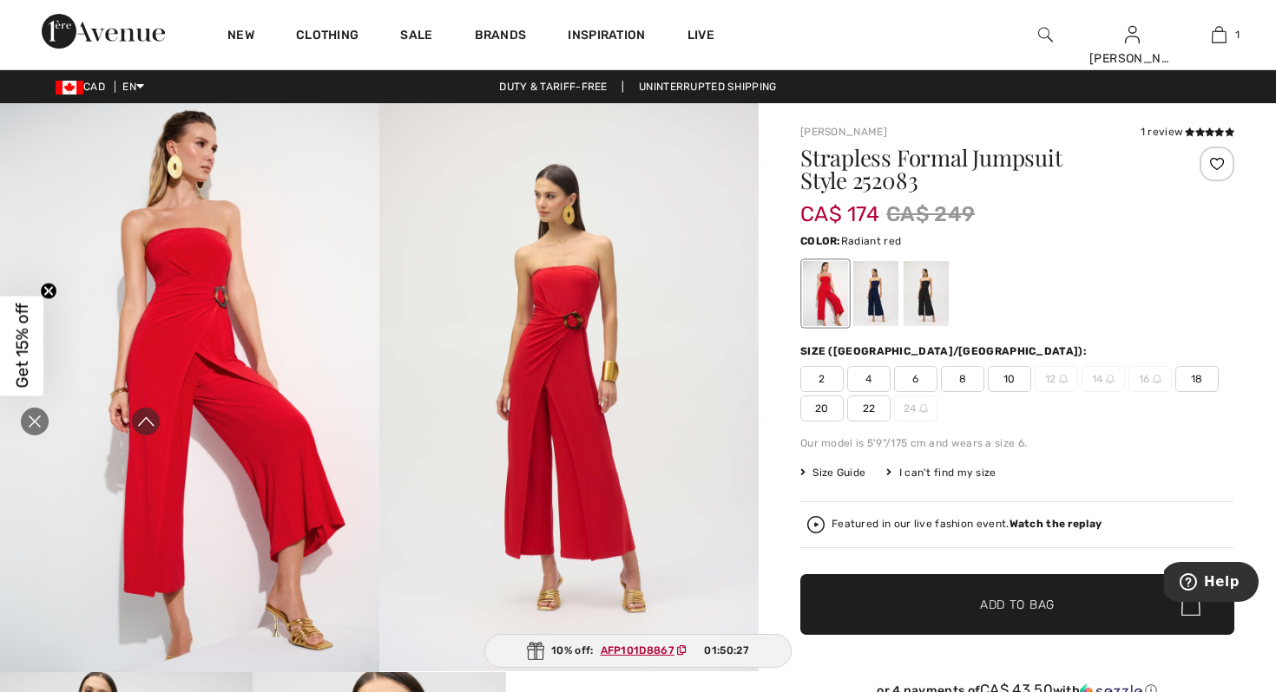
click at [1215, 161] on div at bounding box center [1216, 164] width 35 height 35
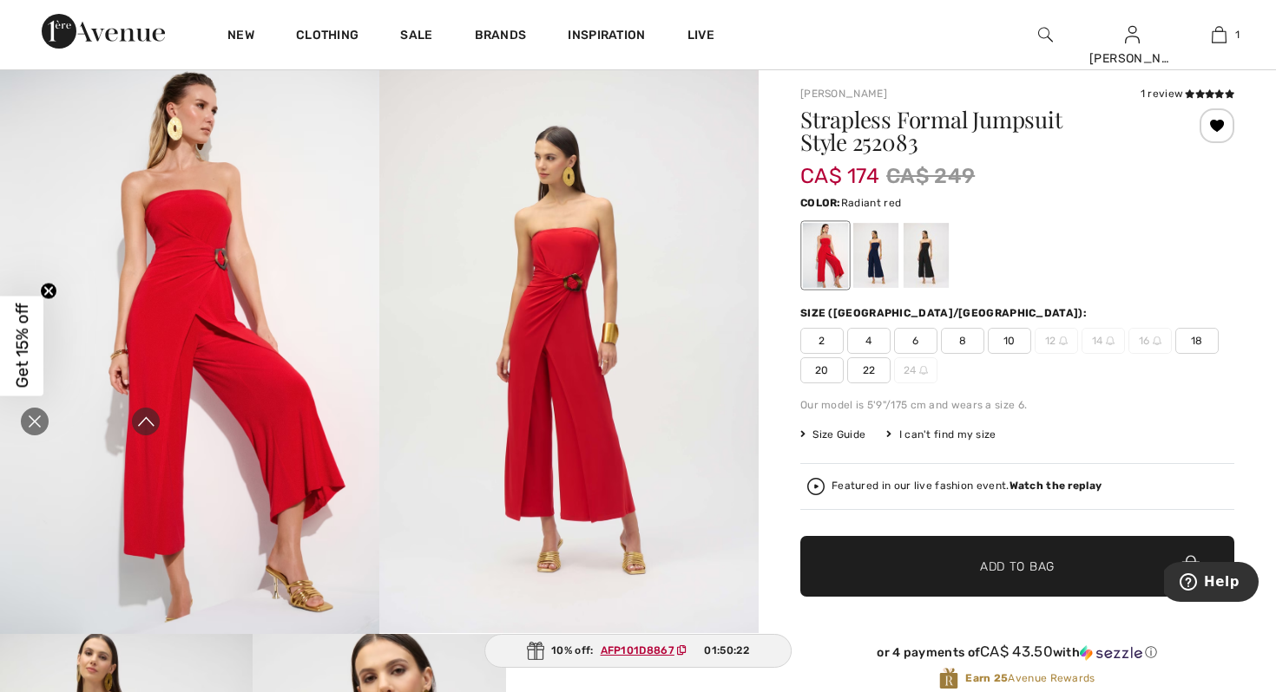
scroll to position [35, 0]
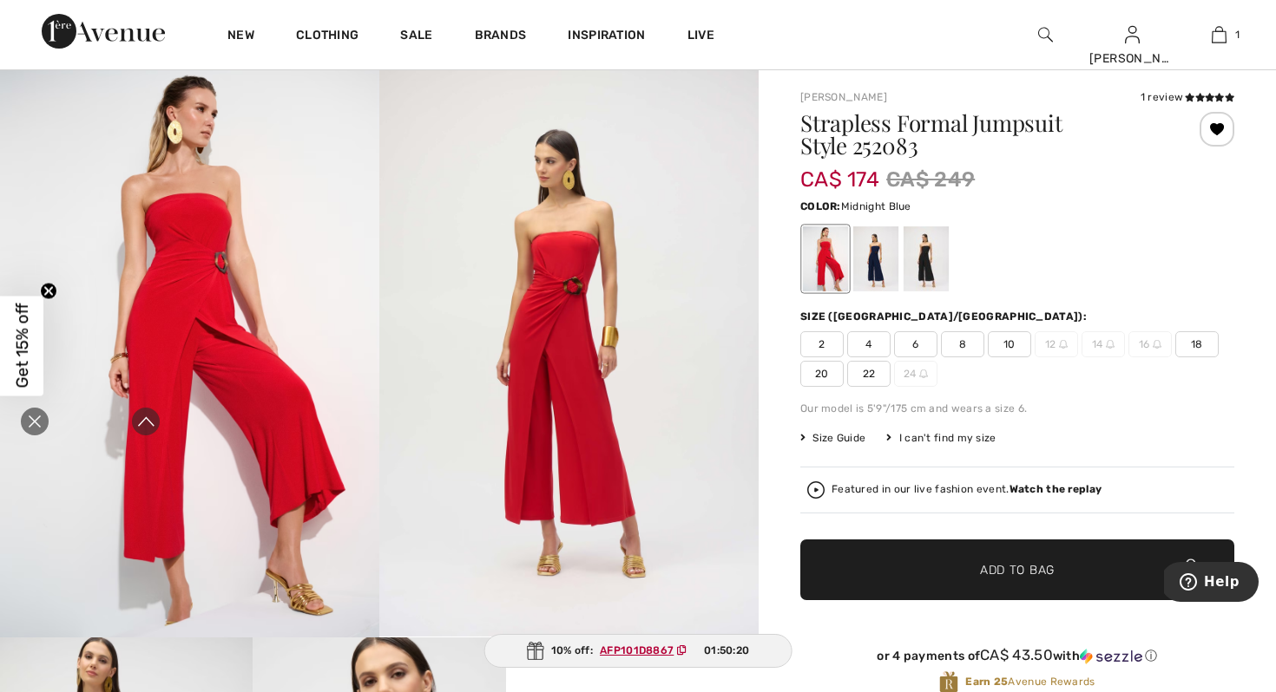
click at [876, 246] on div at bounding box center [875, 258] width 45 height 65
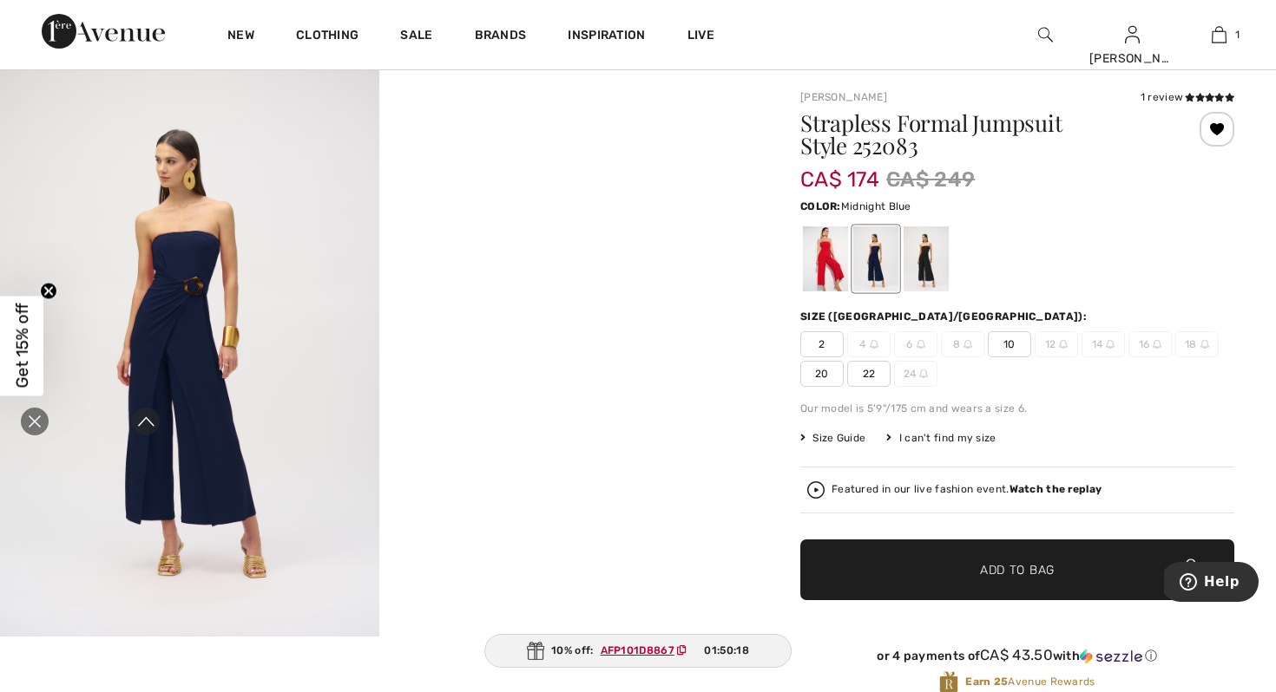
click at [1057, 228] on div at bounding box center [1017, 259] width 434 height 72
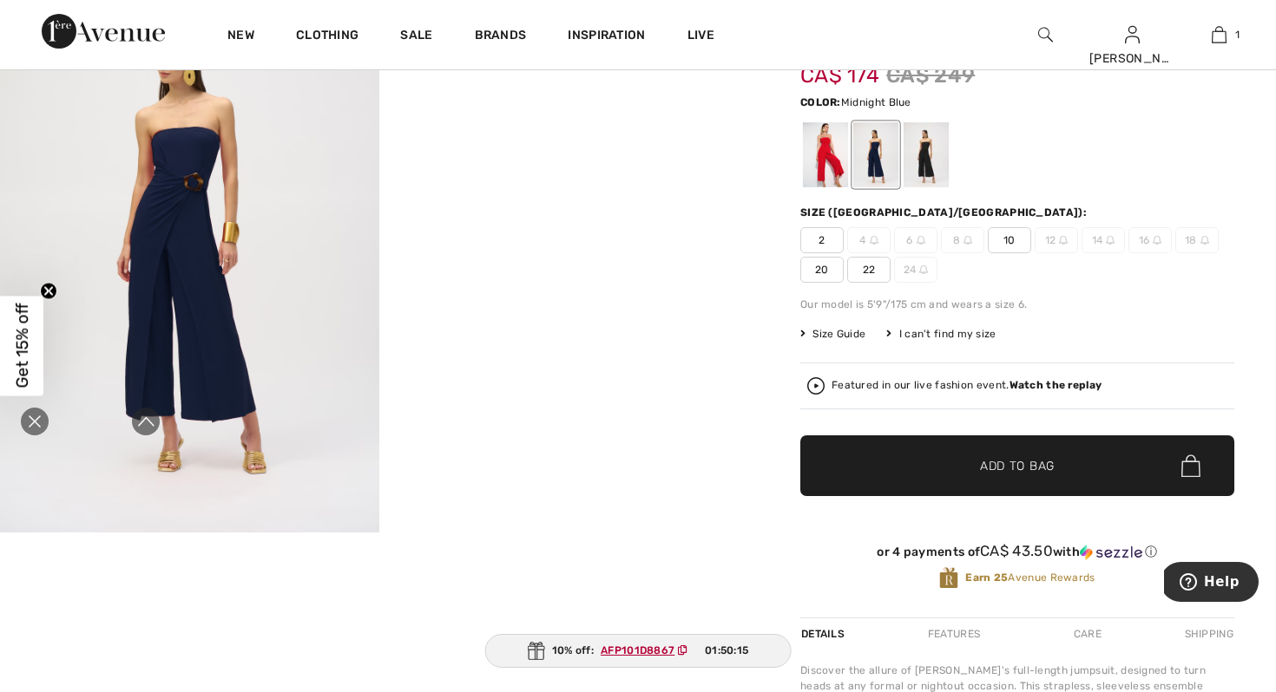
scroll to position [69, 0]
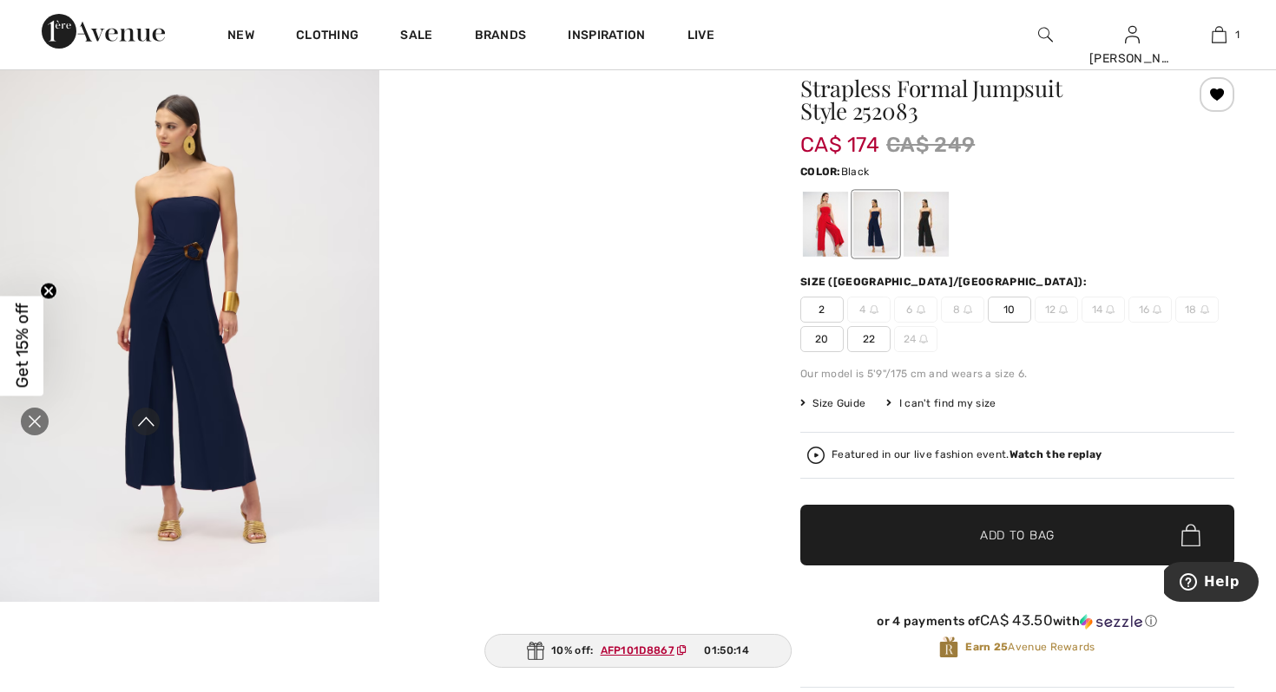
click at [928, 214] on div at bounding box center [925, 224] width 45 height 65
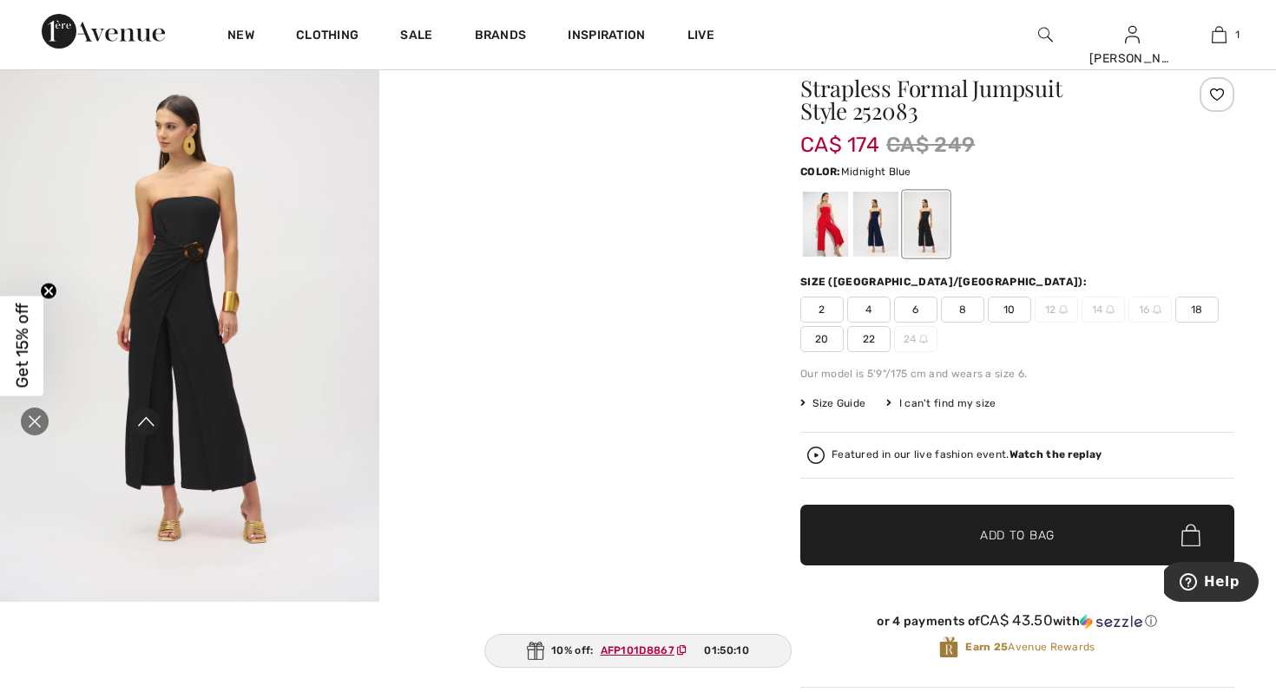
click at [878, 208] on div at bounding box center [875, 224] width 45 height 65
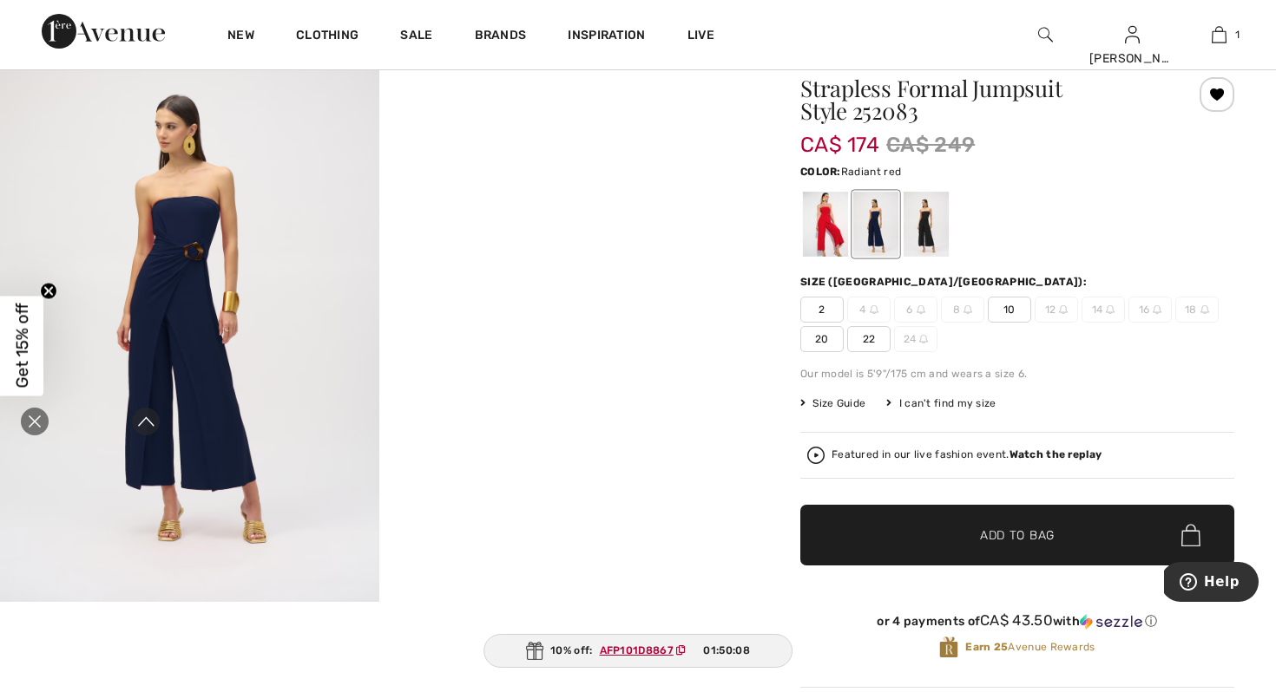
click at [822, 210] on div at bounding box center [825, 224] width 45 height 65
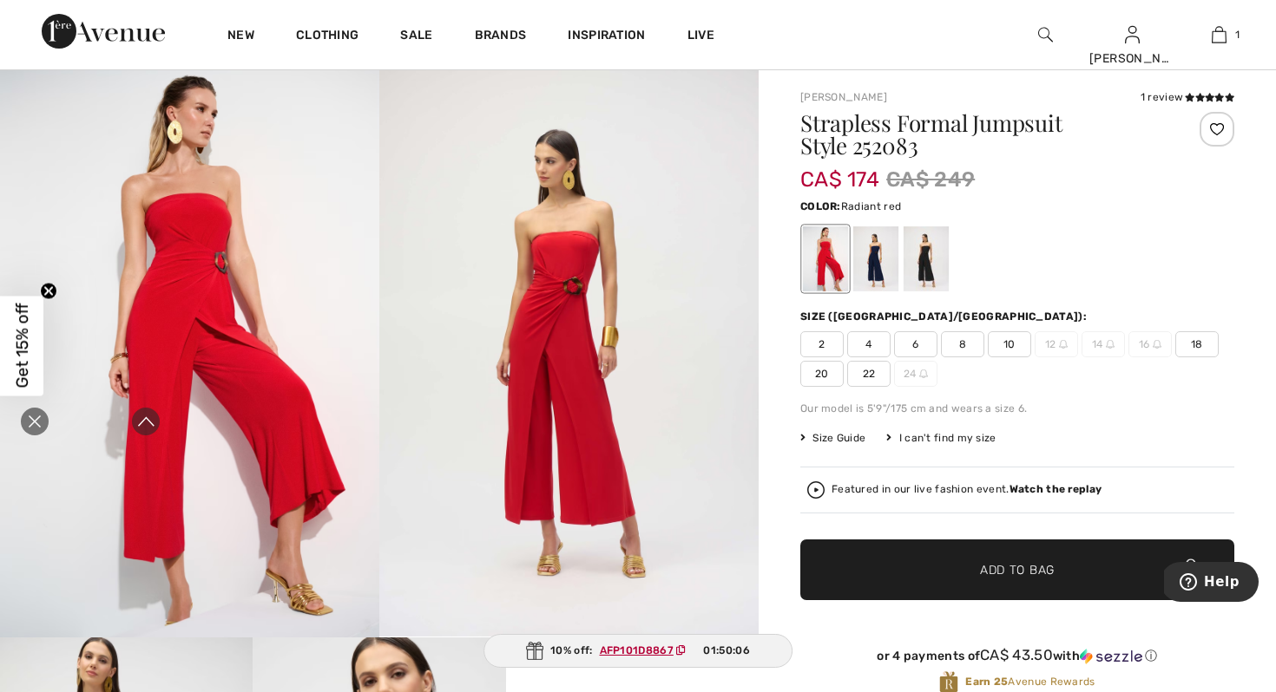
scroll to position [35, 0]
click at [144, 424] on icon "Expand to full player view" at bounding box center [145, 421] width 17 height 17
